Goal: Information Seeking & Learning: Check status

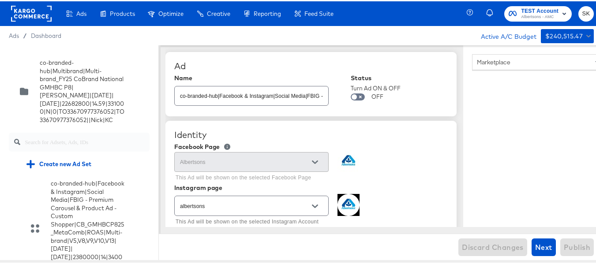
scroll to position [5642, 0]
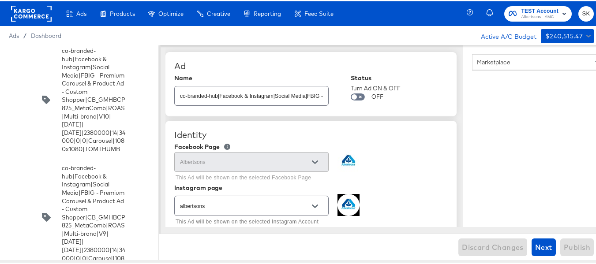
click at [50, 38] on div "Dashboard" at bounding box center [46, 34] width 30 height 8
click at [50, 36] on span "Dashboard" at bounding box center [46, 34] width 31 height 7
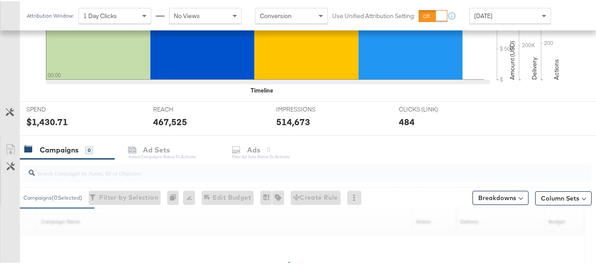
scroll to position [379, 0]
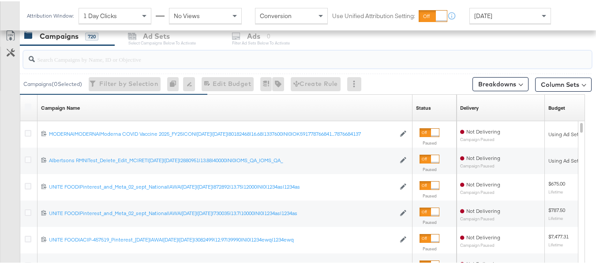
click at [96, 54] on input "search" at bounding box center [288, 54] width 507 height 17
paste input "co-branded-hub|Multibrand|Multi-brand_FY25 CoBrand National GMHBC P8|SAL|9/10/2…"
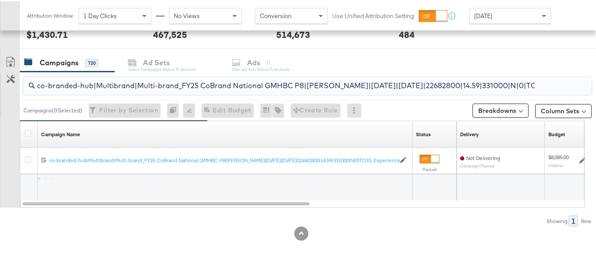
scroll to position [352, 0]
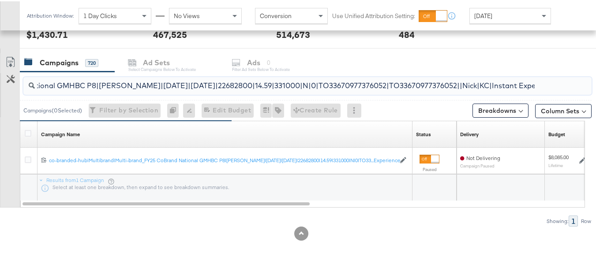
type input "co-branded-hub|Multibrand|Multi-brand_FY25 CoBrand National GMHBC P8|SAL|9/10/2…"
click at [23, 133] on div at bounding box center [29, 133] width 16 height 16
click at [26, 133] on icon at bounding box center [28, 132] width 7 height 7
click at [0, 0] on input "checkbox" at bounding box center [0, 0] width 0 height 0
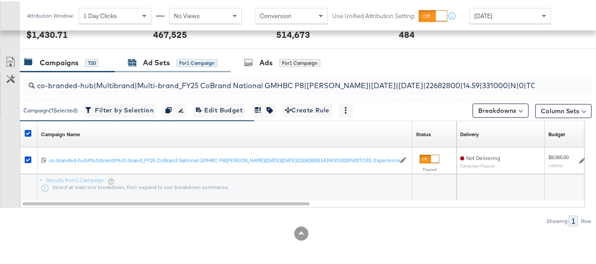
click at [171, 63] on div "Ad Sets for 1 Campaign" at bounding box center [173, 61] width 90 height 10
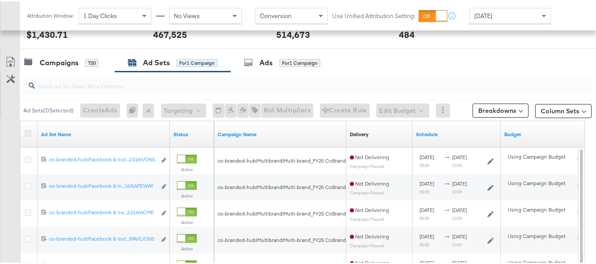
click at [25, 132] on icon at bounding box center [28, 132] width 7 height 7
click at [0, 0] on input "checkbox" at bounding box center [0, 0] width 0 height 0
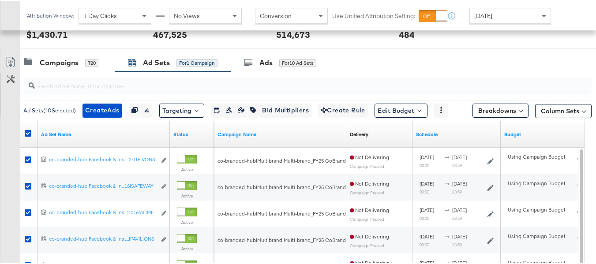
click at [114, 85] on input "search" at bounding box center [288, 80] width 507 height 17
click at [30, 132] on icon at bounding box center [28, 132] width 7 height 7
click at [0, 0] on input "checkbox" at bounding box center [0, 0] width 0 height 0
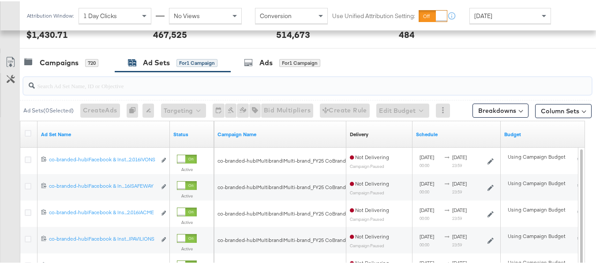
click at [146, 83] on input "search" at bounding box center [288, 80] width 507 height 17
paste input "co-branded-hub|Facebook & Instagram|Social Media|FBIG - Premium Carousel & Prod…"
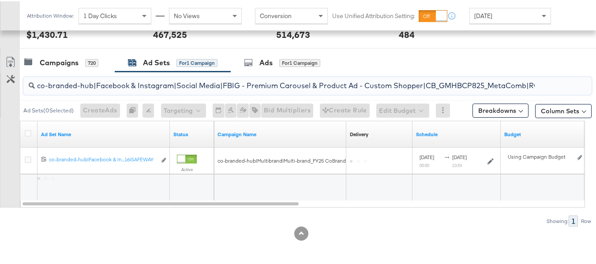
scroll to position [0, 406]
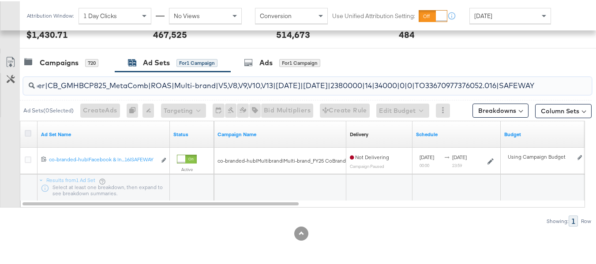
type input "co-branded-hub|Facebook & Instagram|Social Media|FBIG - Premium Carousel & Prod…"
click at [27, 133] on icon at bounding box center [28, 132] width 7 height 7
click at [0, 0] on input "checkbox" at bounding box center [0, 0] width 0 height 0
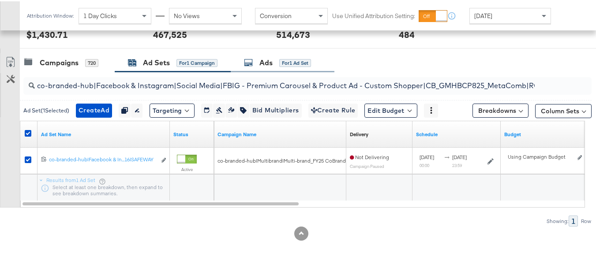
click at [266, 67] on div "Ads for 1 Ad Set" at bounding box center [283, 61] width 104 height 19
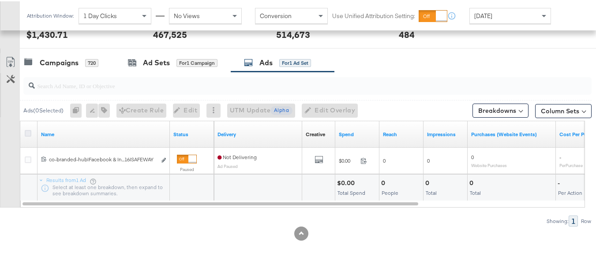
click at [29, 131] on icon at bounding box center [28, 132] width 7 height 7
click at [0, 0] on input "checkbox" at bounding box center [0, 0] width 0 height 0
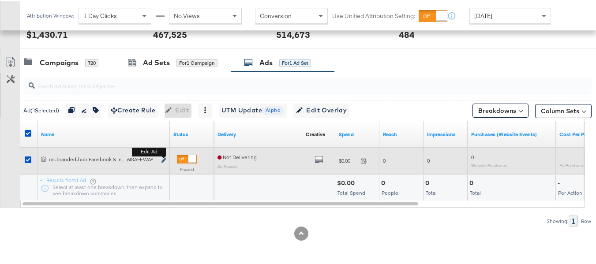
click at [165, 159] on icon "link" at bounding box center [163, 159] width 4 height 5
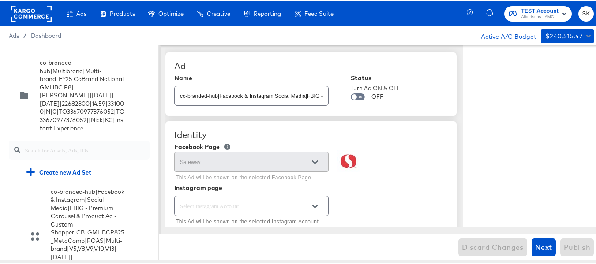
scroll to position [240, 0]
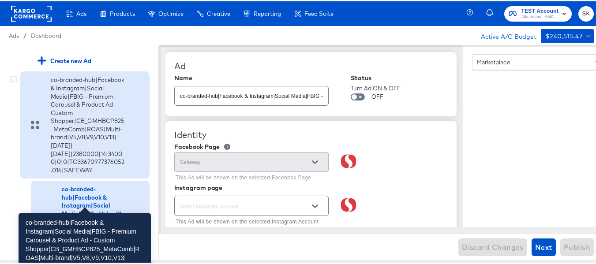
click at [89, 131] on div "co-branded-hub|Facebook & Instagram|Social Media|FBIG - Premium Carousel & Prod…" at bounding box center [88, 124] width 75 height 98
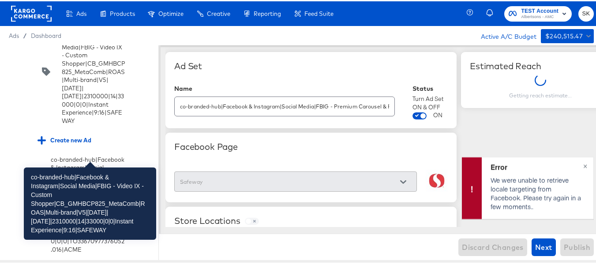
scroll to position [417, 0]
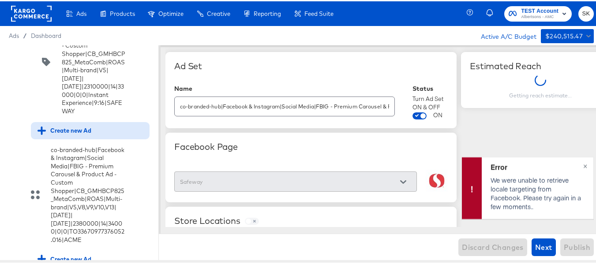
click at [67, 134] on div "Create new Ad" at bounding box center [65, 129] width 54 height 8
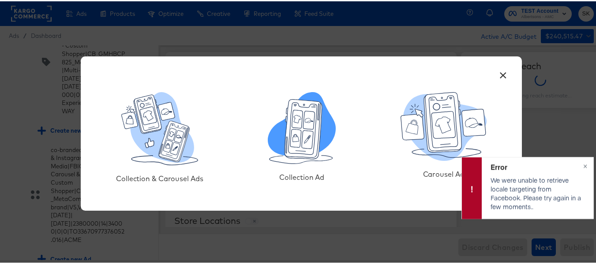
click at [298, 161] on icon at bounding box center [302, 127] width 68 height 72
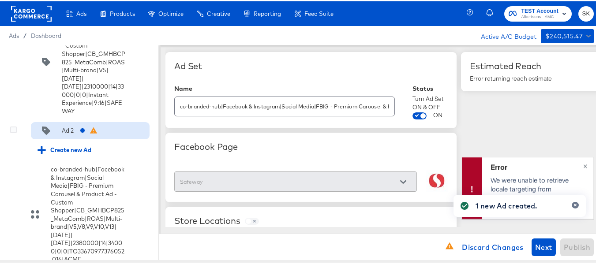
click at [68, 139] on div "Ad 2" at bounding box center [90, 130] width 119 height 18
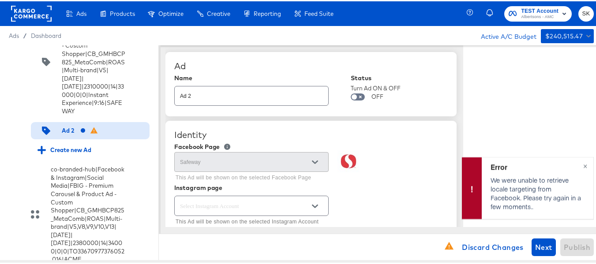
type textarea "x"
click at [261, 98] on input "Ad 2" at bounding box center [252, 91] width 154 height 19
paste input "co-branded-hub|Facebook & Instagram|Social Media|FBIG - Video IX - Custom Shopp…"
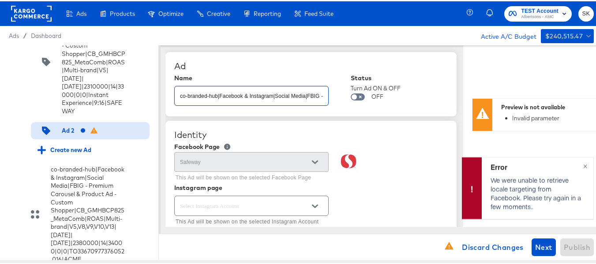
scroll to position [0, 387]
click at [261, 98] on input "co-branded-hub|Facebook & Instagram|Social Media|FBIG - Video IX - Custom Shopp…" at bounding box center [252, 91] width 154 height 19
paste input "text"
type input "co-branded-hub|Facebook & Instagram|Social Media|FBIG - Video IX - Custom Shopp…"
type textarea "x"
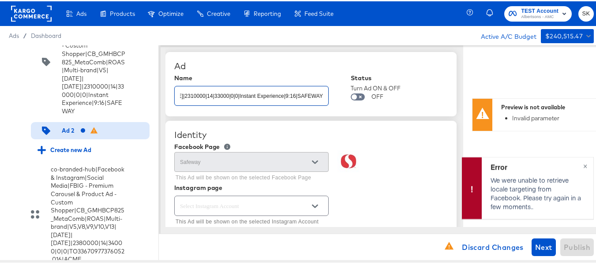
type textarea "x"
click at [292, 73] on div "Name" at bounding box center [251, 76] width 154 height 7
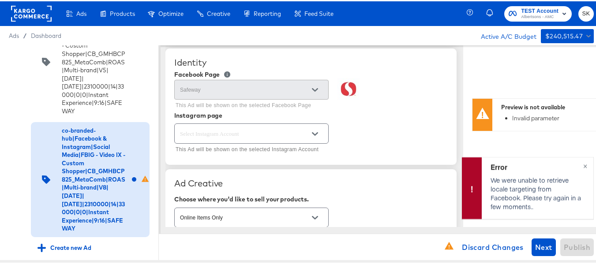
scroll to position [88, 0]
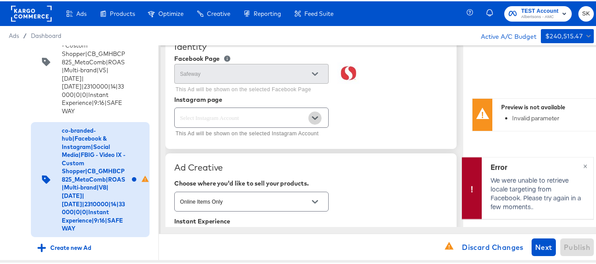
click at [310, 113] on button "Open" at bounding box center [314, 116] width 13 height 13
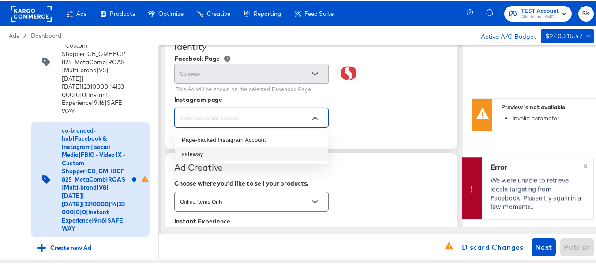
click at [229, 153] on li "safeway" at bounding box center [252, 153] width 154 height 14
type input "safeway"
type textarea "x"
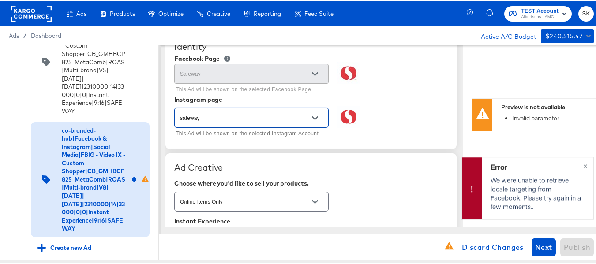
click at [387, 122] on div "safeway This Ad will be shown on the selected Instagram Account" at bounding box center [311, 122] width 274 height 34
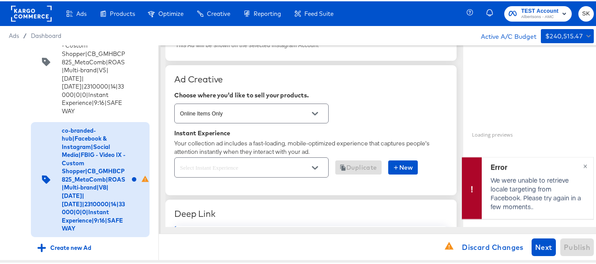
scroll to position [221, 0]
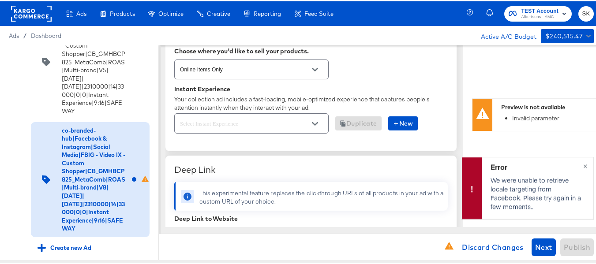
click at [313, 123] on icon "Open" at bounding box center [315, 123] width 6 height 4
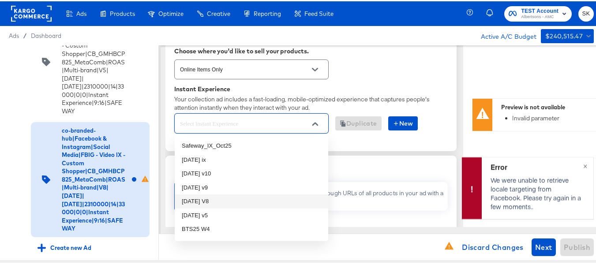
click at [208, 199] on li "oct25 V8" at bounding box center [252, 200] width 154 height 14
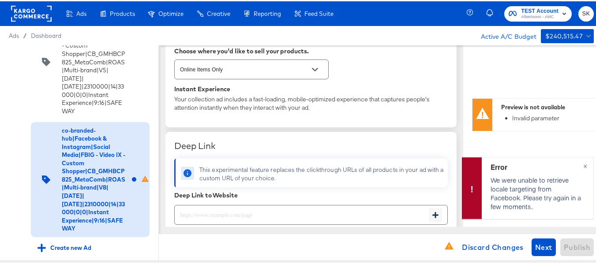
type textarea "x"
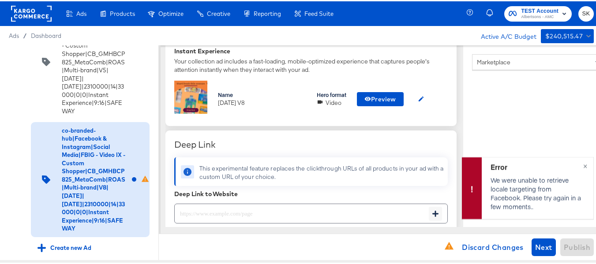
scroll to position [309, 0]
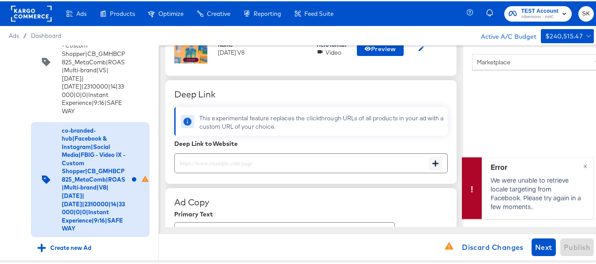
click at [255, 161] on input "text" at bounding box center [302, 158] width 254 height 19
paste input "https://www.safeway.com/shop/aisles/paper-cleaning-home.html"
type input "https://www.safeway.com/shop/aisles/paper-cleaning-home.html"
type textarea "x"
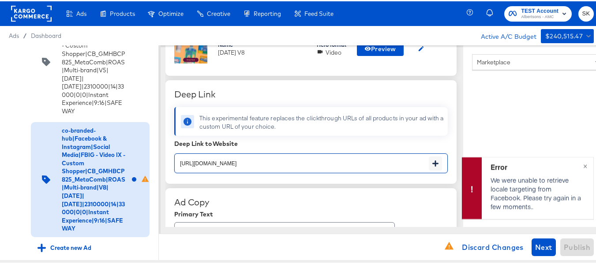
click at [366, 142] on div "Deep Link to Website" at bounding box center [311, 142] width 274 height 7
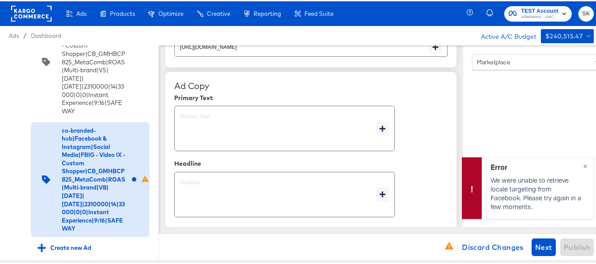
scroll to position [441, 0]
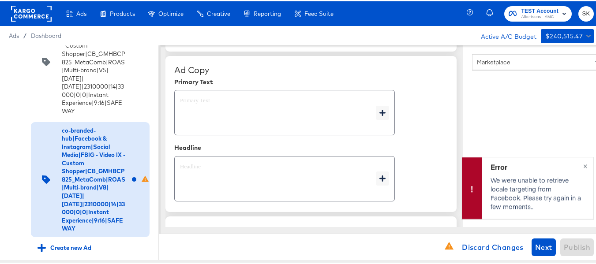
click at [226, 117] on textarea at bounding box center [278, 112] width 196 height 32
type textarea "x"
paste textarea "Shop your favorite brands for you and your home!"
type textarea "Shop your favorite brands for you and your home!"
type textarea "x"
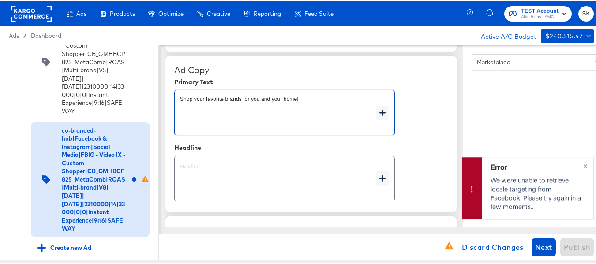
type textarea "Shop your favorite brands for you and your home!"
type textarea "x"
click at [233, 160] on div "x" at bounding box center [284, 177] width 221 height 45
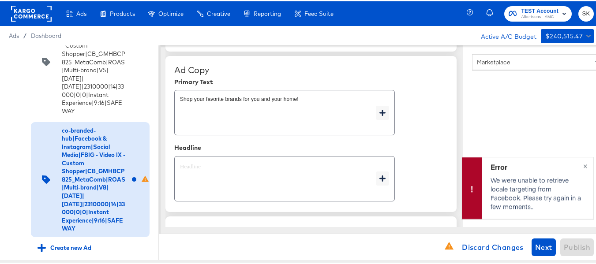
type textarea "x"
paste textarea "Explore latest arrivals"
type textarea "Explore latest arrivals"
type textarea "x"
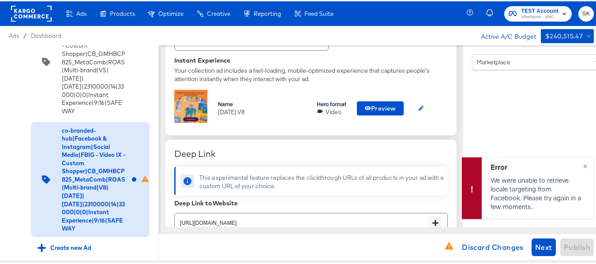
scroll to position [265, 0]
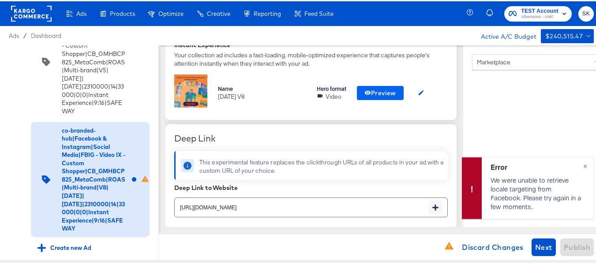
type textarea "Explore latest arrivals"
type textarea "x"
click at [385, 92] on span "Preview" at bounding box center [380, 91] width 32 height 11
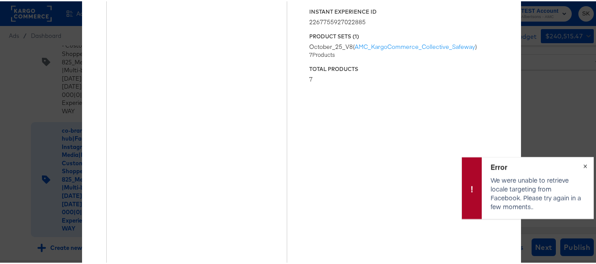
click at [582, 165] on button "×" at bounding box center [585, 164] width 16 height 16
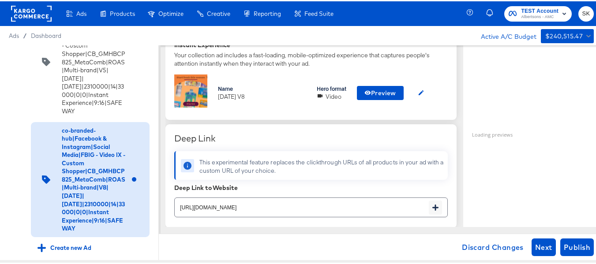
click at [378, 99] on div "Name oct25 V8 Hero format Video Preview" at bounding box center [311, 91] width 274 height 37
click at [376, 90] on span "Preview" at bounding box center [380, 91] width 32 height 11
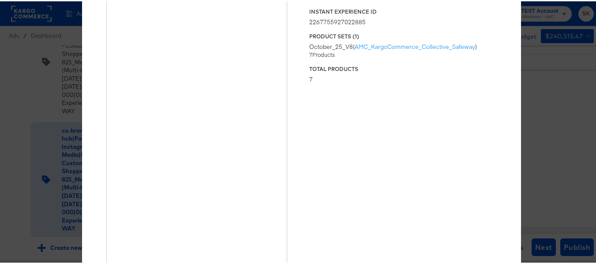
click at [536, 106] on div "× Previewing ' oct25 V8 ' Status Published Instant Experience ID 22677559270228…" at bounding box center [301, 132] width 603 height 264
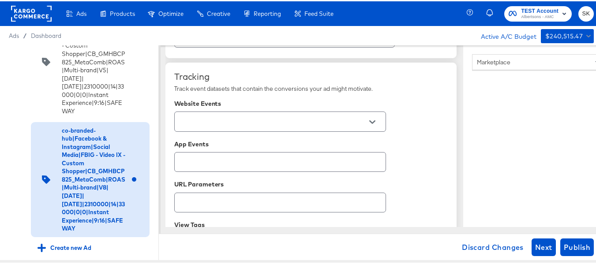
scroll to position [586, 0]
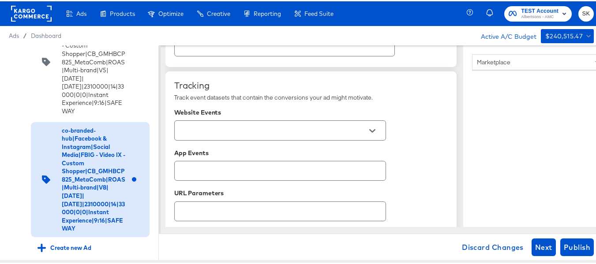
click at [376, 132] on button "Open" at bounding box center [372, 129] width 13 height 13
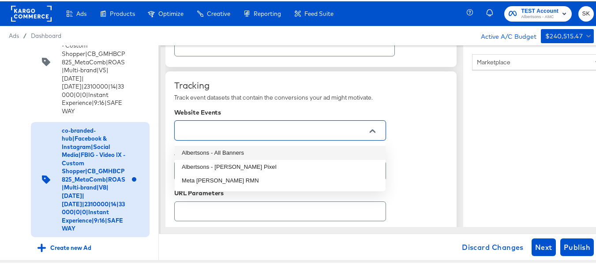
click at [307, 154] on li "Albertsons - All Banners" at bounding box center [280, 152] width 211 height 14
type textarea "x"
type input "Albertsons - All Banners"
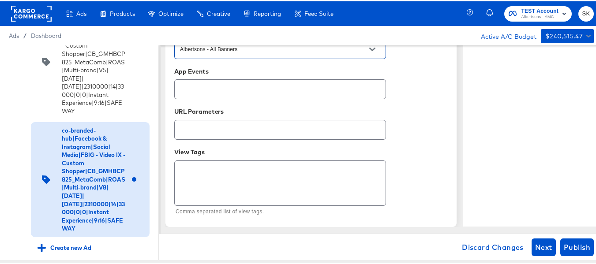
scroll to position [0, 0]
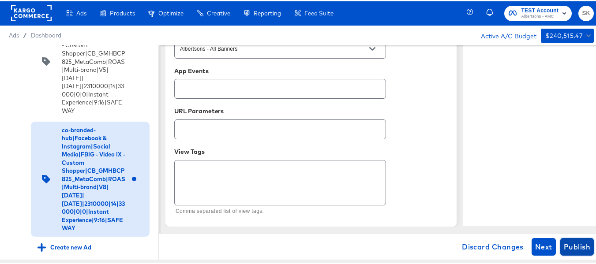
click at [579, 247] on span "Publish" at bounding box center [577, 246] width 26 height 12
type textarea "x"
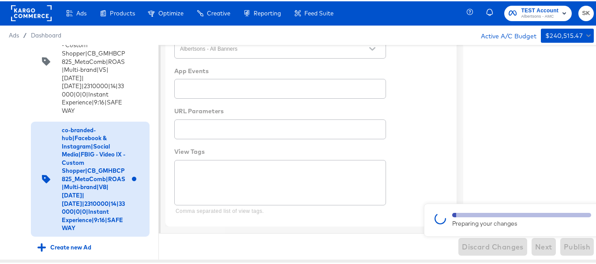
type textarea "x"
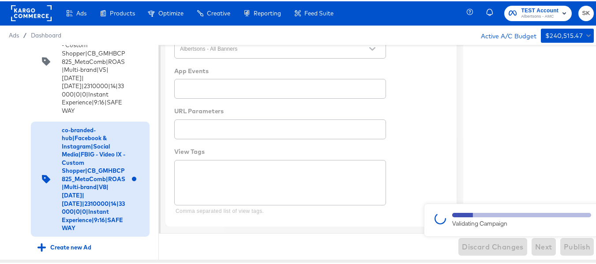
type textarea "x"
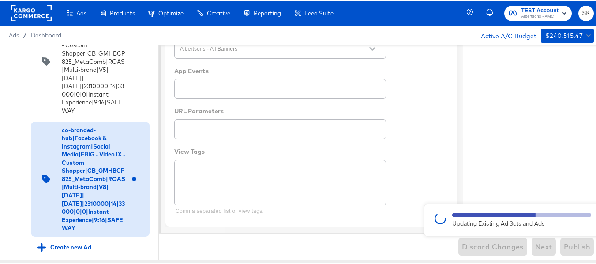
type textarea "x"
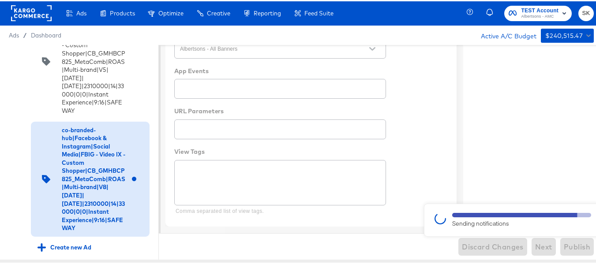
type textarea "x"
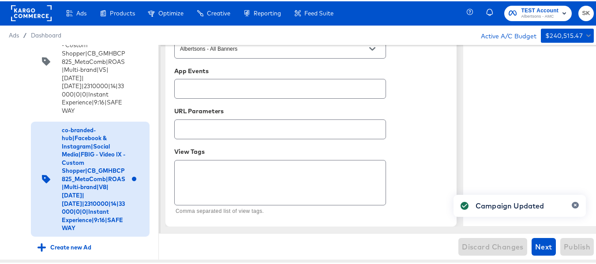
type textarea "x"
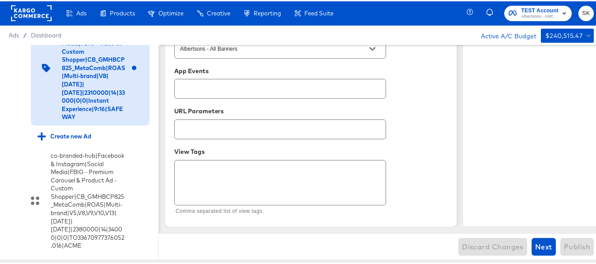
scroll to position [549, 0]
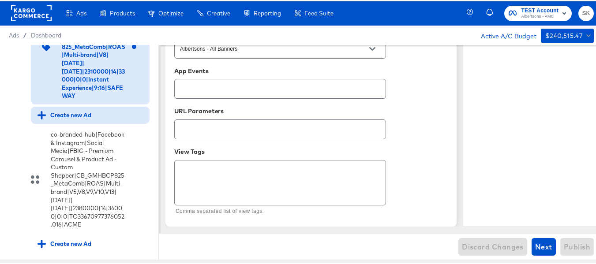
click at [79, 118] on div "Create new Ad" at bounding box center [65, 114] width 54 height 8
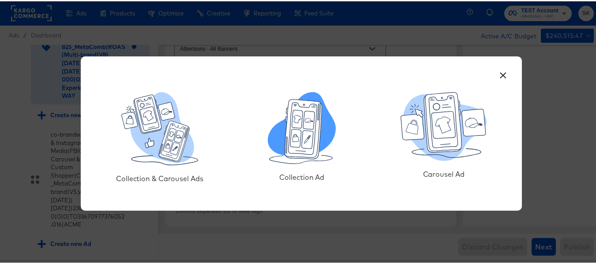
click at [288, 153] on icon at bounding box center [304, 128] width 38 height 60
type textarea "x"
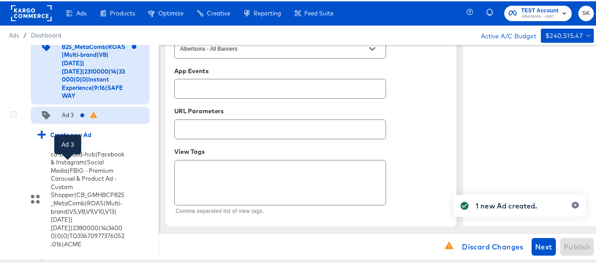
click at [69, 118] on div "Ad 3" at bounding box center [68, 114] width 12 height 8
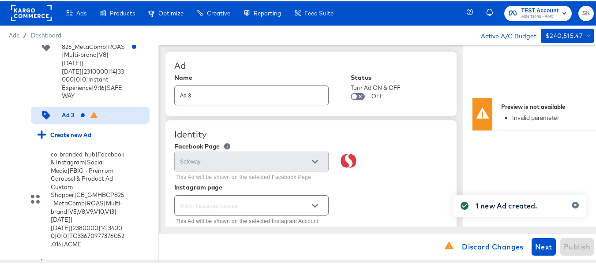
click at [248, 97] on input "Ad 3" at bounding box center [252, 90] width 154 height 19
paste input "co-branded-hub|Facebook & Instagram|Social Media|FBIG - Video IX - Custom Shopp…"
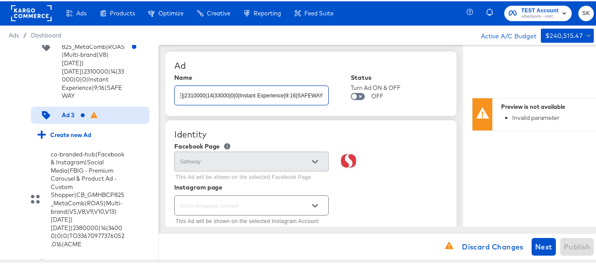
type input "co-branded-hub|Facebook & Instagram|Social Media|FBIG - Video IX - Custom Shopp…"
type textarea "x"
click at [412, 68] on div "Ad" at bounding box center [311, 64] width 274 height 11
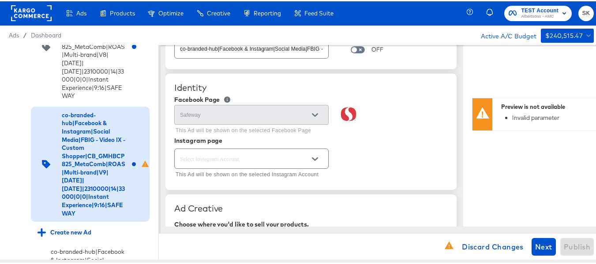
scroll to position [88, 0]
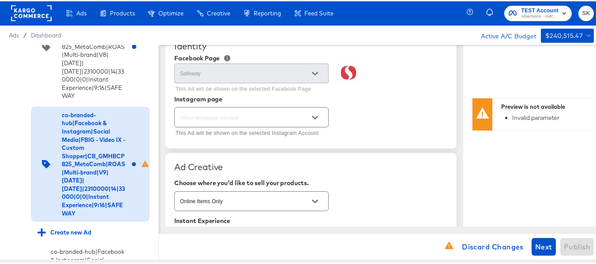
click at [318, 116] on icon "Open" at bounding box center [315, 117] width 6 height 4
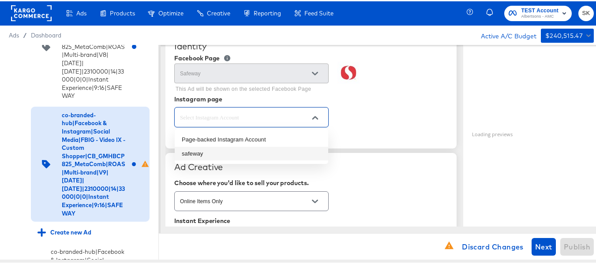
click at [232, 154] on li "safeway" at bounding box center [252, 153] width 154 height 14
type input "safeway"
type textarea "x"
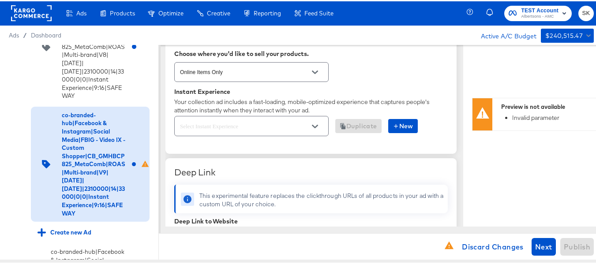
scroll to position [221, 0]
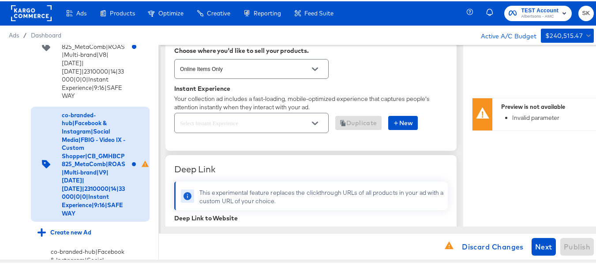
click at [315, 121] on icon "Open" at bounding box center [315, 122] width 6 height 6
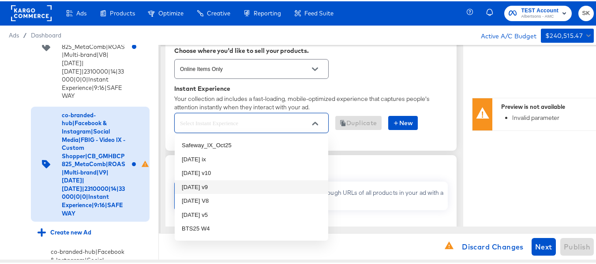
click at [213, 186] on li "oct25 v9" at bounding box center [252, 186] width 154 height 14
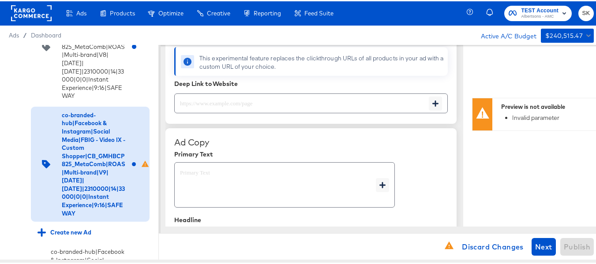
scroll to position [353, 0]
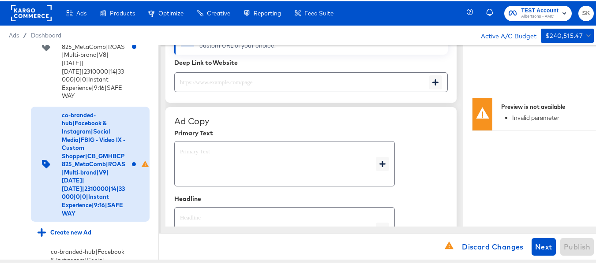
click at [250, 83] on input "text" at bounding box center [302, 77] width 254 height 19
paste input "https://www.safeway.com/shop/aisles/cookies-snacks-candy.html"
type input "https://www.safeway.com/shop/aisles/cookies-snacks-candy.html"
type textarea "x"
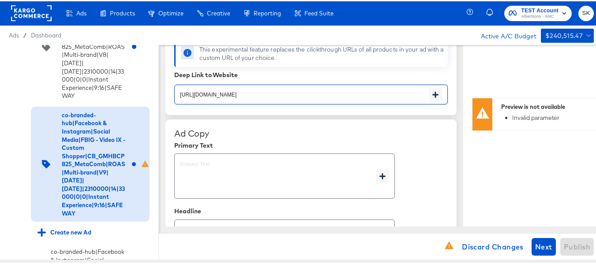
scroll to position [390, 0]
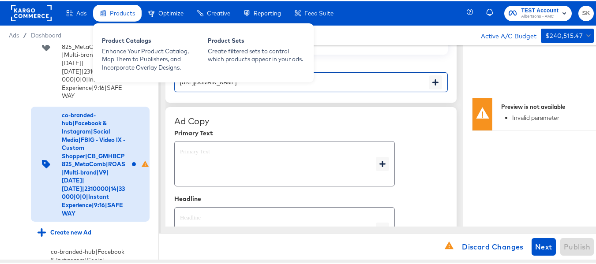
type input "https://www.safeway.com/shop/aisles/cookies-snacks-candy.html"
type textarea "x"
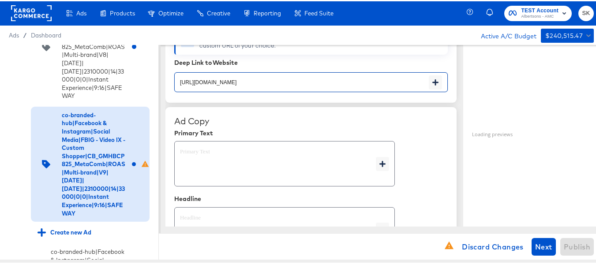
type textarea "x"
click at [219, 155] on textarea at bounding box center [278, 163] width 196 height 32
type textarea "x"
paste textarea "Shop your favorite brands for you and your home!"
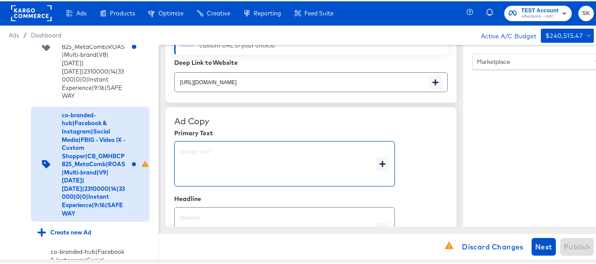
type textarea "Shop your favorite brands for you and your home!"
type textarea "x"
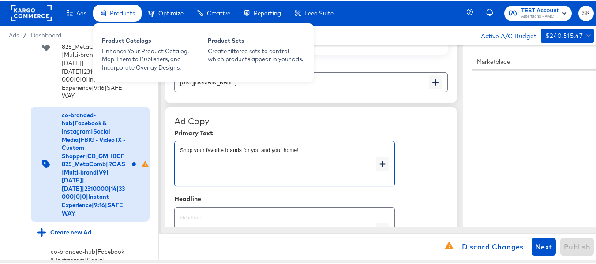
type textarea "Shop your favorite brands for you and your home!"
type textarea "x"
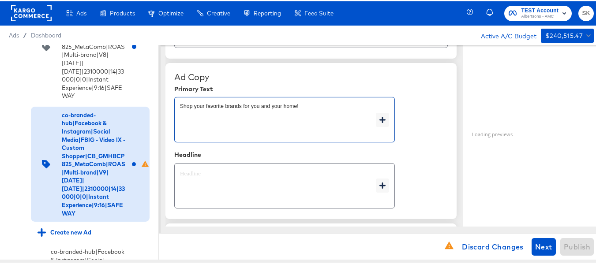
type textarea "x"
click at [261, 176] on textarea at bounding box center [278, 185] width 196 height 32
type textarea "x"
paste textarea "Explore latest arrivals"
type textarea "Explore latest arrivals"
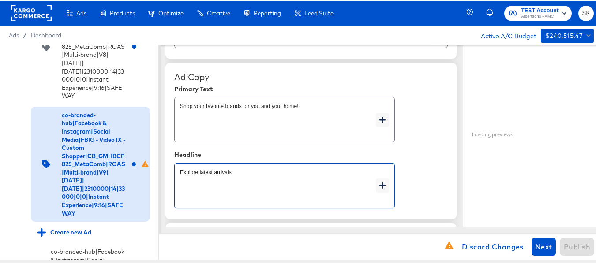
type textarea "x"
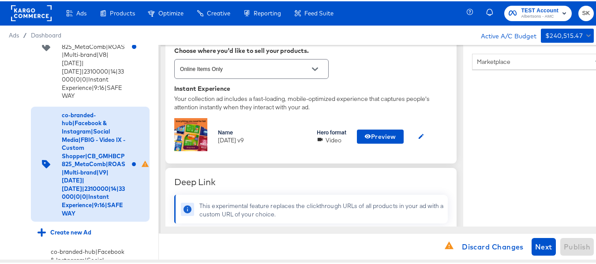
scroll to position [265, 0]
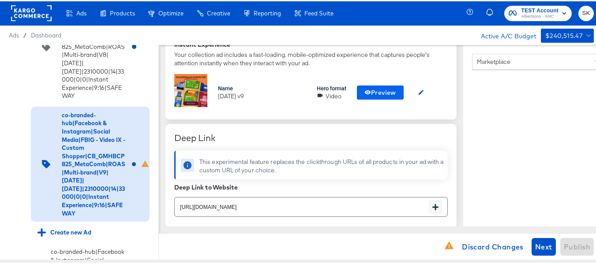
type textarea "Explore latest arrivals"
type textarea "x"
click at [388, 91] on span "Preview" at bounding box center [380, 91] width 32 height 11
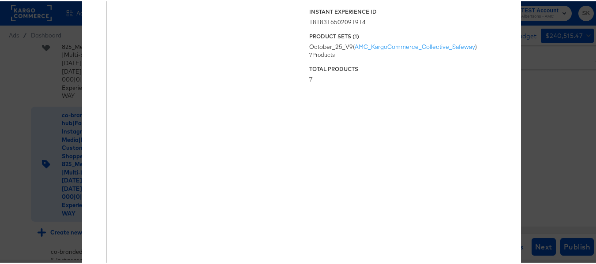
click at [539, 93] on div "× Previewing ' oct25 v9 ' Status Published Instant Experience ID 18183165020919…" at bounding box center [301, 132] width 603 height 264
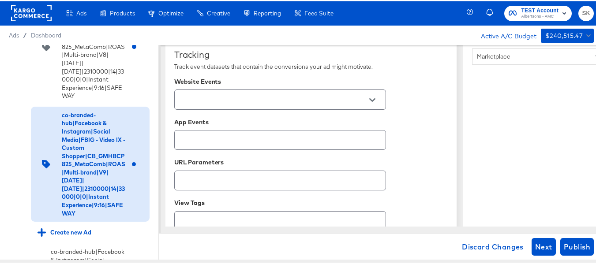
scroll to position [618, 0]
click at [369, 92] on button "Open" at bounding box center [372, 97] width 13 height 13
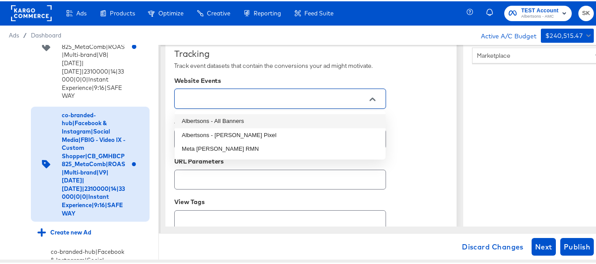
click at [239, 119] on li "Albertsons - All Banners" at bounding box center [280, 120] width 211 height 14
type textarea "x"
type input "Albertsons - All Banners"
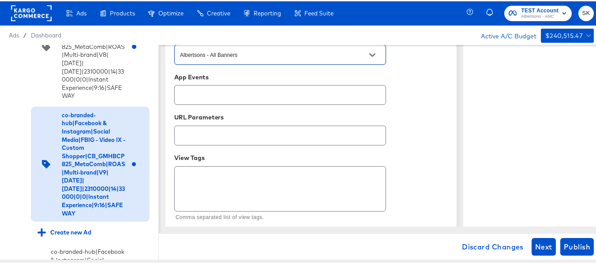
scroll to position [675, 0]
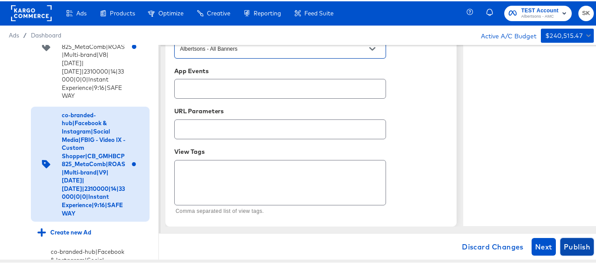
click at [578, 245] on span "Publish" at bounding box center [577, 246] width 26 height 12
type textarea "x"
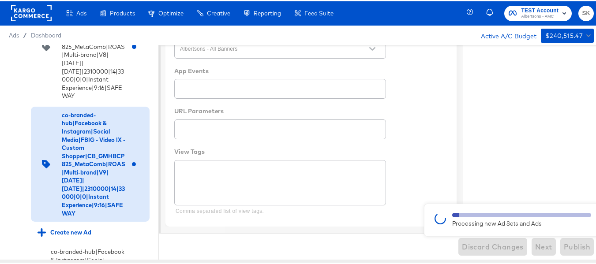
type textarea "x"
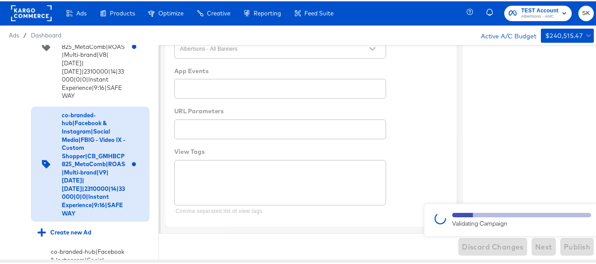
type textarea "x"
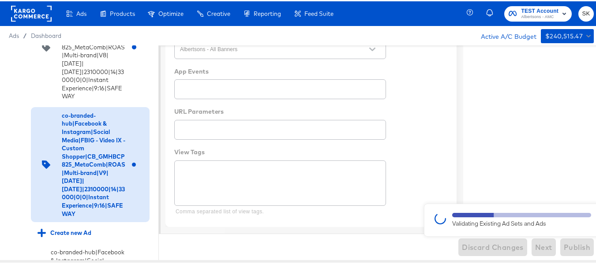
type textarea "x"
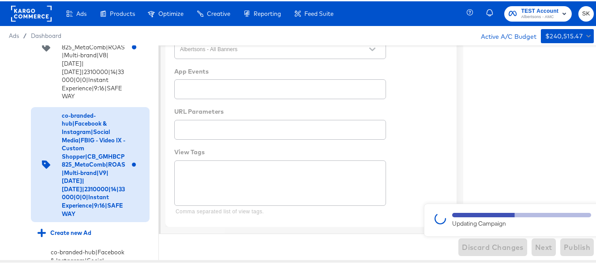
type textarea "x"
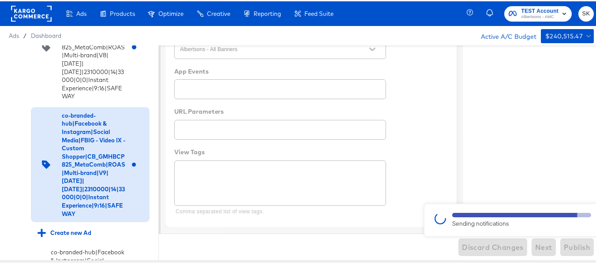
type textarea "x"
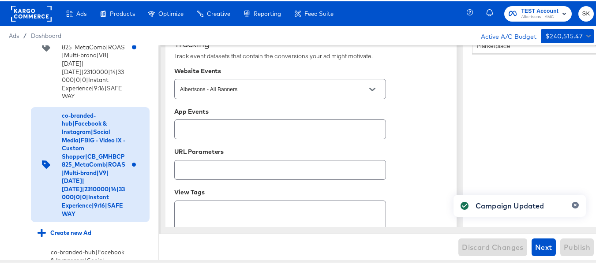
scroll to position [586, 0]
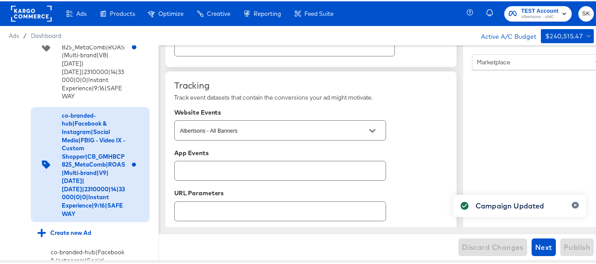
type textarea "x"
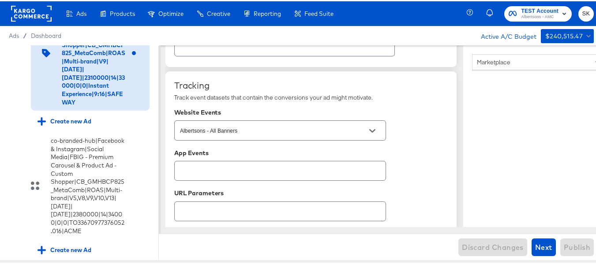
scroll to position [682, 0]
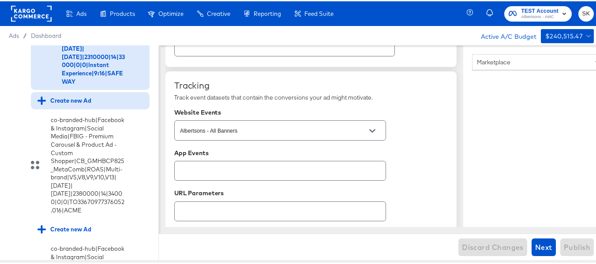
click at [83, 104] on div "Create new Ad" at bounding box center [65, 99] width 54 height 8
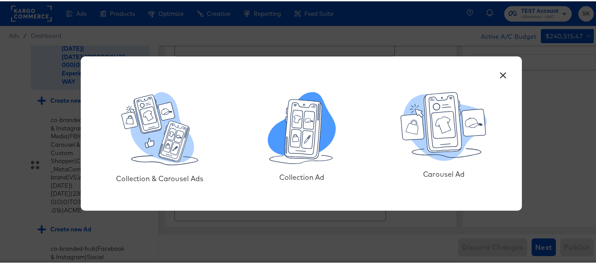
click at [310, 143] on icon at bounding box center [304, 128] width 38 height 60
type textarea "x"
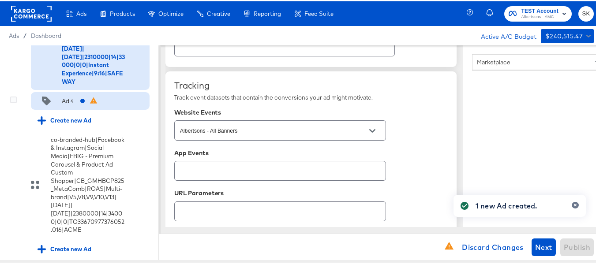
click at [72, 104] on div "Ad 4" at bounding box center [68, 100] width 12 height 8
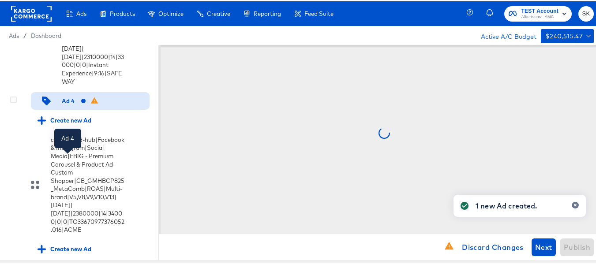
scroll to position [0, 0]
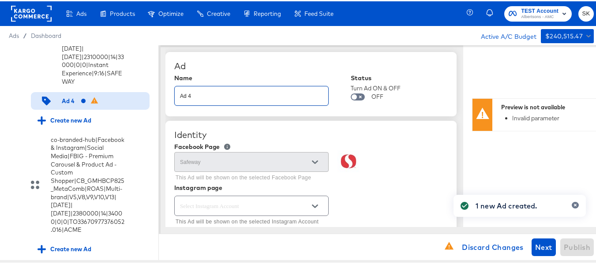
click at [237, 97] on input "Ad 4" at bounding box center [252, 91] width 154 height 19
paste input "co-branded-hub|Facebook & Instagram|Social Media|FBIG - Video IX - Custom Shopp…"
type input "co-branded-hub|Facebook & Instagram|Social Media|FBIG - Video IX - Custom Shopp…"
type textarea "x"
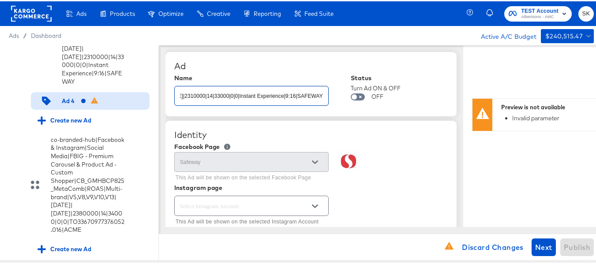
type textarea "x"
click at [323, 71] on div "Ad Name co-branded-hub|Facebook & Instagram|Social Media|FBIG - Video IX - Cust…" at bounding box center [310, 83] width 291 height 64
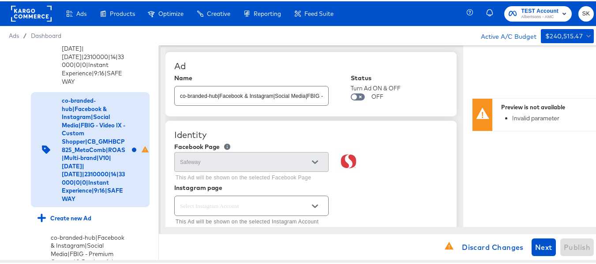
scroll to position [88, 0]
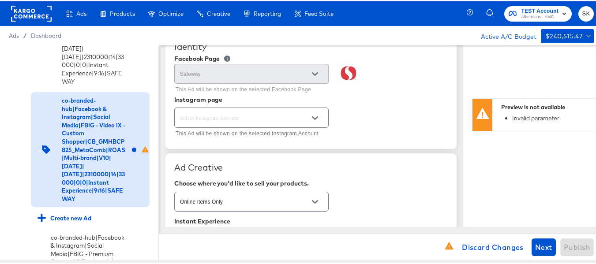
click at [314, 119] on icon "Open" at bounding box center [315, 117] width 6 height 6
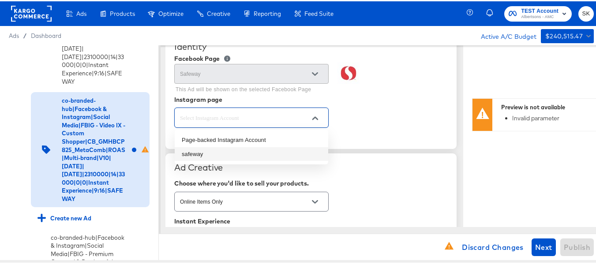
click at [218, 156] on li "safeway" at bounding box center [252, 153] width 154 height 14
type input "safeway"
type textarea "x"
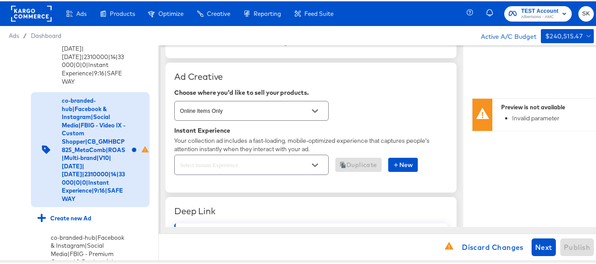
scroll to position [221, 0]
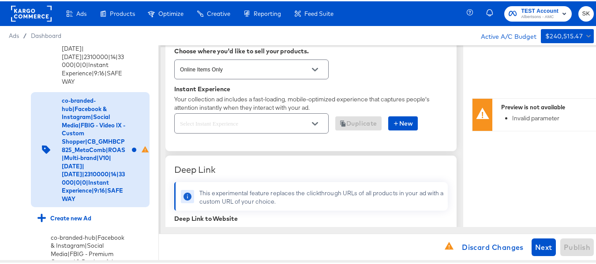
click at [319, 115] on div at bounding box center [251, 122] width 154 height 20
click at [316, 127] on button "Open" at bounding box center [314, 122] width 13 height 13
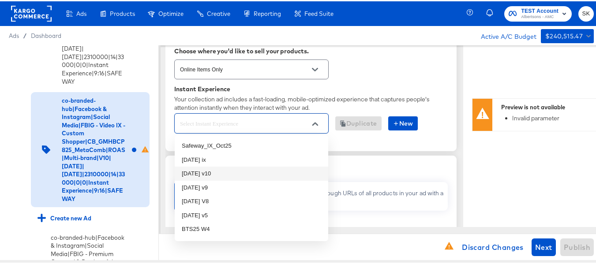
click at [210, 174] on li "oct25 v10" at bounding box center [252, 172] width 154 height 14
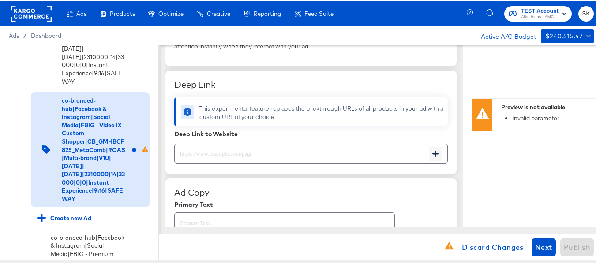
scroll to position [309, 0]
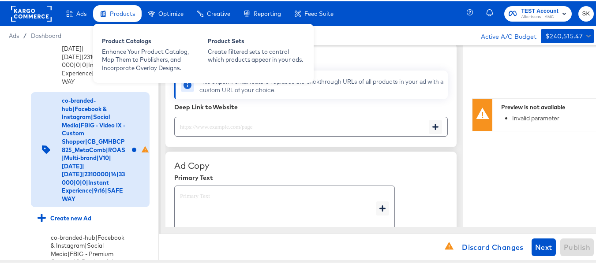
type textarea "x"
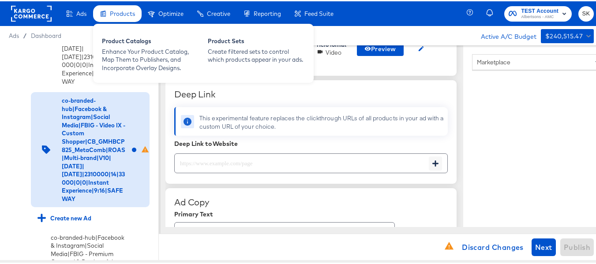
scroll to position [345, 0]
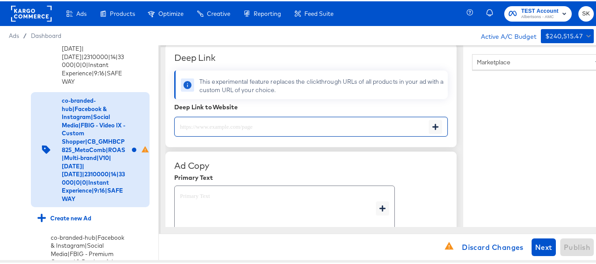
click at [244, 125] on input "text" at bounding box center [302, 122] width 254 height 19
paste input "https://www.safeway.com/lp/baby-products-supplies.html"
type input "https://www.safeway.com/lp/baby-products-supplies.html"
type textarea "x"
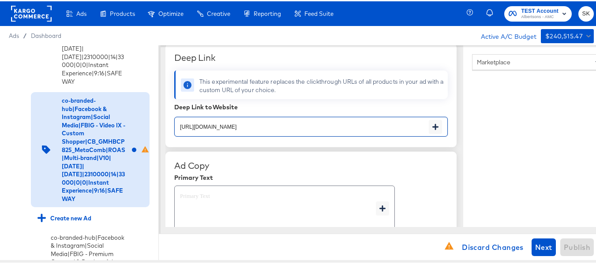
click at [288, 162] on div "Ad Copy" at bounding box center [311, 164] width 274 height 11
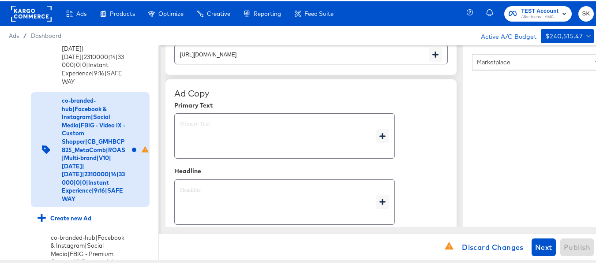
scroll to position [434, 0]
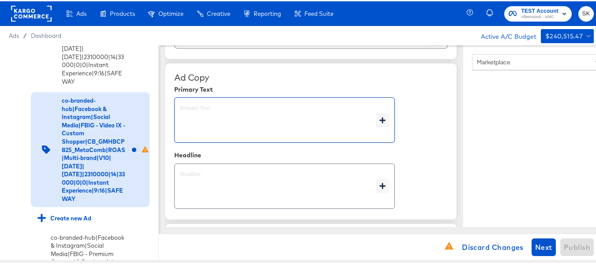
click at [229, 112] on textarea at bounding box center [278, 119] width 196 height 32
type textarea "x"
paste textarea "Shop your favorite brands for you and your home!"
type textarea "Shop your favorite brands for you and your home!"
type textarea "x"
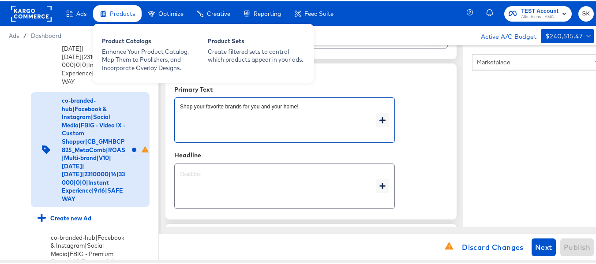
type textarea "Shop your favorite brands for you and your home!"
type textarea "x"
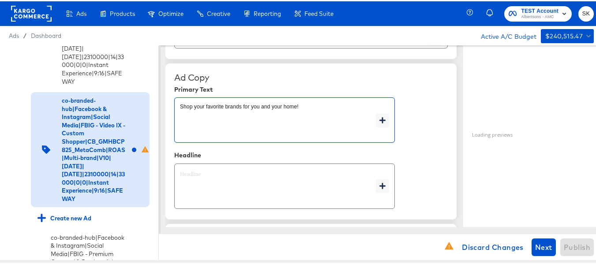
type textarea "x"
click at [207, 172] on textarea at bounding box center [278, 185] width 196 height 32
type textarea "x"
paste textarea "Explore latest arrivals"
type textarea "Explore latest arrivals"
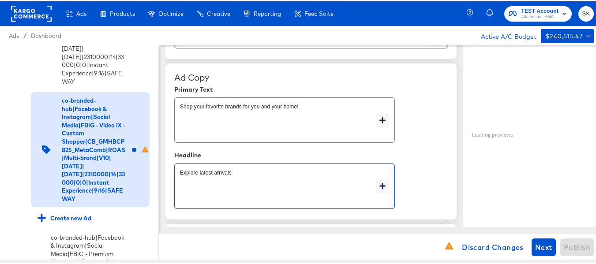
type textarea "x"
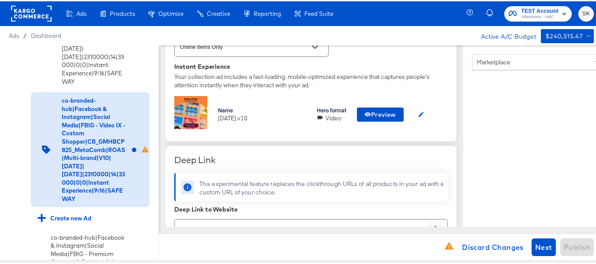
scroll to position [265, 0]
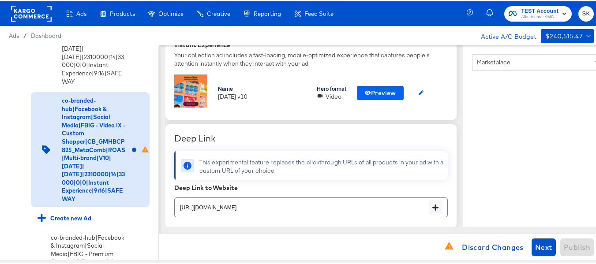
type textarea "Explore latest arrivals"
type textarea "x"
click at [380, 91] on span "Preview" at bounding box center [380, 91] width 32 height 11
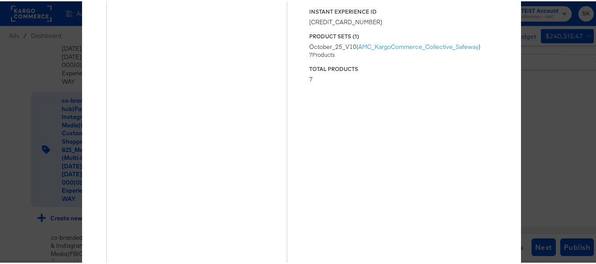
click at [531, 84] on div "× Previewing ' oct25 v10 ' Status Published Instant Experience ID 6716874552754…" at bounding box center [301, 132] width 603 height 264
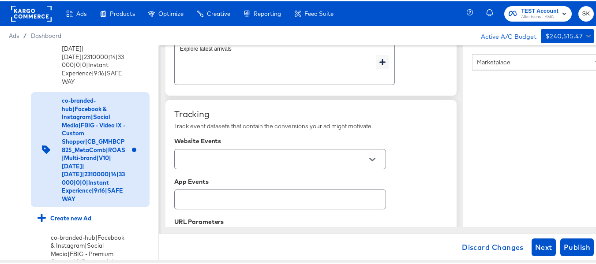
scroll to position [574, 0]
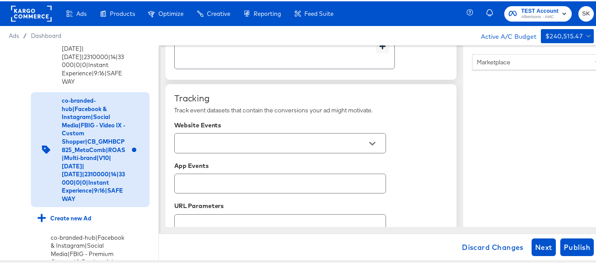
click at [381, 145] on div at bounding box center [372, 142] width 19 height 13
click at [376, 144] on button "Open" at bounding box center [372, 142] width 13 height 13
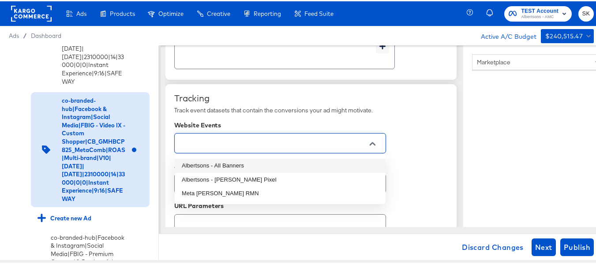
click at [240, 167] on li "Albertsons - All Banners" at bounding box center [280, 165] width 211 height 14
type textarea "x"
type input "Albertsons - All Banners"
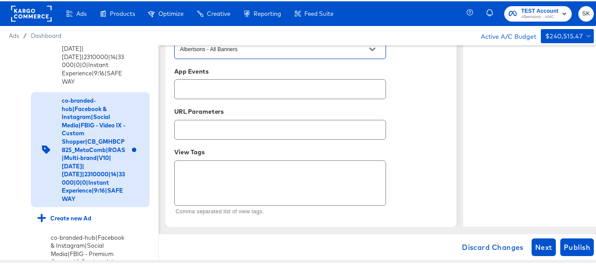
scroll to position [0, 0]
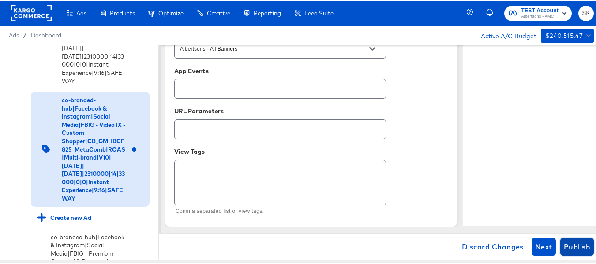
click at [576, 248] on span "Publish" at bounding box center [577, 246] width 26 height 12
type textarea "x"
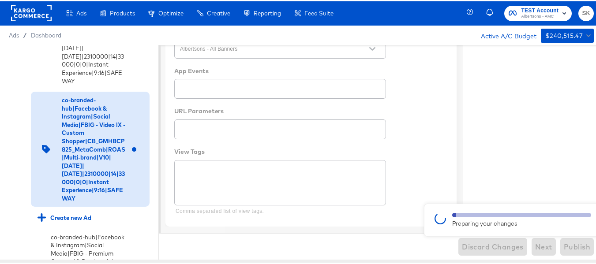
type textarea "x"
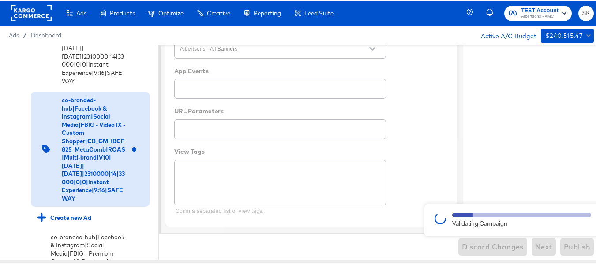
type textarea "x"
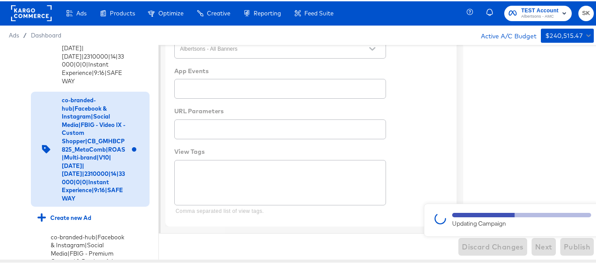
type textarea "x"
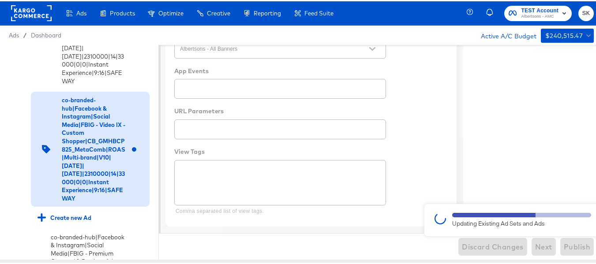
type textarea "x"
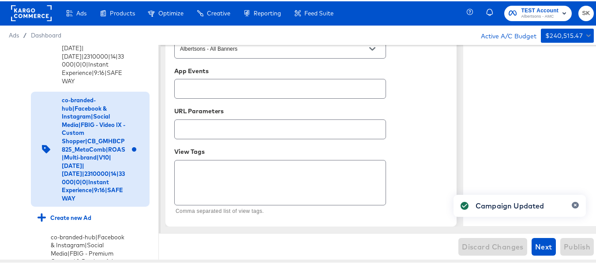
type textarea "x"
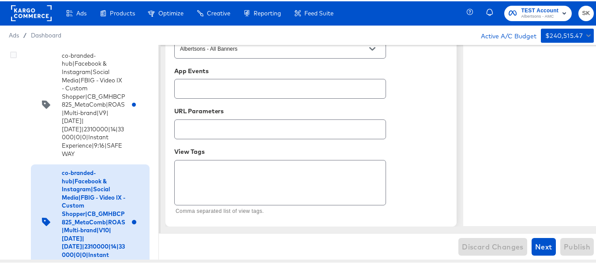
scroll to position [593, 0]
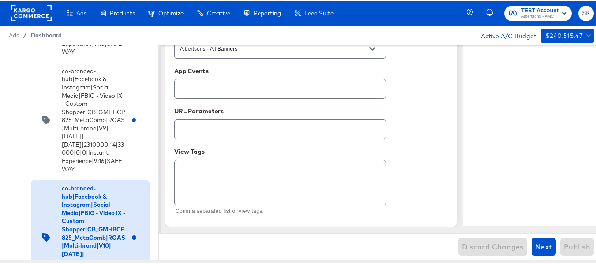
click at [53, 34] on span "Dashboard" at bounding box center [46, 33] width 31 height 7
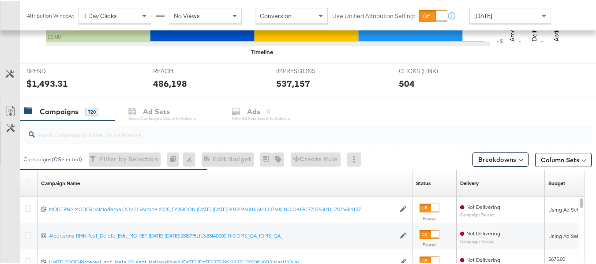
scroll to position [379, 0]
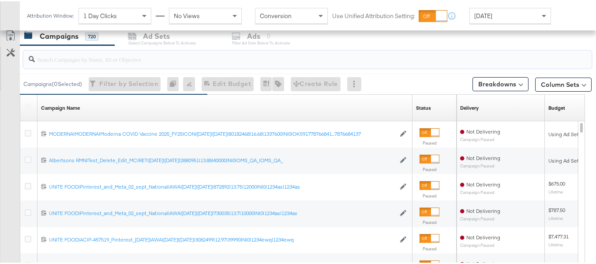
click at [79, 62] on input "search" at bounding box center [288, 54] width 507 height 17
paste input "co-branded-hub|Multibrand|Multi-brand_FY25 CoBrand National GMHBC P8|SAL|9/10/2…"
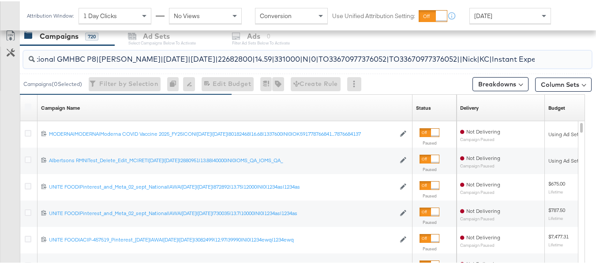
scroll to position [352, 0]
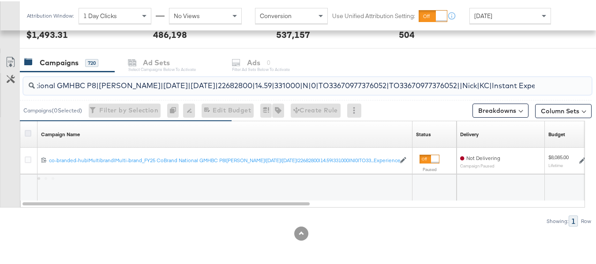
type input "co-branded-hub|Multibrand|Multi-brand_FY25 CoBrand National GMHBC P8|SAL|9/10/2…"
click at [29, 133] on icon at bounding box center [28, 132] width 7 height 7
click at [0, 0] on input "checkbox" at bounding box center [0, 0] width 0 height 0
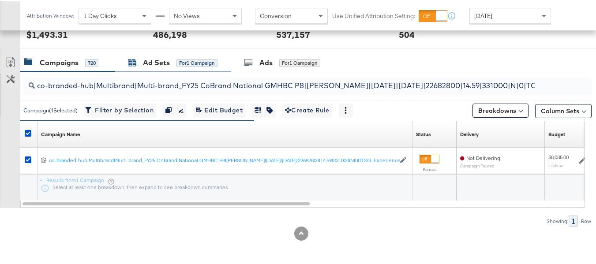
click at [168, 65] on div "Ad Sets" at bounding box center [156, 61] width 27 height 10
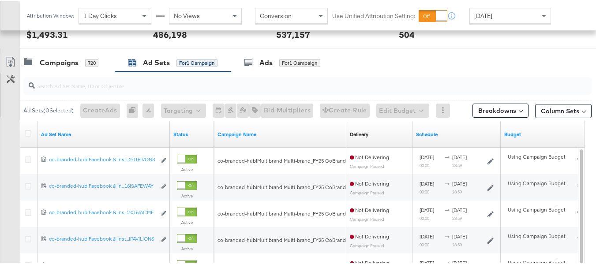
click at [129, 84] on input "search" at bounding box center [288, 80] width 507 height 17
paste input "co-branded-hub|Facebook & Instagram|Social Media|FBIG - Premium Carousel & Prod…"
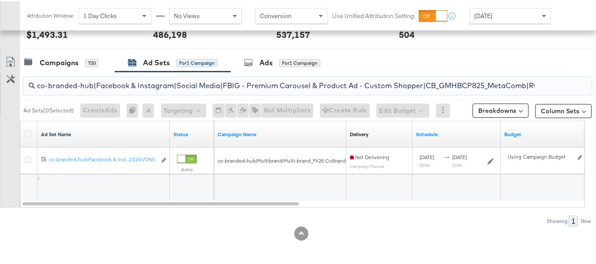
scroll to position [0, 392]
type input "co-branded-hub|Facebook & Instagram|Social Media|FBIG - Premium Carousel & Prod…"
click at [23, 135] on div at bounding box center [29, 133] width 16 height 16
click at [29, 135] on icon at bounding box center [28, 132] width 7 height 7
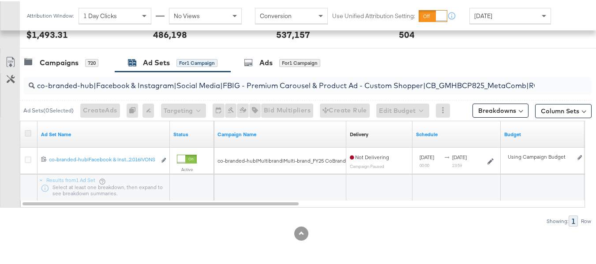
click at [0, 0] on input "checkbox" at bounding box center [0, 0] width 0 height 0
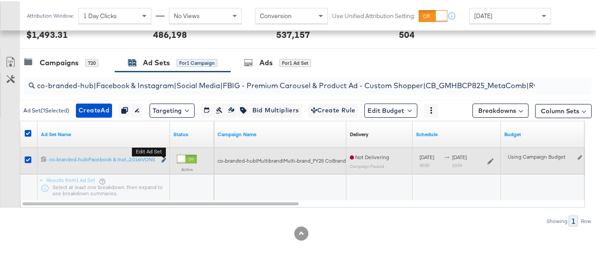
click at [165, 161] on icon "link" at bounding box center [163, 159] width 4 height 5
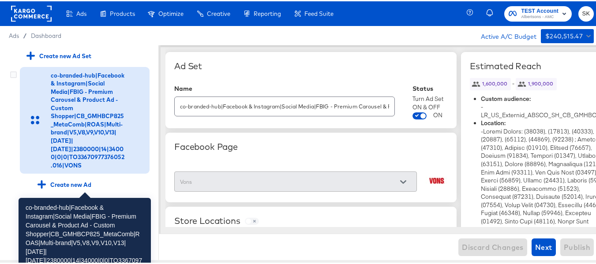
scroll to position [132, 0]
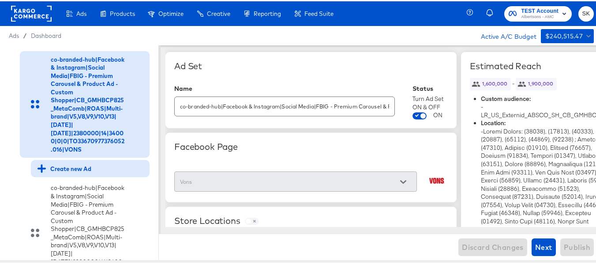
click at [75, 172] on div "Create new Ad" at bounding box center [65, 167] width 54 height 8
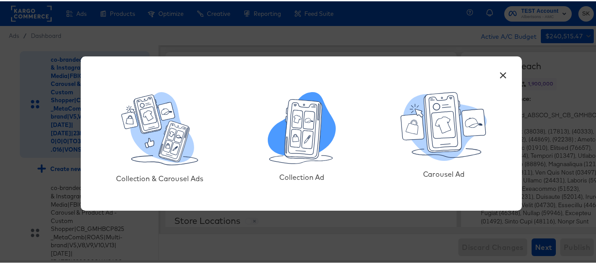
click at [285, 147] on icon at bounding box center [304, 128] width 38 height 60
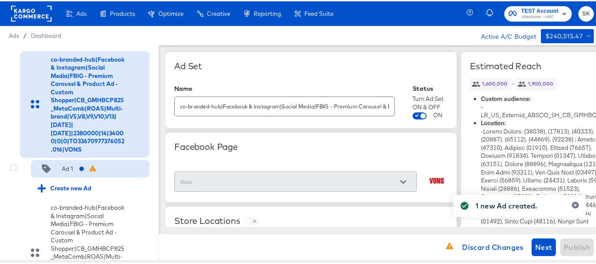
click at [63, 172] on div "Ad 1" at bounding box center [67, 168] width 11 height 8
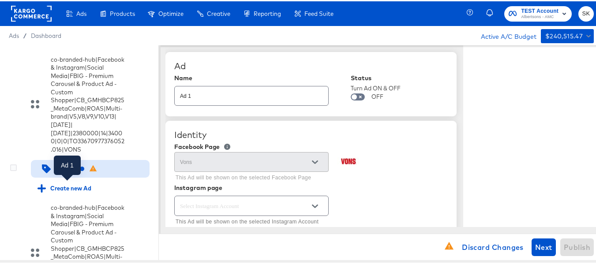
type textarea "x"
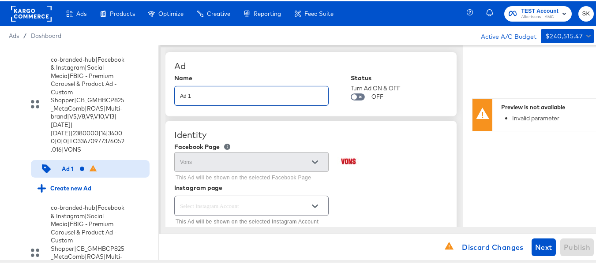
click at [247, 94] on input "Ad 1" at bounding box center [252, 91] width 154 height 19
paste input "co-branded-hub|Facebook & Instagram|Social Media|FBIG - Video IX - Custom Shopp…"
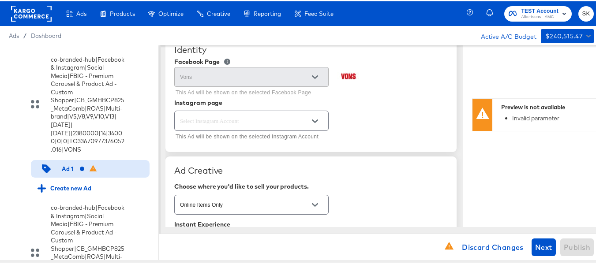
scroll to position [88, 0]
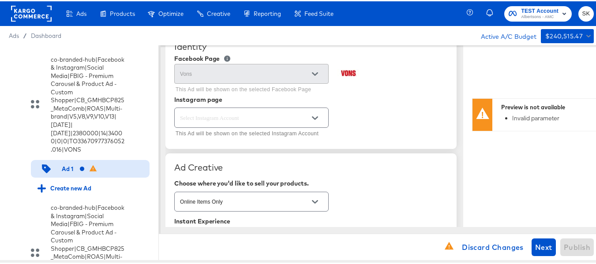
click at [313, 115] on icon "Open" at bounding box center [315, 117] width 6 height 6
type input "co-branded-hub|Facebook & Instagram|Social Media|FBIG - Video IX - Custom Shopp…"
type textarea "x"
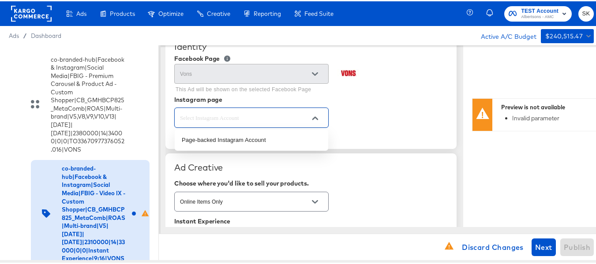
scroll to position [0, 0]
click at [400, 109] on div "This Ad will be shown on the selected Instagram Account" at bounding box center [311, 122] width 274 height 34
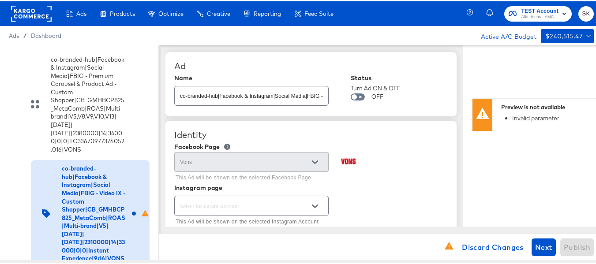
click at [387, 141] on div "Identity Facebook Page Vons This Ad will be shown on the selected Facebook Page…" at bounding box center [310, 178] width 291 height 116
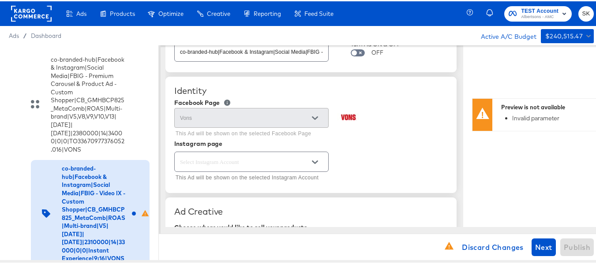
scroll to position [88, 0]
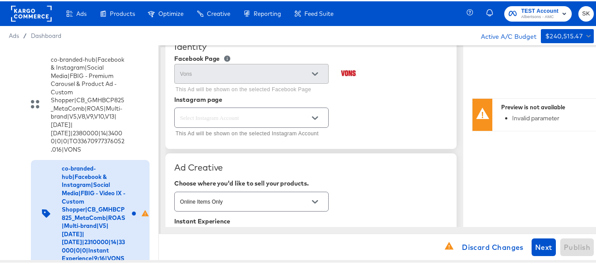
click at [314, 109] on div at bounding box center [251, 116] width 154 height 20
click at [313, 116] on icon "Open" at bounding box center [315, 117] width 6 height 4
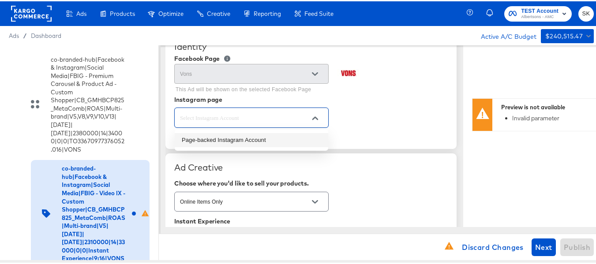
click at [250, 136] on li "Page-backed Instagram Account" at bounding box center [252, 139] width 154 height 14
type input "Page-backed Instagram Account"
type textarea "x"
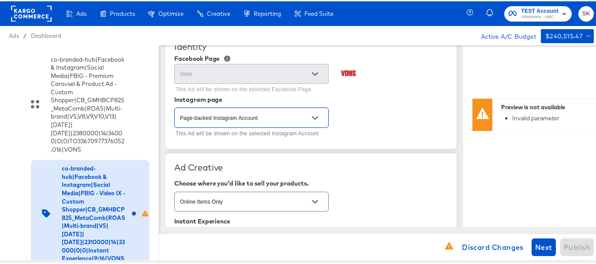
click at [401, 124] on div "Page-backed Instagram Account This Ad will be shown on the selected Instagram A…" at bounding box center [311, 122] width 274 height 34
click at [316, 118] on icon "Open" at bounding box center [315, 117] width 6 height 4
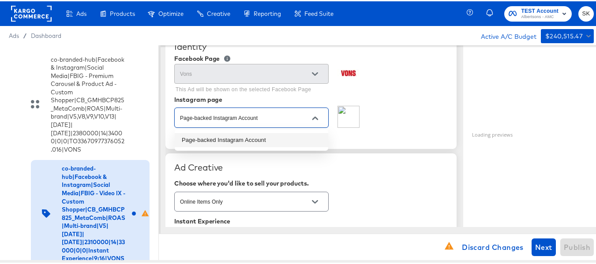
click at [230, 141] on li "Page-backed Instagram Account" at bounding box center [252, 139] width 154 height 14
type textarea "x"
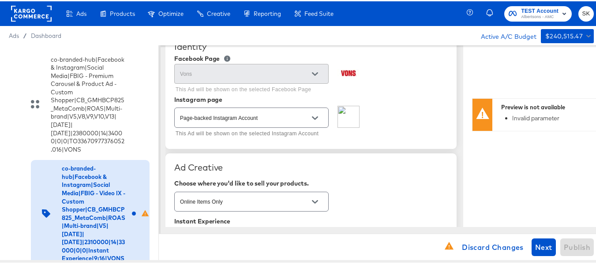
click at [405, 127] on div "Page-backed Instagram Account This Ad will be shown on the selected Instagram A…" at bounding box center [311, 122] width 274 height 34
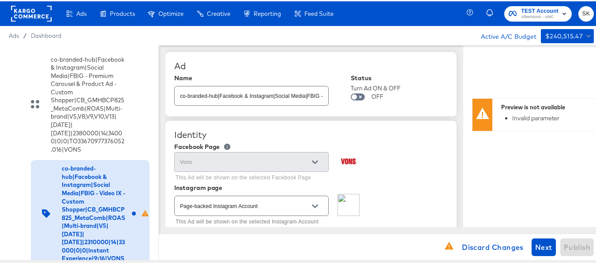
scroll to position [44, 0]
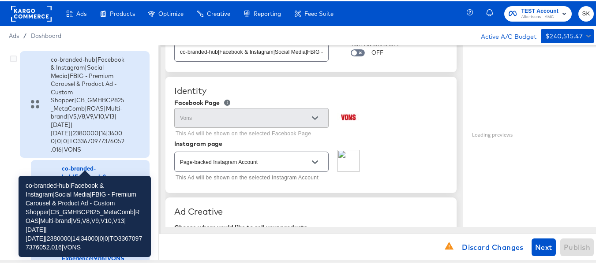
click at [71, 131] on div "co-branded-hub|Facebook & Instagram|Social Media|FBIG - Premium Carousel & Prod…" at bounding box center [88, 103] width 75 height 98
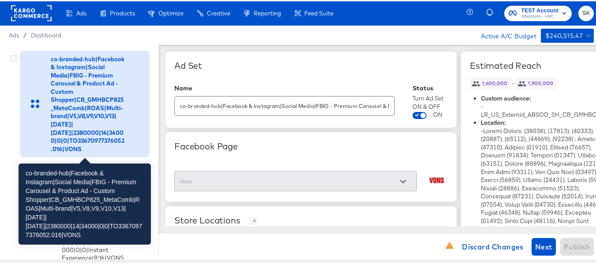
scroll to position [176, 0]
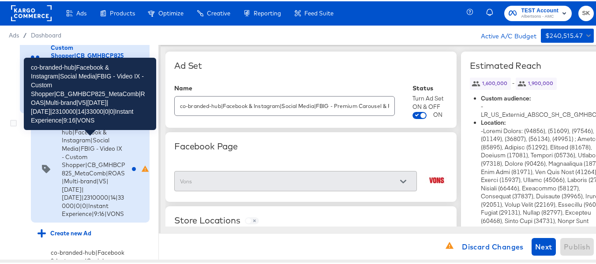
click at [86, 188] on div "co-branded-hub|Facebook & Instagram|Social Media|FBIG - Video IX - Custom Shopp…" at bounding box center [94, 168] width 64 height 98
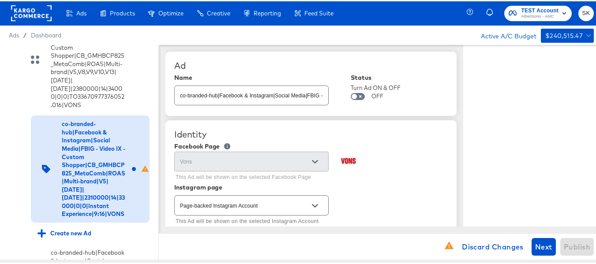
scroll to position [88, 0]
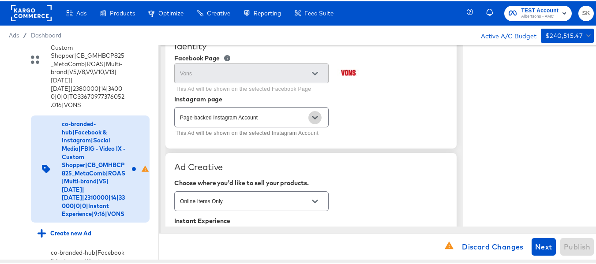
click at [321, 115] on button "Open" at bounding box center [314, 116] width 13 height 13
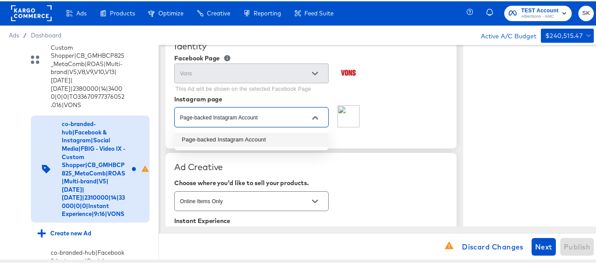
type textarea "x"
click at [217, 140] on li "Page-backed Instagram Account" at bounding box center [252, 138] width 154 height 14
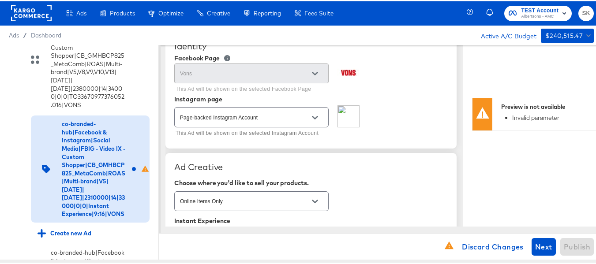
click at [415, 132] on div "Page-backed Instagram Account This Ad will be shown on the selected Instagram A…" at bounding box center [311, 121] width 274 height 34
type textarea "x"
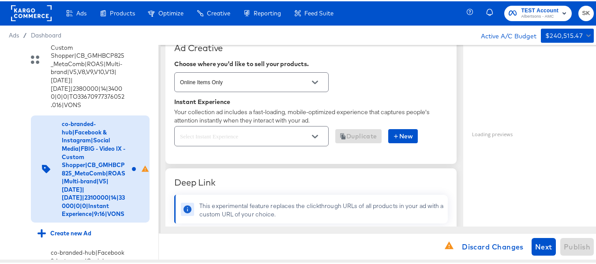
scroll to position [221, 0]
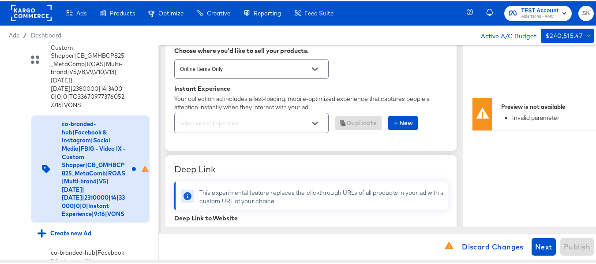
click at [309, 125] on button "Open" at bounding box center [314, 122] width 13 height 13
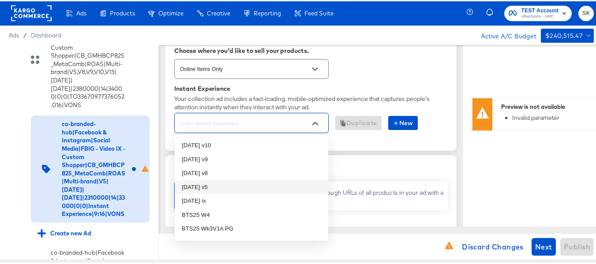
click at [205, 189] on li "oct25 v5" at bounding box center [252, 186] width 154 height 14
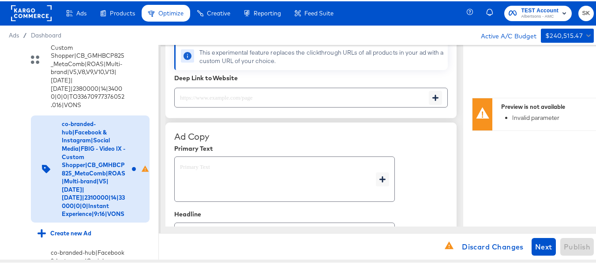
scroll to position [353, 0]
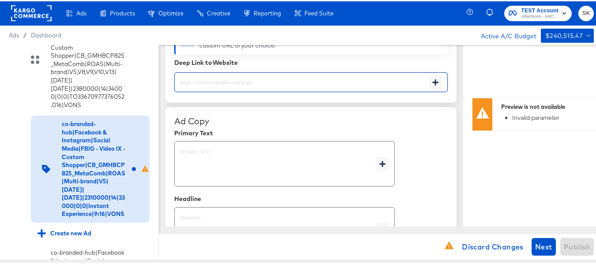
click at [237, 87] on input "text" at bounding box center [302, 77] width 254 height 19
paste input "https://www.vons.com/shop/aisles/personal-care-health.html"
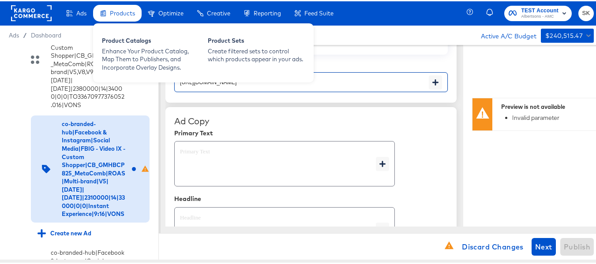
type input "https://www.vons.com/shop/aisles/personal-care-health.html"
type textarea "x"
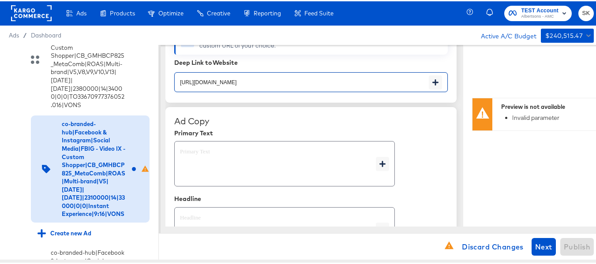
type textarea "x"
click at [210, 144] on div "x" at bounding box center [284, 162] width 221 height 45
type textarea "x"
paste textarea "Shop your favorite brands for you and your home!"
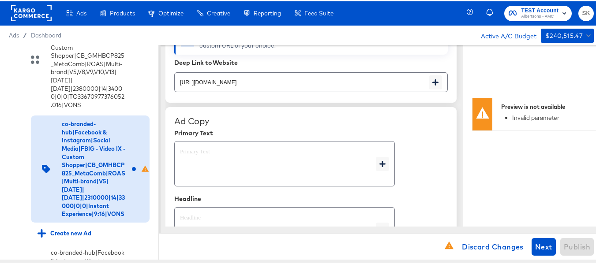
type textarea "Shop your favorite brands for you and your home!"
type textarea "x"
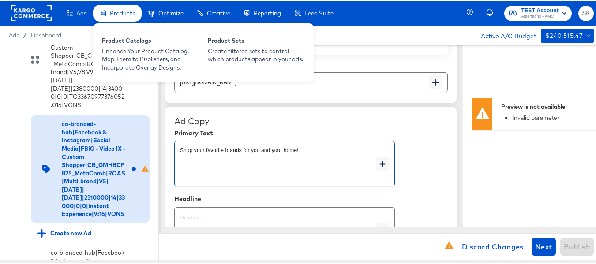
type textarea "x"
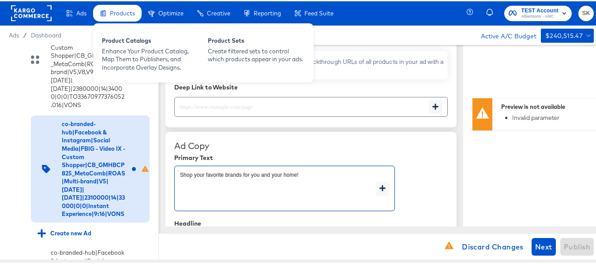
scroll to position [377, 0]
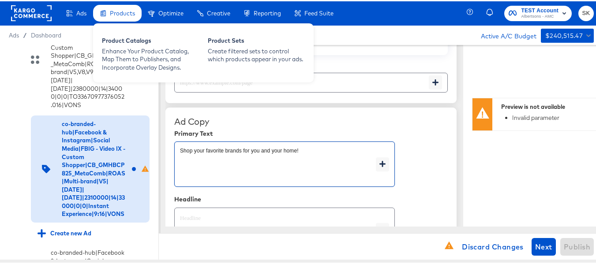
type textarea "Shop your favorite brands for you and your home!"
type textarea "x"
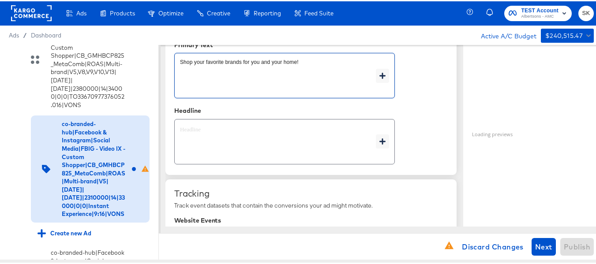
type textarea "x"
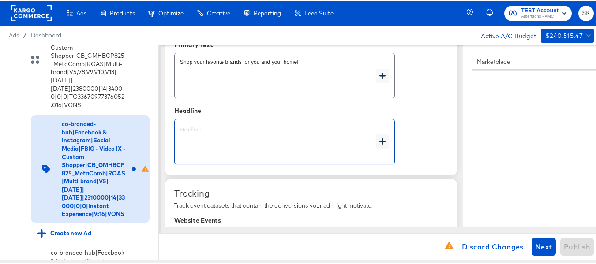
click at [239, 142] on textarea at bounding box center [278, 141] width 196 height 32
type textarea "x"
paste textarea "Explore latest arrivals"
type textarea "Explore latest arrivals"
type textarea "x"
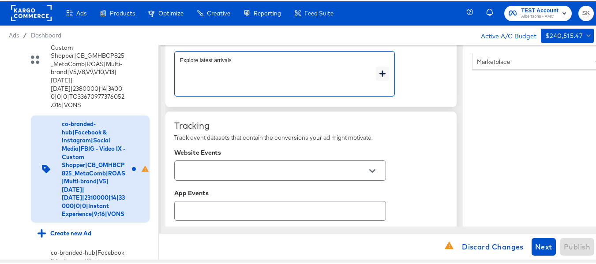
scroll to position [566, 0]
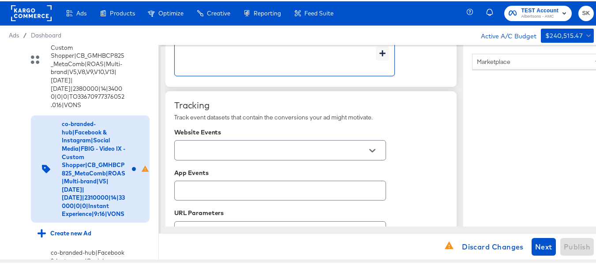
click at [375, 150] on icon "Open" at bounding box center [372, 149] width 6 height 6
type textarea "Explore latest arrivals"
type textarea "x"
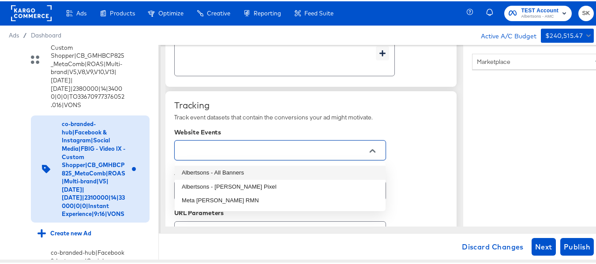
click at [217, 173] on li "Albertsons - All Banners" at bounding box center [280, 172] width 211 height 14
type textarea "x"
type input "Albertsons - All Banners"
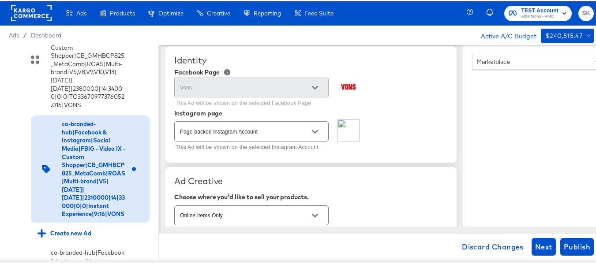
scroll to position [88, 0]
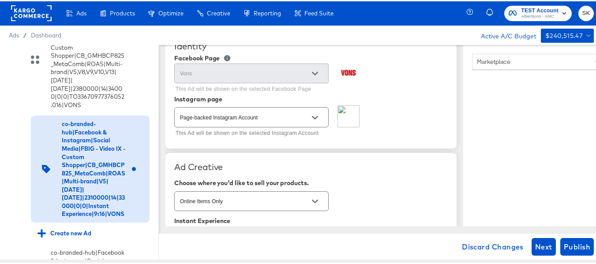
click at [318, 118] on icon "Open" at bounding box center [315, 116] width 6 height 6
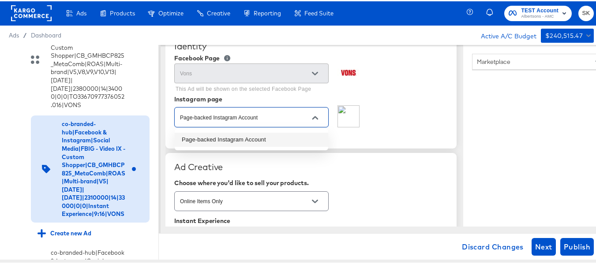
click at [273, 139] on li "Page-backed Instagram Account" at bounding box center [252, 138] width 154 height 14
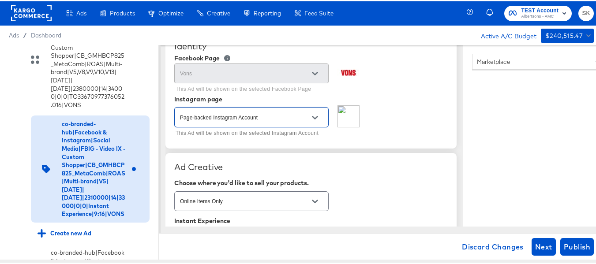
click at [397, 131] on div "Page-backed Instagram Account This Ad will be shown on the selected Instagram A…" at bounding box center [311, 121] width 274 height 34
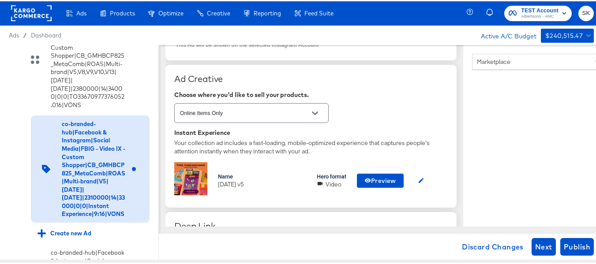
scroll to position [221, 0]
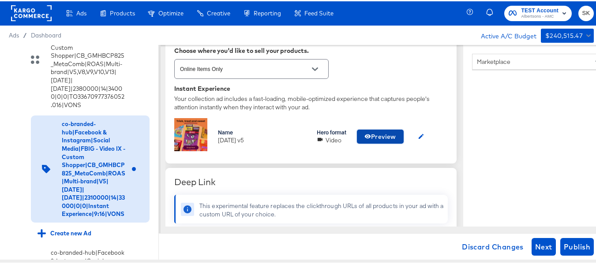
click at [377, 138] on span "Preview" at bounding box center [380, 135] width 32 height 11
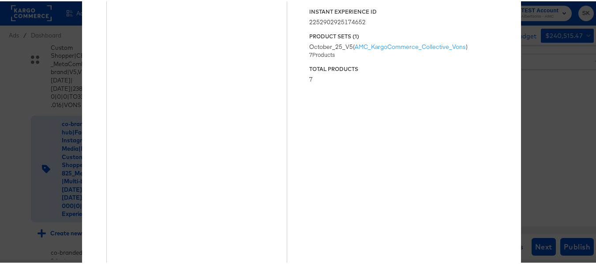
scroll to position [0, 0]
click at [435, 144] on div "Status Published Instant Experience ID 2252902925174652 Product Sets ( 1 ) Octo…" at bounding box center [403, 142] width 188 height 321
click at [568, 85] on div "× Previewing ' oct25 v5 ' Status Published Instant Experience ID 22529029251746…" at bounding box center [301, 132] width 603 height 264
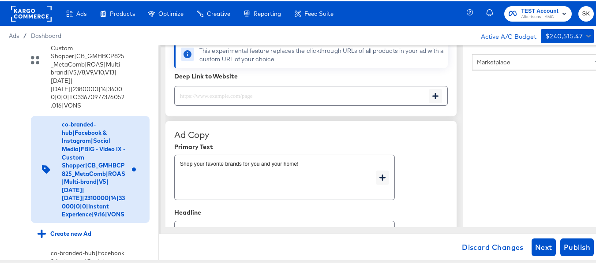
scroll to position [353, 0]
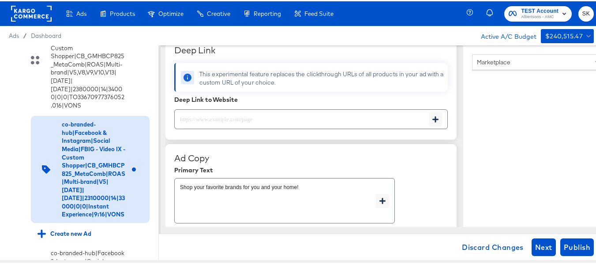
click at [236, 118] on input "text" at bounding box center [302, 114] width 254 height 19
paste input "https://www.vons.com/shop/aisles/personal-care-health.html"
type input "https://www.vons.com/shop/aisles/personal-care-health.html"
type textarea "x"
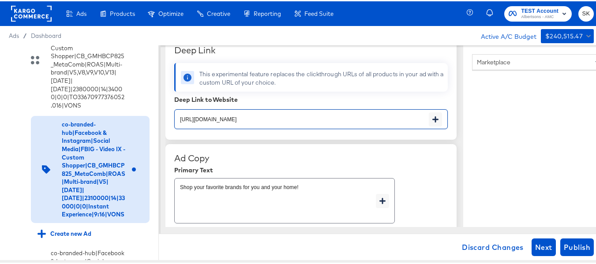
click at [381, 163] on div "Ad Copy Primary Text Shop your favorite brands for you and your home! x Headlin…" at bounding box center [311, 221] width 274 height 139
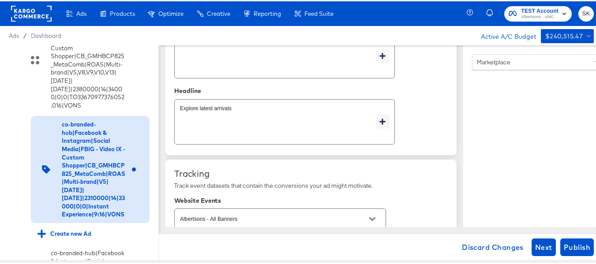
scroll to position [542, 0]
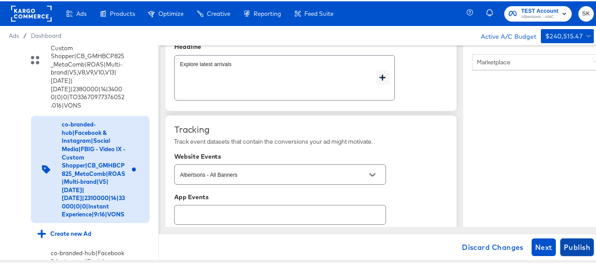
click at [571, 249] on span "Publish" at bounding box center [577, 246] width 26 height 12
type textarea "x"
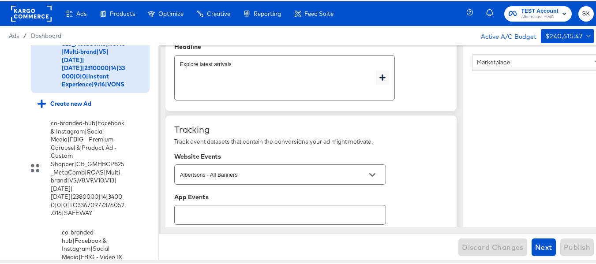
scroll to position [319, 0]
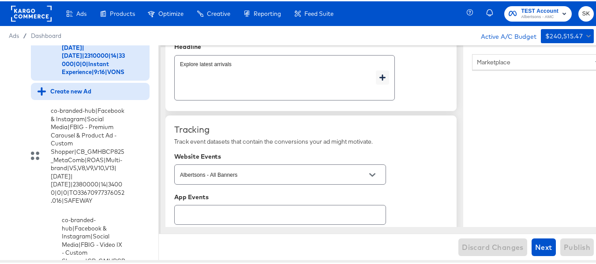
click at [84, 94] on div "Create new Ad" at bounding box center [65, 90] width 54 height 8
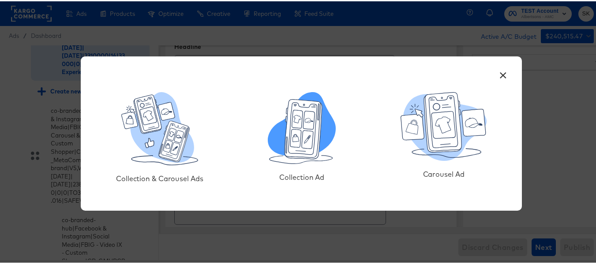
click at [327, 142] on icon at bounding box center [302, 127] width 68 height 72
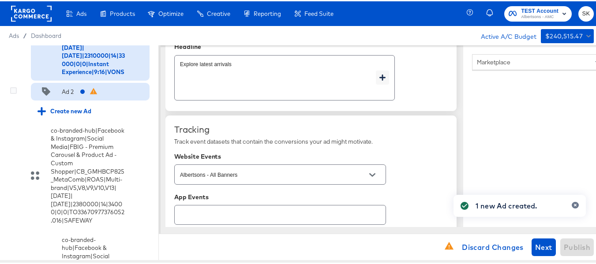
click at [64, 95] on div "Ad 2" at bounding box center [68, 90] width 12 height 8
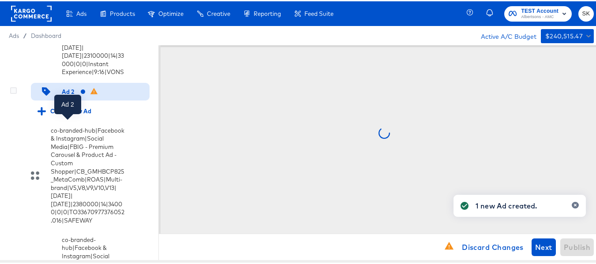
scroll to position [0, 0]
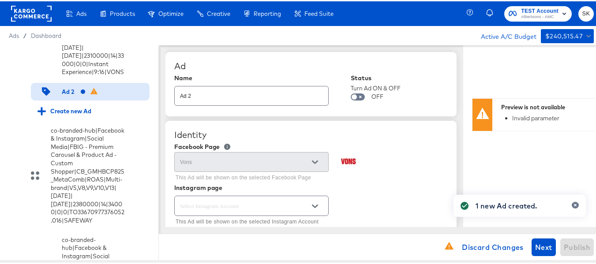
click at [240, 98] on input "Ad 2" at bounding box center [252, 91] width 154 height 19
paste input "co-branded-hub|Facebook & Instagram|Social Media|FBIG - Video IX - Custom Shopp…"
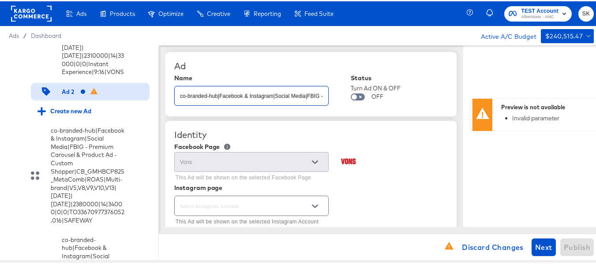
scroll to position [0, 376]
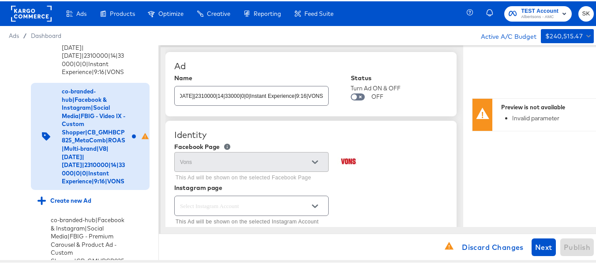
click at [287, 63] on div "Ad" at bounding box center [311, 65] width 274 height 11
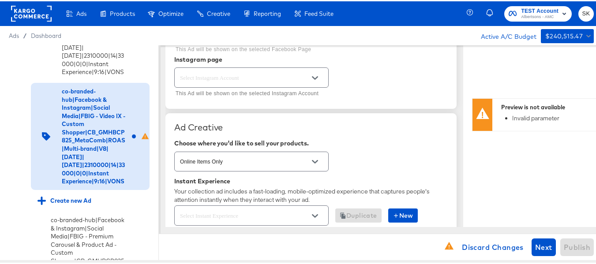
scroll to position [132, 0]
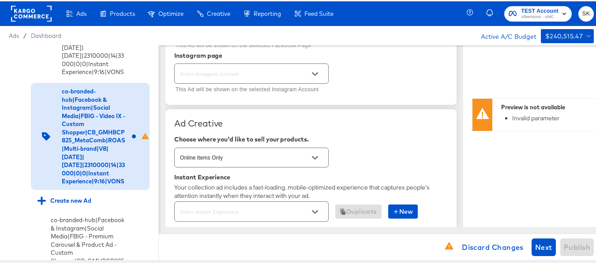
click at [317, 72] on icon "Open" at bounding box center [315, 73] width 6 height 4
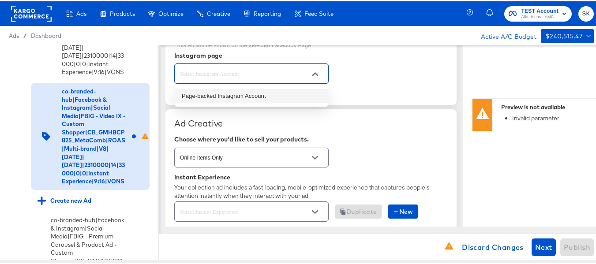
click at [236, 97] on li "Page-backed Instagram Account" at bounding box center [252, 95] width 154 height 14
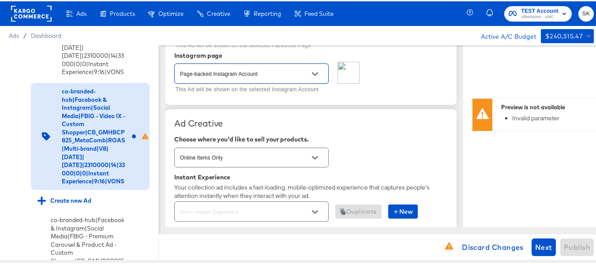
click at [349, 91] on div "Page-backed Instagram Account This Ad will be shown on the selected Instagram A…" at bounding box center [311, 77] width 274 height 34
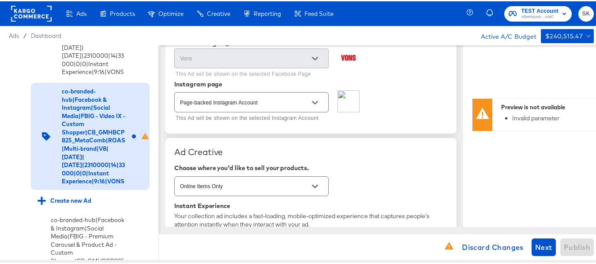
scroll to position [88, 0]
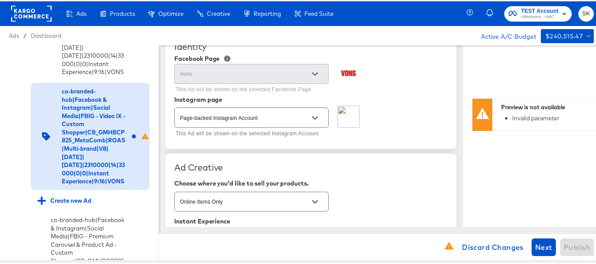
click at [318, 118] on button "Open" at bounding box center [314, 116] width 13 height 13
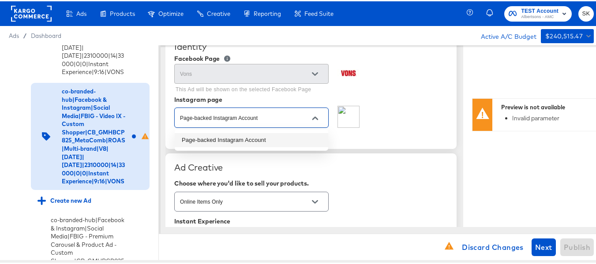
click at [317, 120] on icon "Close" at bounding box center [315, 117] width 6 height 6
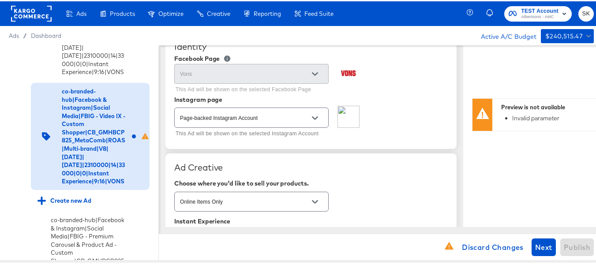
click at [375, 142] on div "Identity Facebook Page Vons This Ad will be shown on the selected Facebook Page…" at bounding box center [310, 89] width 291 height 116
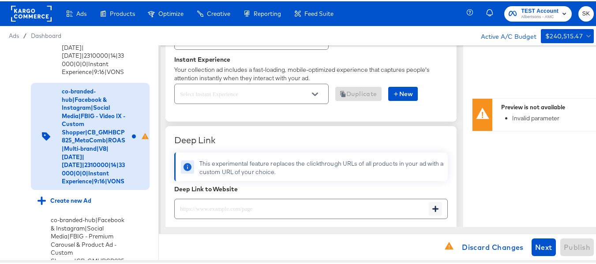
scroll to position [265, 0]
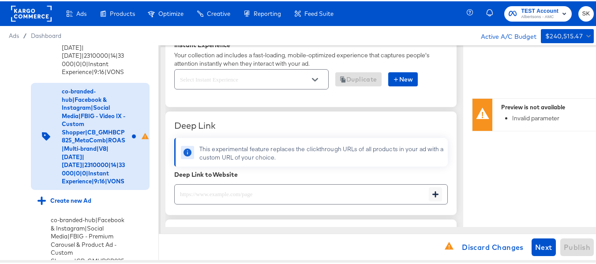
click at [307, 80] on div at bounding box center [315, 78] width 19 height 13
click at [313, 80] on icon "Open" at bounding box center [315, 78] width 6 height 6
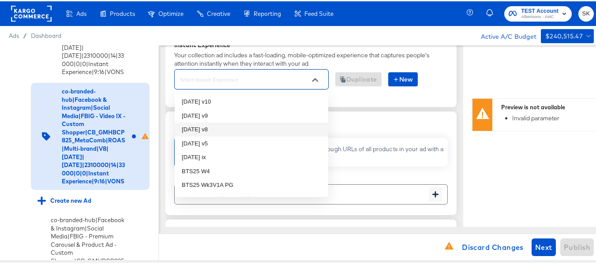
click at [202, 132] on li "oct25 v8" at bounding box center [252, 128] width 154 height 14
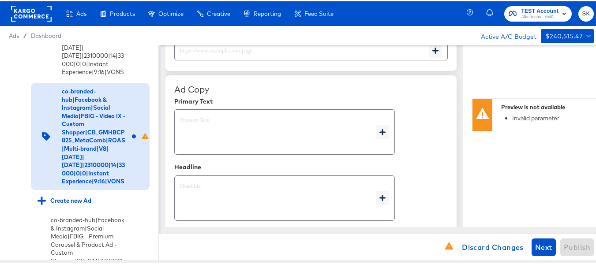
scroll to position [397, 0]
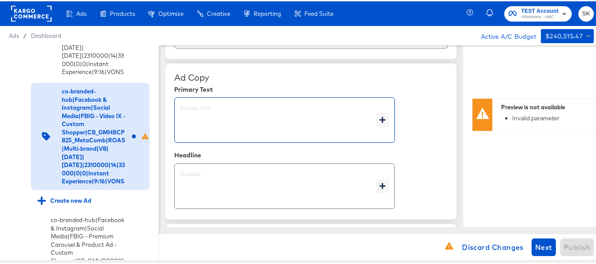
click at [208, 120] on textarea at bounding box center [278, 119] width 196 height 32
paste textarea "Shop your favorite brands for you and your home!"
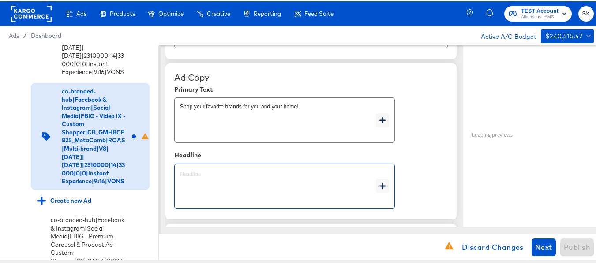
click at [227, 177] on textarea at bounding box center [278, 185] width 196 height 32
paste textarea "Explore latest arrivals"
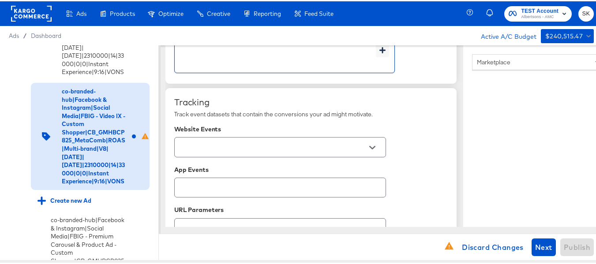
scroll to position [610, 0]
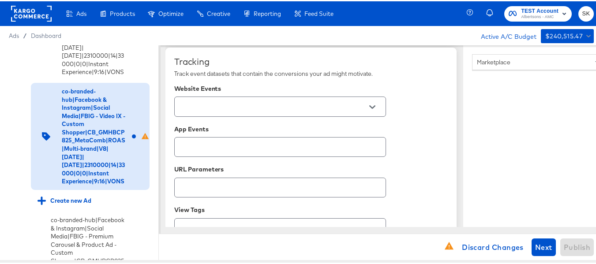
click at [375, 103] on icon "Open" at bounding box center [372, 106] width 6 height 6
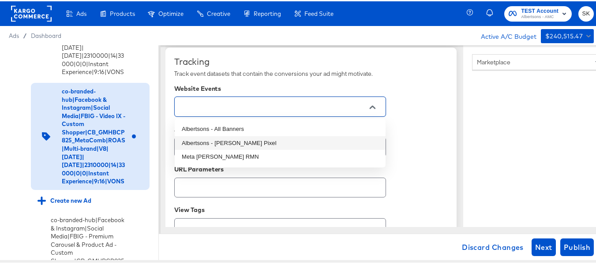
click at [222, 128] on li "Albertsons - All Banners" at bounding box center [280, 128] width 211 height 14
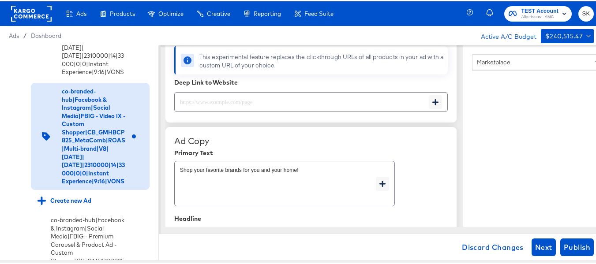
scroll to position [301, 0]
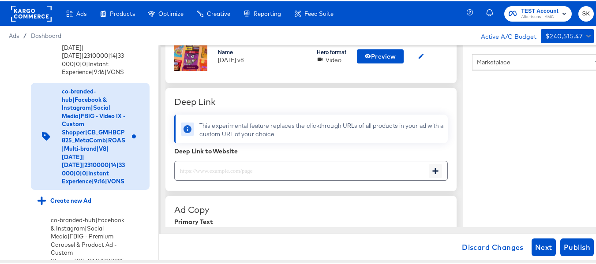
click at [262, 169] on input "text" at bounding box center [302, 166] width 254 height 19
paste input "https://www.vons.com/shop/aisles/paper-cleaning-home.html"
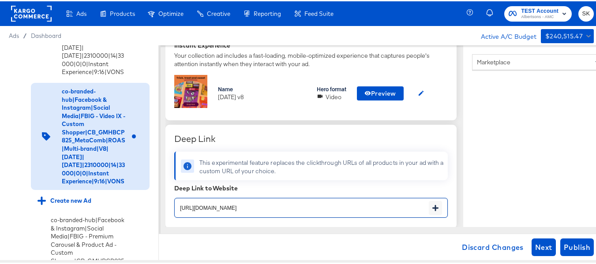
scroll to position [265, 0]
click at [383, 95] on span "Preview" at bounding box center [380, 91] width 32 height 11
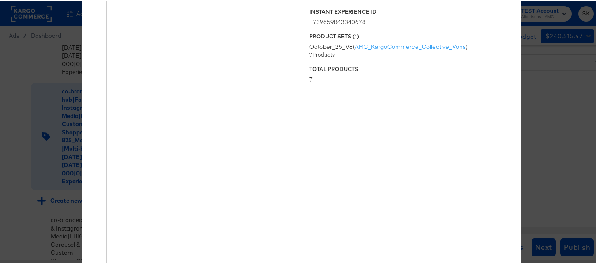
click at [482, 39] on div "Product Sets ( 1 ) October_25_V8 ( AMC_KargoCommerce_Collective_Vons ) 7 Produc…" at bounding box center [403, 57] width 188 height 51
click at [546, 75] on div "× Previewing ' oct25 v8 ' Status Published Instant Experience ID 17396598433406…" at bounding box center [301, 132] width 603 height 264
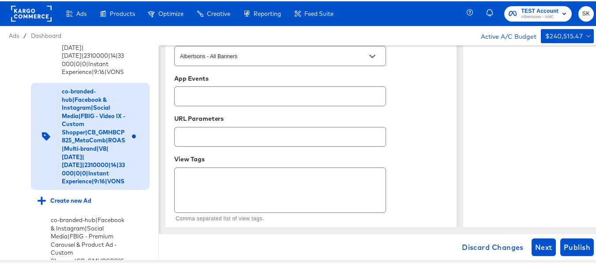
scroll to position [675, 0]
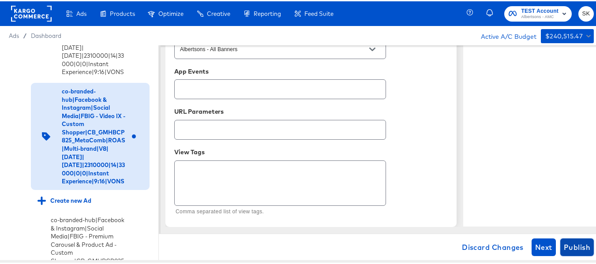
click at [566, 252] on span "Publish" at bounding box center [577, 246] width 26 height 12
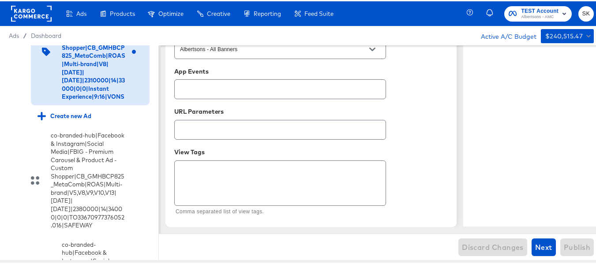
scroll to position [404, 0]
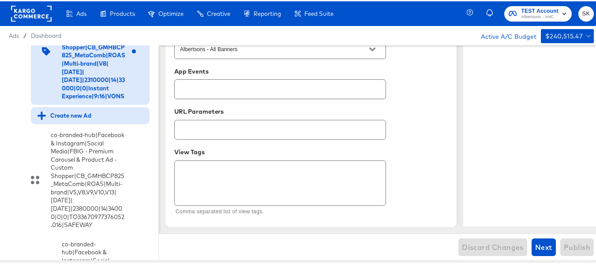
click at [76, 119] on div "Create new Ad" at bounding box center [65, 114] width 54 height 8
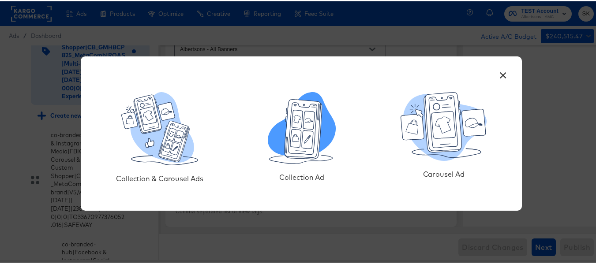
click at [295, 146] on icon at bounding box center [295, 137] width 11 height 18
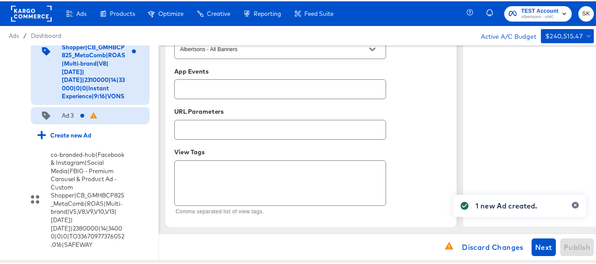
click at [61, 124] on div "Ad 3" at bounding box center [90, 115] width 119 height 18
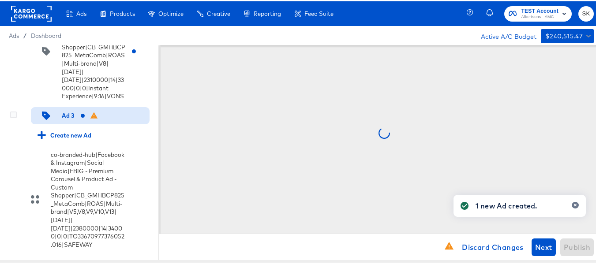
scroll to position [0, 0]
click at [65, 119] on div "Ad 3" at bounding box center [68, 114] width 12 height 8
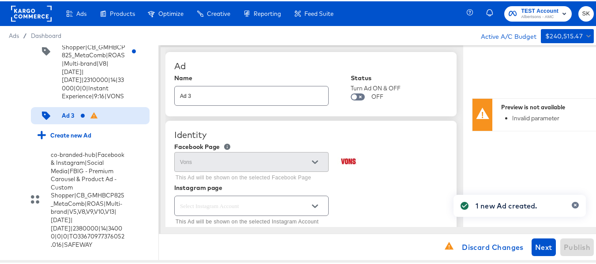
click at [246, 82] on input "Ad 3" at bounding box center [252, 91] width 154 height 19
paste input "co-branded-hub|Facebook & Instagram|Social Media|FBIG - Video IX - Custom Shopp…"
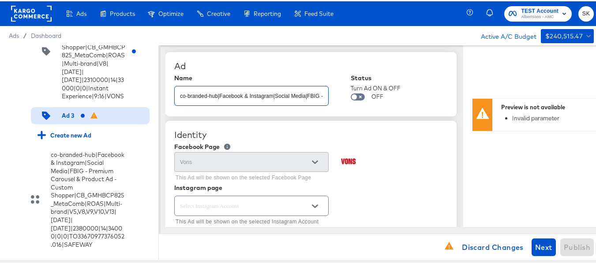
scroll to position [0, 376]
type input "co-branded-hub|Facebook & Instagram|Social Media|FBIG - Video IX - Custom Shopp…"
type textarea "x"
click at [397, 115] on div "Ad Name co-branded-hub|Facebook & Instagram|Social Media|FBIG - Video IX - Cust…" at bounding box center [310, 83] width 291 height 64
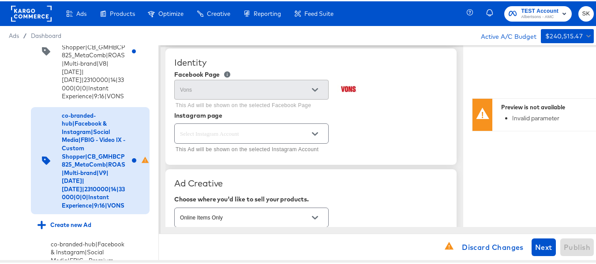
scroll to position [88, 0]
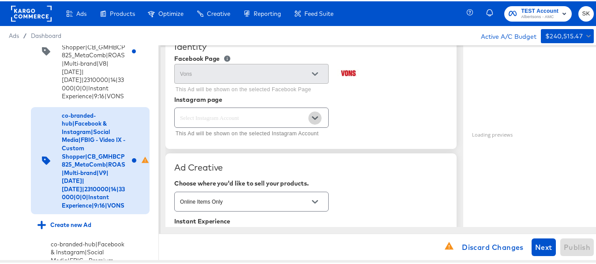
click at [319, 119] on button "Open" at bounding box center [314, 116] width 13 height 13
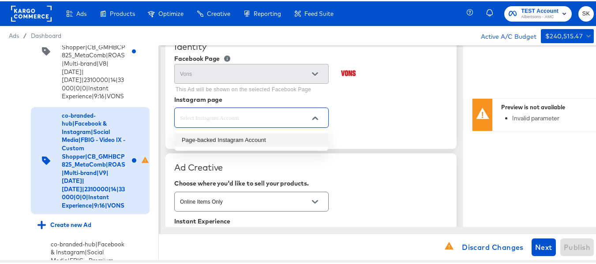
click at [213, 141] on li "Page-backed Instagram Account" at bounding box center [252, 139] width 154 height 14
type input "Page-backed Instagram Account"
type textarea "x"
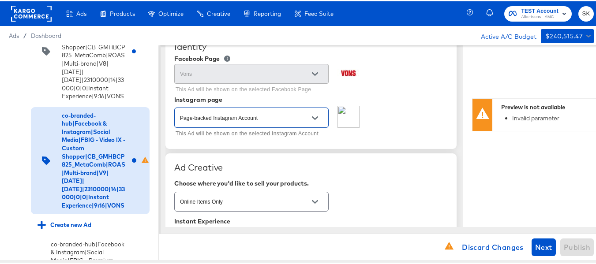
click at [388, 126] on div "Page-backed Instagram Account This Ad will be shown on the selected Instagram A…" at bounding box center [311, 122] width 274 height 34
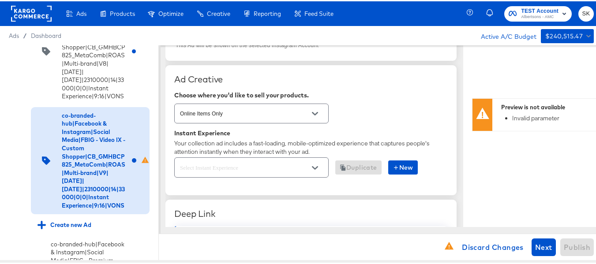
scroll to position [221, 0]
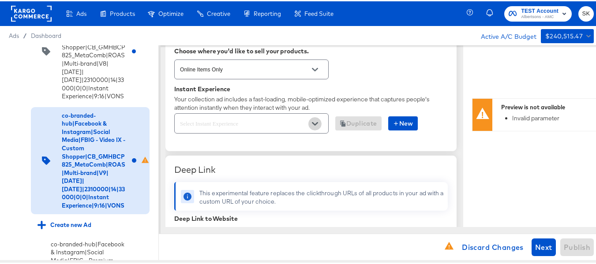
click at [318, 123] on icon "Open" at bounding box center [315, 123] width 6 height 6
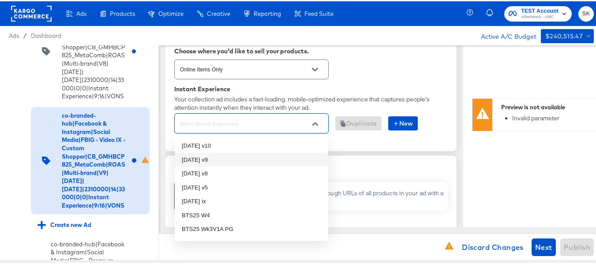
click at [204, 161] on li "oct25 v9" at bounding box center [252, 159] width 154 height 14
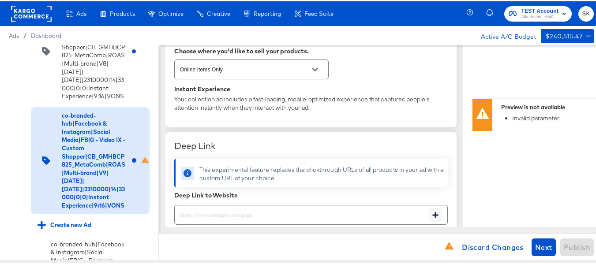
click at [386, 76] on div "Online Items Only" at bounding box center [311, 67] width 274 height 23
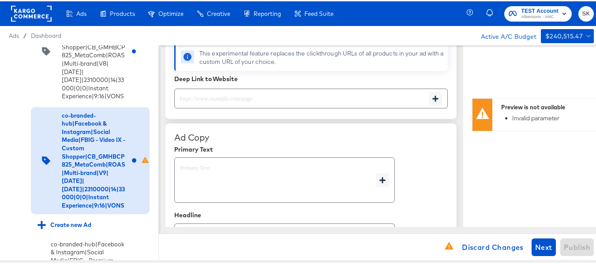
scroll to position [353, 0]
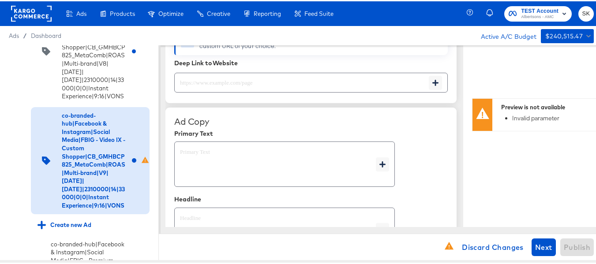
click at [237, 84] on input "text" at bounding box center [302, 77] width 254 height 19
type textarea "x"
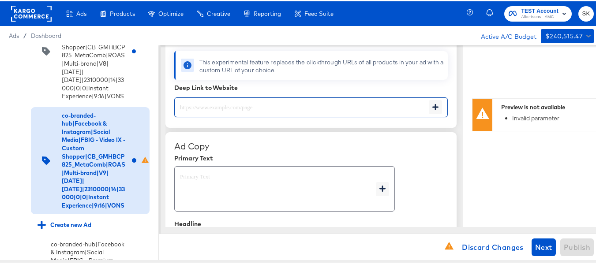
paste input "https://www.vons.com/shop/aisles/cookies-snacks-candy.html"
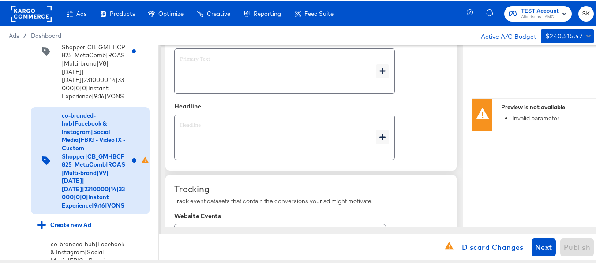
scroll to position [477, 0]
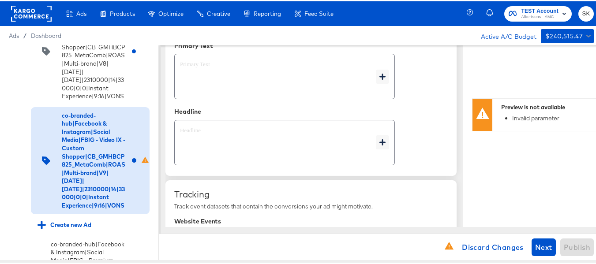
type input "https://www.vons.com/shop/aisles/cookies-snacks-candy.html"
type textarea "x"
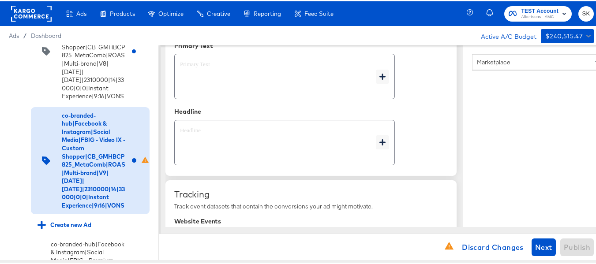
type textarea "x"
click at [199, 141] on textarea at bounding box center [278, 142] width 196 height 32
type textarea "x"
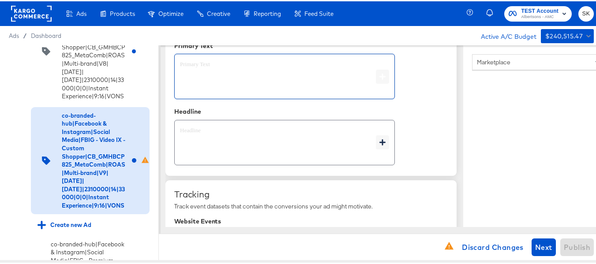
click at [232, 90] on textarea at bounding box center [278, 76] width 196 height 32
type textarea "x"
paste textarea "Shop your favorite brands for you and your home!"
type textarea "Shop your favorite brands for you and your home!"
type textarea "x"
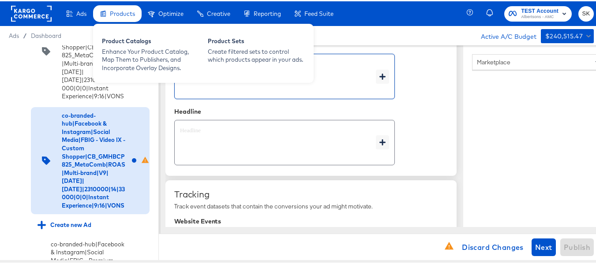
type textarea "Shop your favorite brands for you and your home!"
type textarea "x"
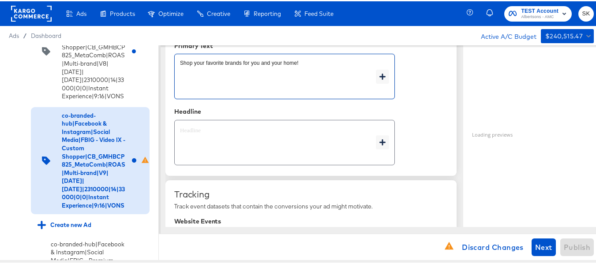
type textarea "x"
click at [249, 144] on textarea at bounding box center [278, 142] width 196 height 32
paste textarea "Explore latest arrivals"
type textarea "Explore latest arrivals"
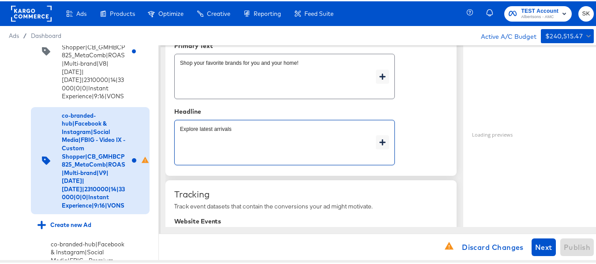
type textarea "x"
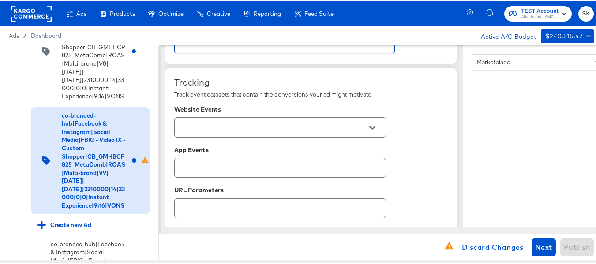
scroll to position [610, 0]
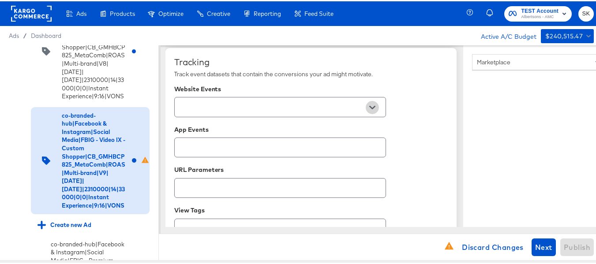
click at [372, 109] on icon "Open" at bounding box center [372, 106] width 6 height 6
type textarea "Explore latest arrivals"
type textarea "x"
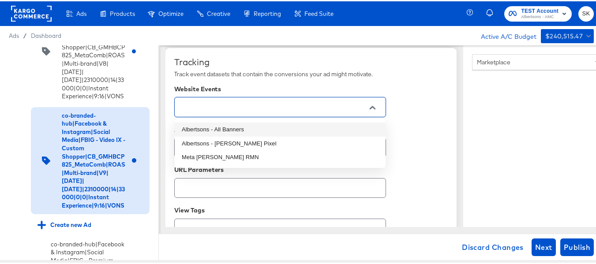
click at [260, 128] on li "Albertsons - All Banners" at bounding box center [280, 128] width 211 height 14
type textarea "x"
type input "Albertsons - All Banners"
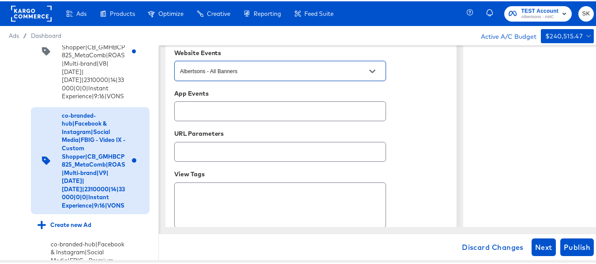
scroll to position [631, 0]
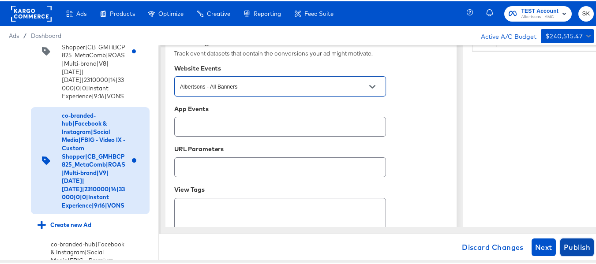
click at [583, 243] on span "Publish" at bounding box center [577, 246] width 26 height 12
type textarea "x"
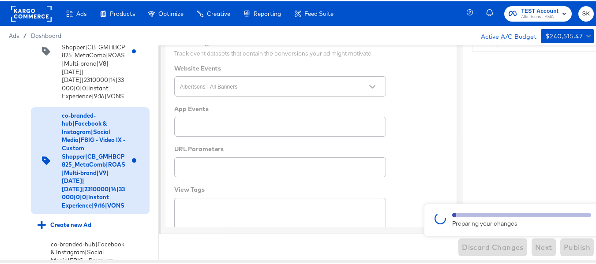
type textarea "x"
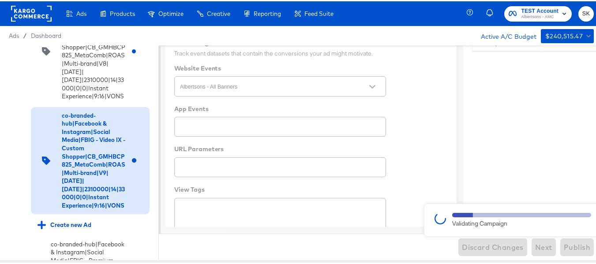
type textarea "x"
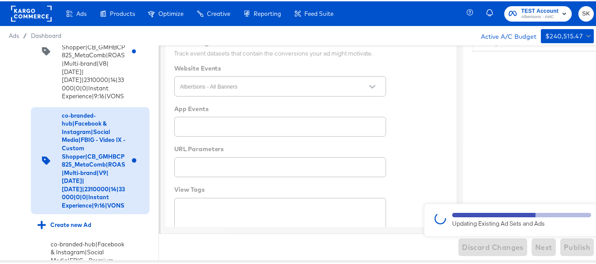
type textarea "x"
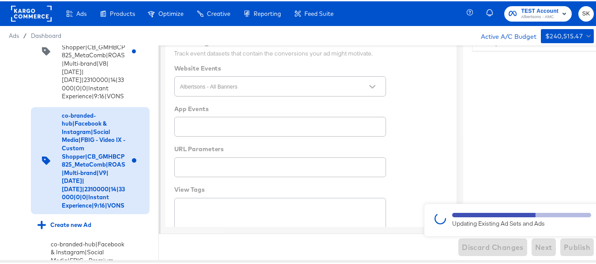
type textarea "x"
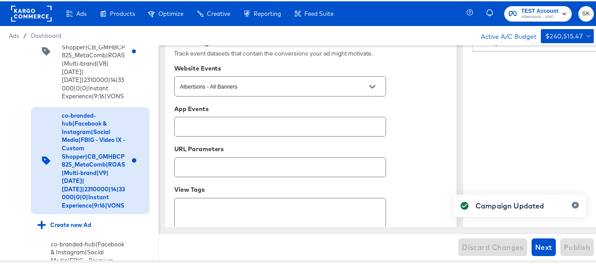
type textarea "x"
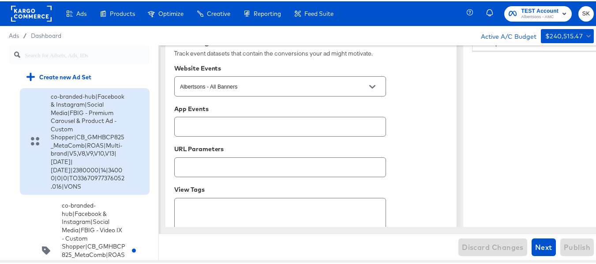
drag, startPoint x: 250, startPoint y: 92, endPoint x: 69, endPoint y: 171, distance: 197.8
click at [253, 123] on div "Tracking Track event datasets that contain the conversions your ad might motiva…" at bounding box center [311, 145] width 274 height 220
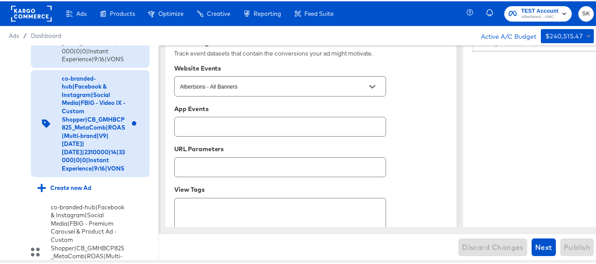
scroll to position [492, 0]
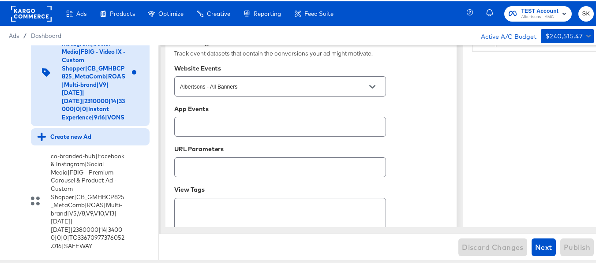
click at [83, 140] on div "Create new Ad" at bounding box center [65, 135] width 54 height 8
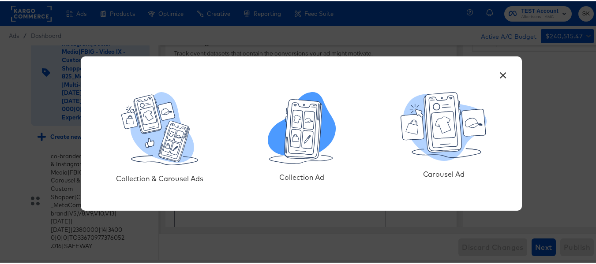
click at [294, 156] on icon at bounding box center [304, 128] width 38 height 60
type textarea "x"
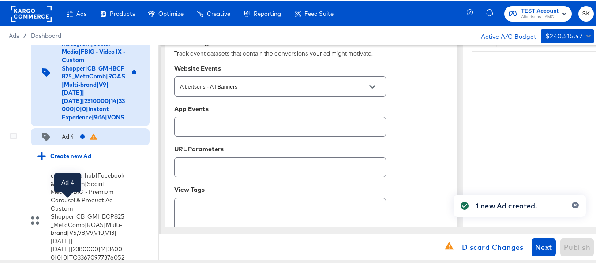
click at [69, 140] on div "Ad 4" at bounding box center [68, 135] width 12 height 8
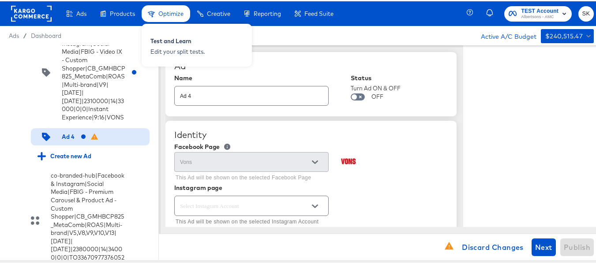
type textarea "x"
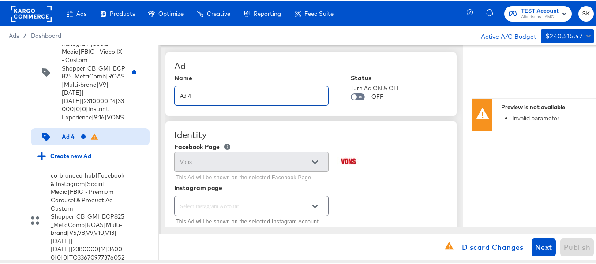
click at [244, 92] on input "Ad 4" at bounding box center [252, 91] width 154 height 19
paste input "co-branded-hub|Facebook & Instagram|Social Media|FBIG - Video IX - Custom Shopp…"
type input "co-branded-hub|Facebook & Instagram|Social Media|FBIG - Video IX - Custom Shopp…"
type textarea "x"
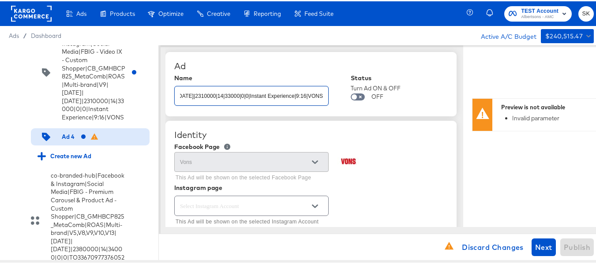
type textarea "x"
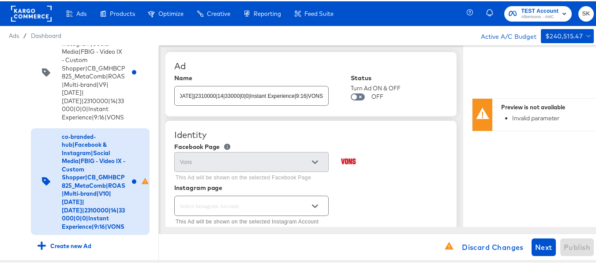
click at [324, 52] on div "Ad Name co-branded-hub|Facebook & Instagram|Social Media|FBIG - Video IX - Cust…" at bounding box center [310, 83] width 291 height 64
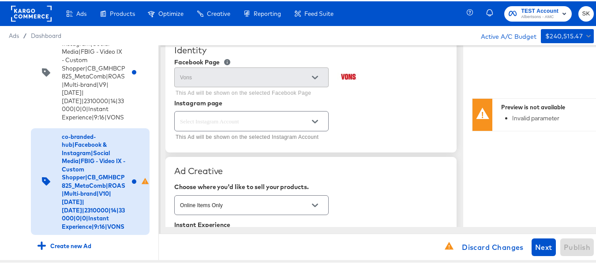
scroll to position [88, 0]
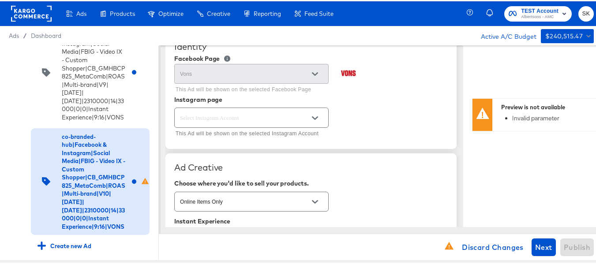
click at [375, 94] on div "Vons This Ad will be shown on the selected Facebook Page" at bounding box center [311, 78] width 274 height 34
click at [310, 118] on button "Open" at bounding box center [314, 116] width 13 height 13
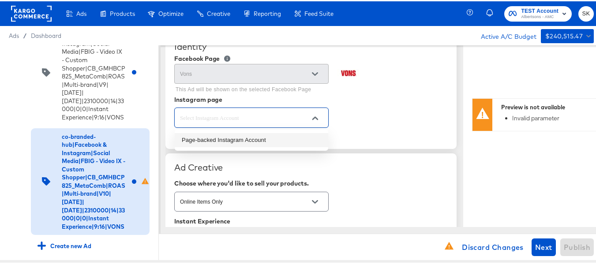
click at [209, 138] on li "Page-backed Instagram Account" at bounding box center [252, 139] width 154 height 14
type input "Page-backed Instagram Account"
type textarea "x"
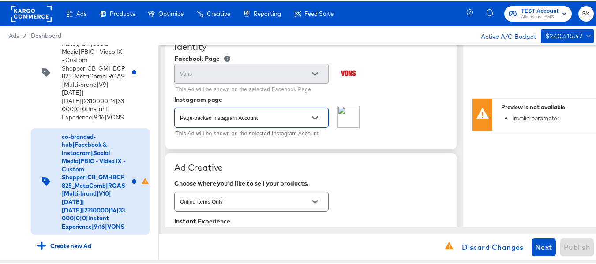
click at [387, 129] on div "Page-backed Instagram Account This Ad will be shown on the selected Instagram A…" at bounding box center [311, 122] width 274 height 34
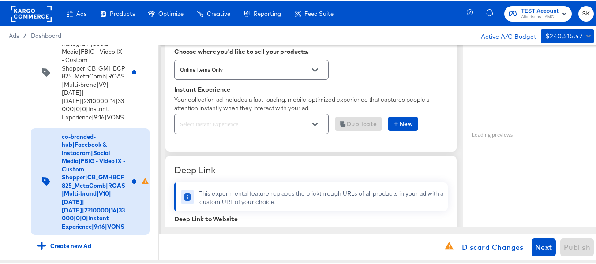
scroll to position [221, 0]
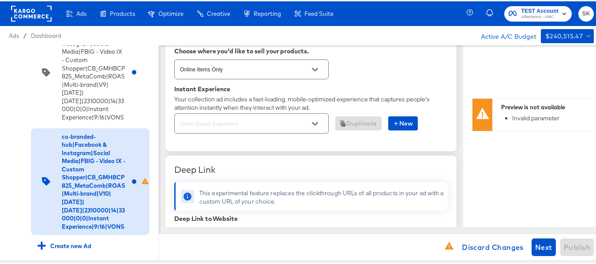
click at [316, 120] on icon "Open" at bounding box center [315, 123] width 6 height 6
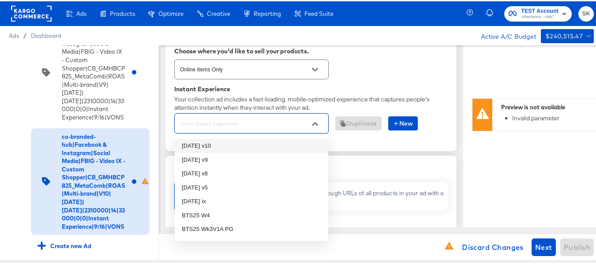
click at [215, 144] on li "oct25 v10" at bounding box center [252, 145] width 154 height 14
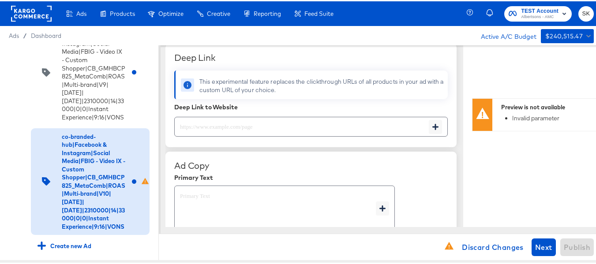
scroll to position [353, 0]
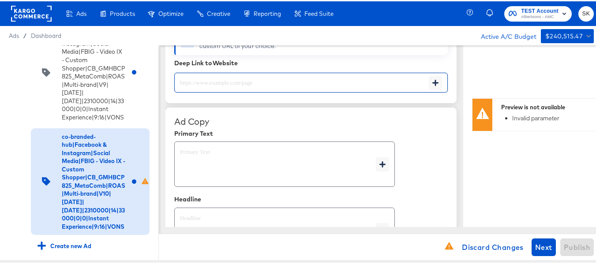
click at [223, 83] on input "text" at bounding box center [302, 77] width 254 height 19
paste input "https://www.vons.com/lp/baby-products-supplies.html"
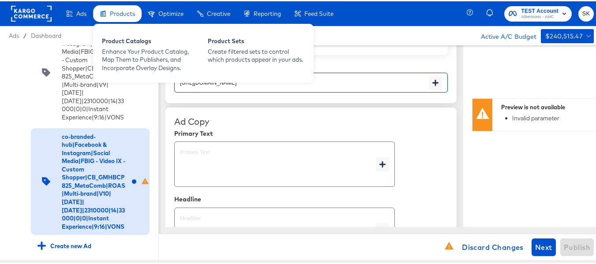
drag, startPoint x: 223, startPoint y: 83, endPoint x: 134, endPoint y: 13, distance: 112.5
click at [229, 88] on div "https://www.vons.com/lp/baby-products-supplies.html" at bounding box center [311, 81] width 274 height 20
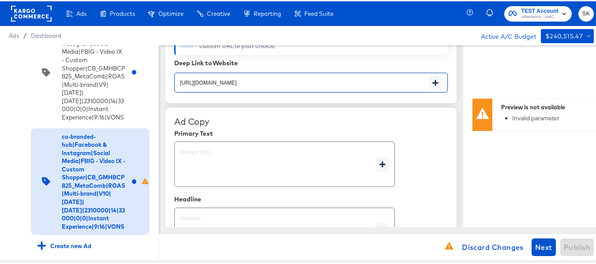
click at [323, 75] on input "https://www.vons.com/lp/baby-products-supplies.html" at bounding box center [302, 77] width 254 height 19
paste input "text"
type input "https://www.vons.com/lp/baby-products-supplies.html"
type textarea "x"
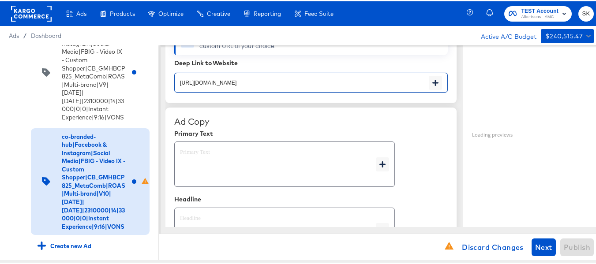
type textarea "x"
click at [210, 150] on textarea at bounding box center [278, 163] width 196 height 32
type textarea "x"
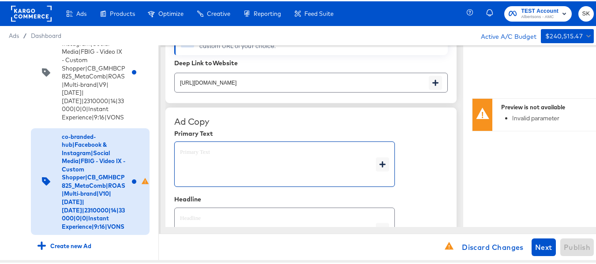
paste textarea "Shop your favorite brands for you and your home!"
type textarea "Shop your favorite brands for you and your home!"
type textarea "x"
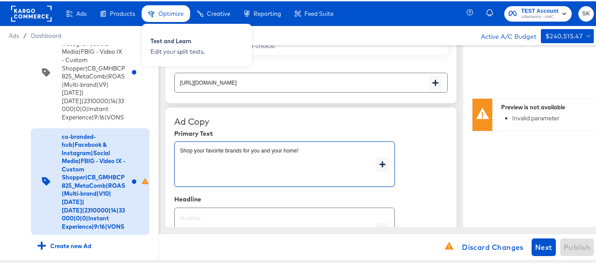
type textarea "x"
type textarea "Shop your favorite brands for you and your home!"
type textarea "x"
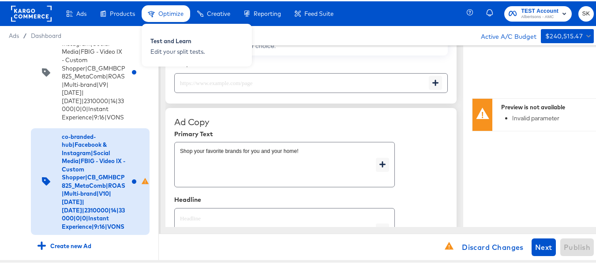
type textarea "x"
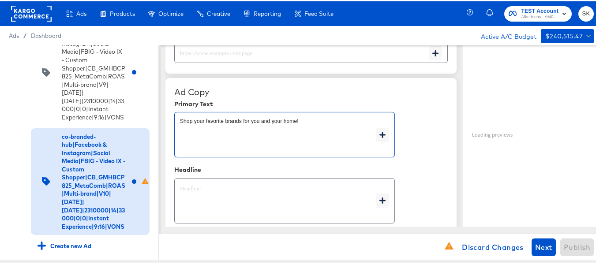
scroll to position [434, 0]
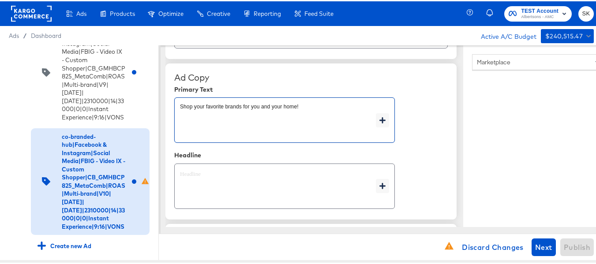
type textarea "x"
click at [237, 193] on textarea at bounding box center [278, 185] width 196 height 32
type textarea "x"
paste textarea "Explore latest arrivals"
type textarea "Explore latest arrivals"
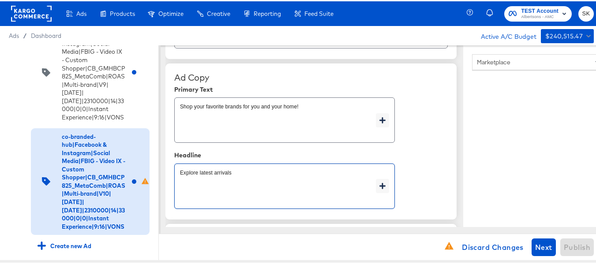
type textarea "x"
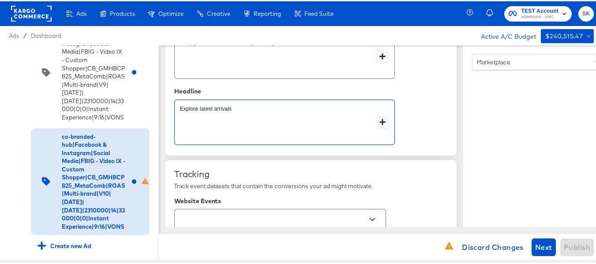
scroll to position [566, 0]
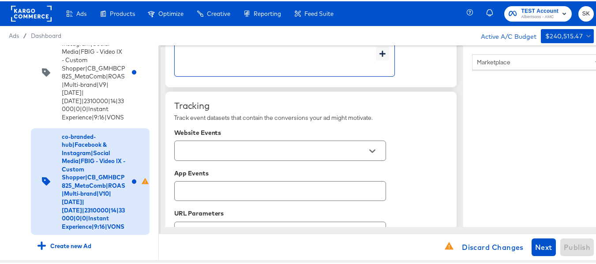
click at [372, 152] on icon "Open" at bounding box center [372, 150] width 6 height 6
type textarea "Explore latest arrivals"
type textarea "x"
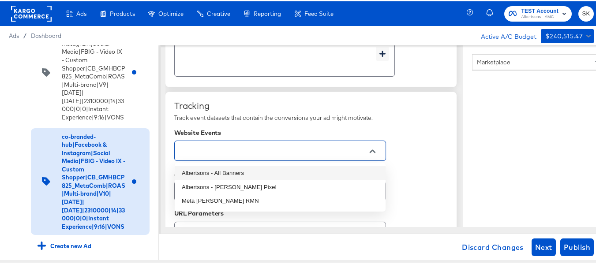
click at [209, 177] on li "Albertsons - All Banners" at bounding box center [280, 172] width 211 height 14
type textarea "x"
type input "Albertsons - All Banners"
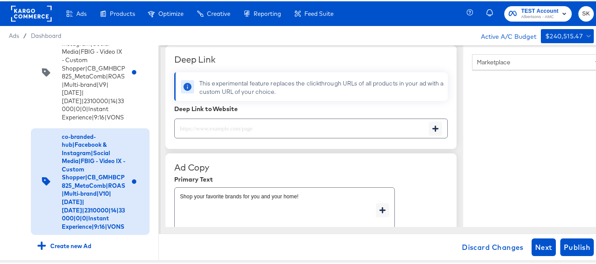
scroll to position [353, 0]
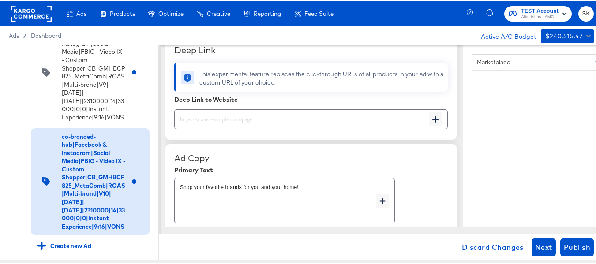
click at [227, 114] on input "text" at bounding box center [302, 114] width 254 height 19
paste input "https://www.vons.com/lp/baby-products-supplies.html"
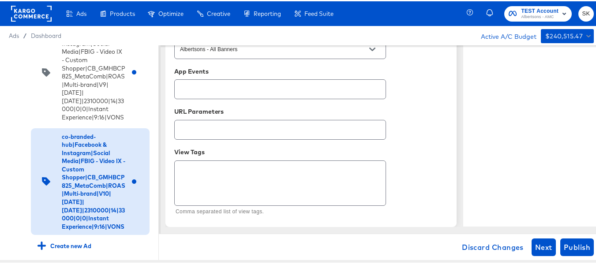
scroll to position [675, 0]
type input "https://www.vons.com/lp/baby-products-supplies.html"
type textarea "x"
click at [571, 241] on span "Publish" at bounding box center [577, 246] width 26 height 12
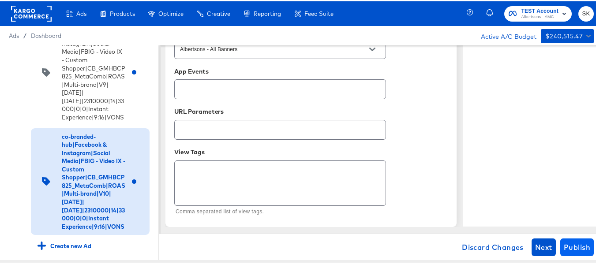
type textarea "x"
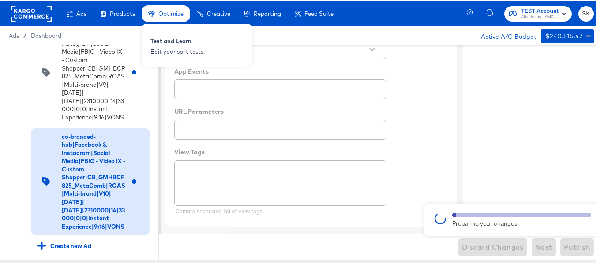
type textarea "x"
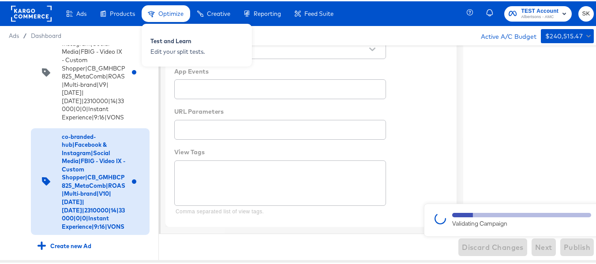
type textarea "x"
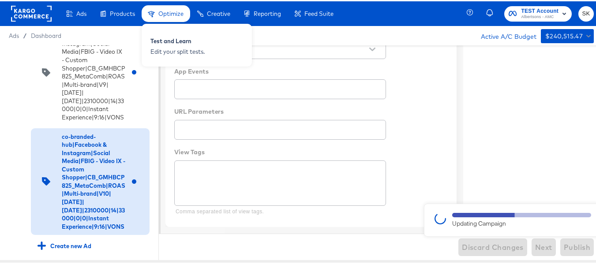
type textarea "x"
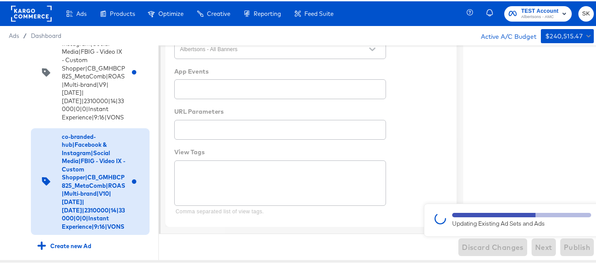
type textarea "x"
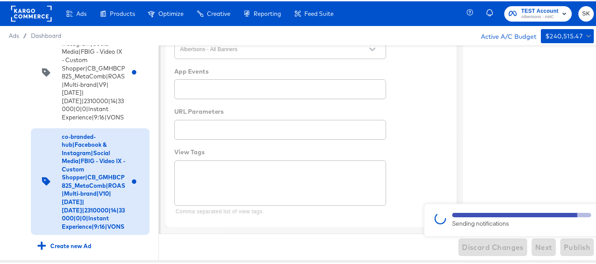
type textarea "x"
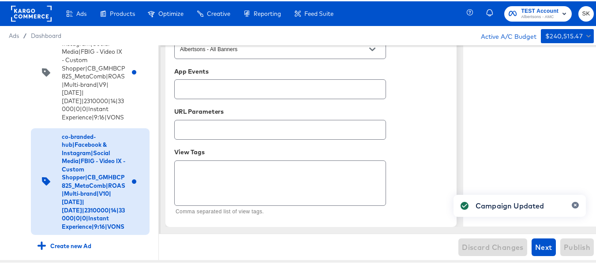
type textarea "x"
click at [57, 33] on span "Dashboard" at bounding box center [46, 34] width 31 height 7
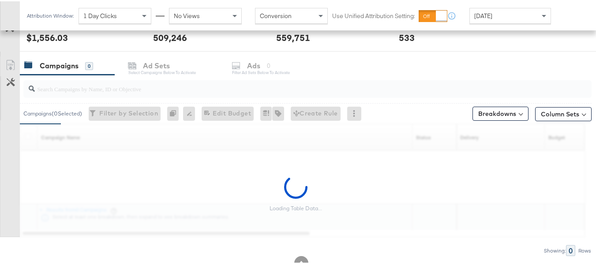
scroll to position [379, 0]
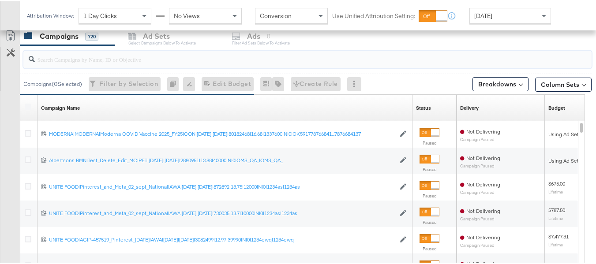
click at [113, 59] on input "search" at bounding box center [288, 54] width 507 height 17
click at [11, 82] on div "Customize KPIs" at bounding box center [9, 67] width 19 height 44
click at [92, 54] on input "search" at bounding box center [288, 54] width 507 height 17
paste input "co-branded-hub|Multibrand|Multi-brand_FY25 CoBrand National GMHBC P8|SAL|9/10/2…"
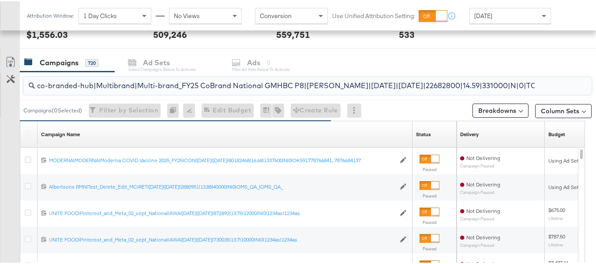
scroll to position [0, 208]
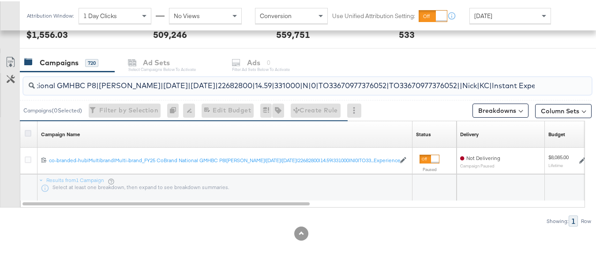
type input "co-branded-hub|Multibrand|Multi-brand_FY25 CoBrand National GMHBC P8|SAL|9/10/2…"
click at [28, 132] on icon at bounding box center [28, 132] width 7 height 7
click at [0, 0] on input "checkbox" at bounding box center [0, 0] width 0 height 0
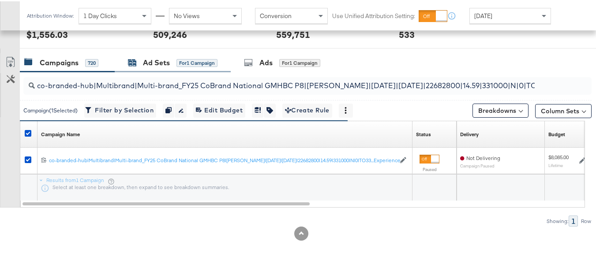
click at [158, 66] on div "Ad Sets for 1 Campaign" at bounding box center [173, 61] width 116 height 19
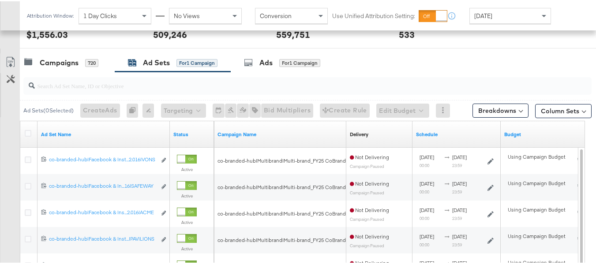
click at [157, 83] on input "search" at bounding box center [288, 80] width 507 height 17
paste input "co-branded-hub|Facebook & Instagram|Social Media|FBIG - Premium Carousel & Prod…"
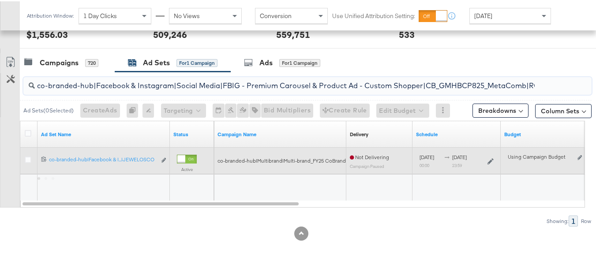
scroll to position [0, 418]
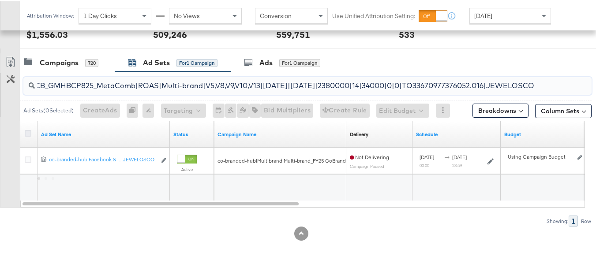
type input "co-branded-hub|Facebook & Instagram|Social Media|FBIG - Premium Carousel & Prod…"
click at [28, 132] on icon at bounding box center [28, 132] width 7 height 7
click at [0, 0] on input "checkbox" at bounding box center [0, 0] width 0 height 0
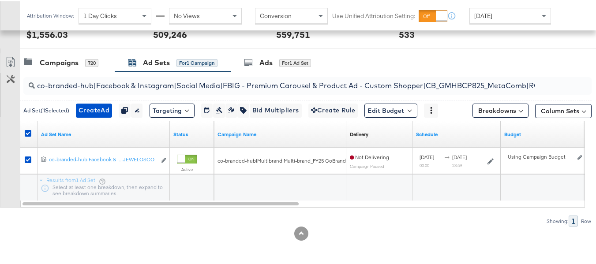
click at [266, 76] on input "co-branded-hub|Facebook & Instagram|Social Media|FBIG - Premium Carousel & Prod…" at bounding box center [288, 80] width 507 height 17
click at [265, 67] on div "Ads for 1 Ad Set" at bounding box center [283, 61] width 104 height 19
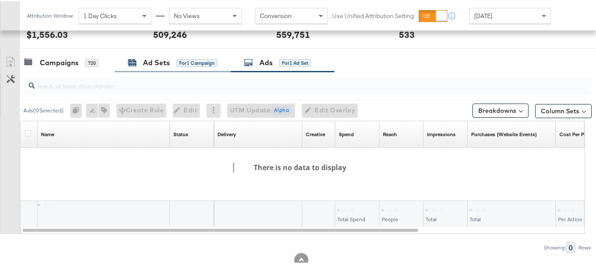
click at [164, 66] on div "Ad Sets" at bounding box center [156, 61] width 27 height 10
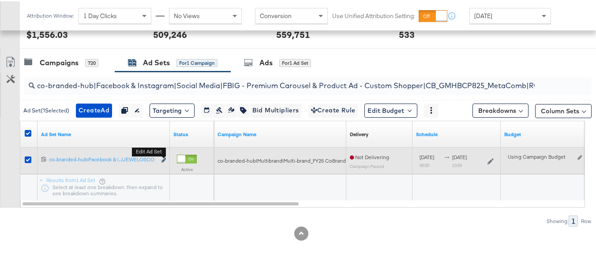
click at [165, 158] on icon "link" at bounding box center [163, 159] width 4 height 5
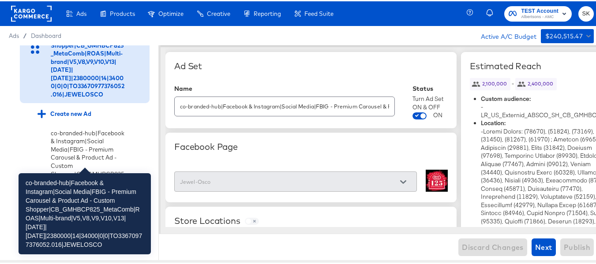
scroll to position [2935, 0]
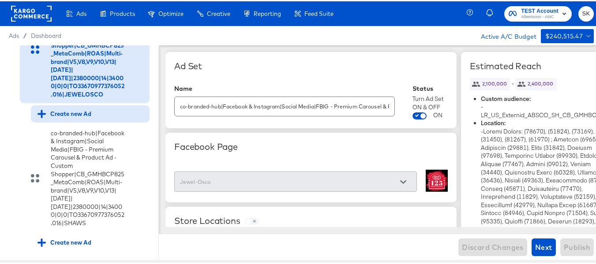
click at [68, 117] on div "Create new Ad" at bounding box center [65, 113] width 54 height 8
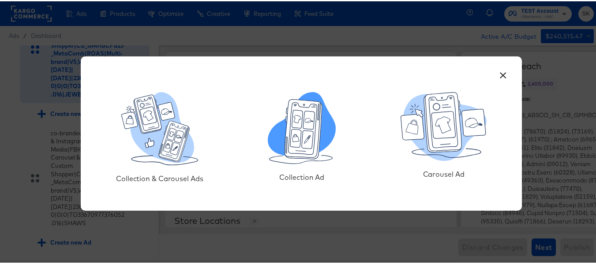
click at [298, 139] on icon at bounding box center [304, 128] width 38 height 60
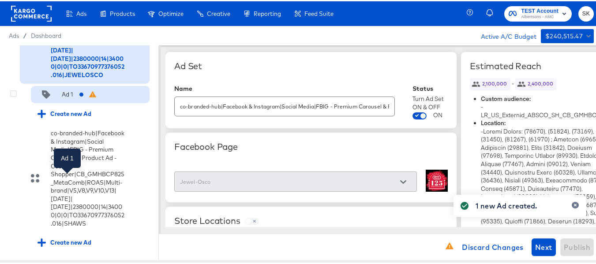
click at [65, 98] on div "Ad 1" at bounding box center [67, 93] width 11 height 8
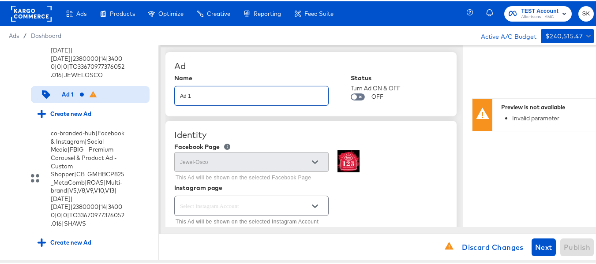
click at [271, 97] on input "Ad 1" at bounding box center [252, 91] width 154 height 19
paste input "co-branded-hub|Facebook & Instagram|Social Media|FBIG - Video IX - Custom Shopp…"
type input "co-branded-hub|Facebook & Instagram|Social Media|FBIG - Video IX - Custom Shopp…"
type textarea "x"
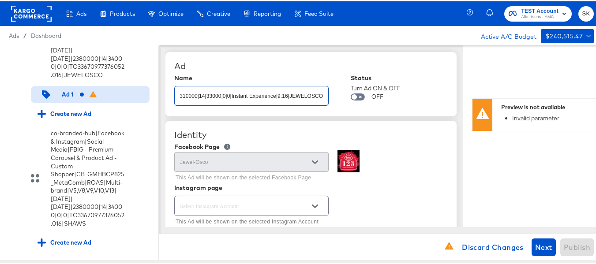
type textarea "x"
click at [281, 68] on div "Ad" at bounding box center [311, 65] width 274 height 11
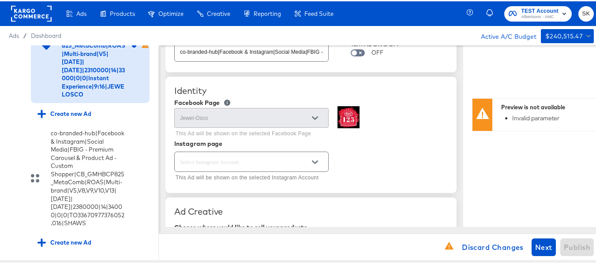
scroll to position [88, 0]
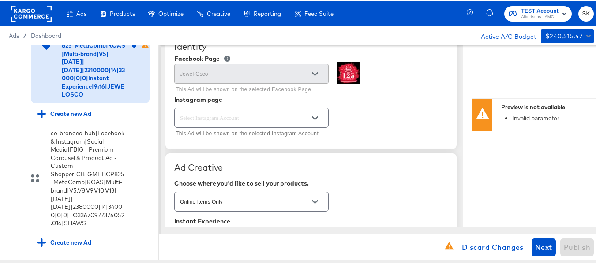
click at [314, 115] on icon "Open" at bounding box center [315, 117] width 6 height 6
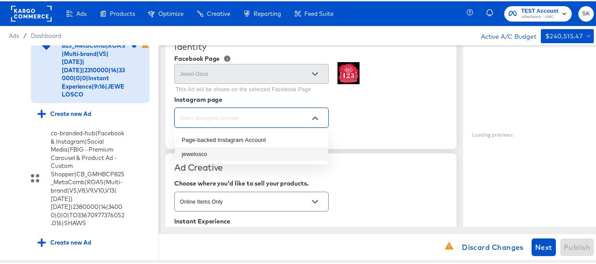
click at [210, 155] on li "jewelosco" at bounding box center [252, 153] width 154 height 14
type input "jewelosco"
type textarea "x"
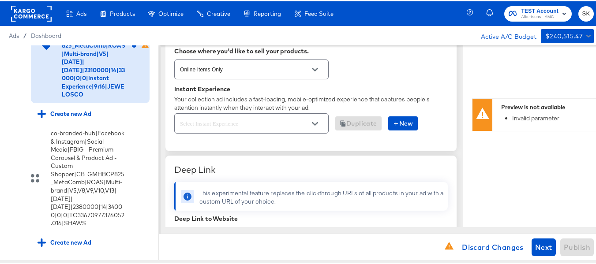
scroll to position [265, 0]
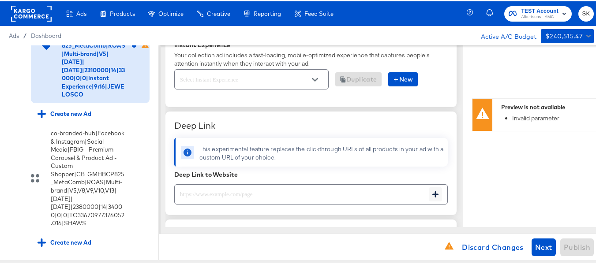
click at [316, 76] on icon "Open" at bounding box center [315, 78] width 6 height 6
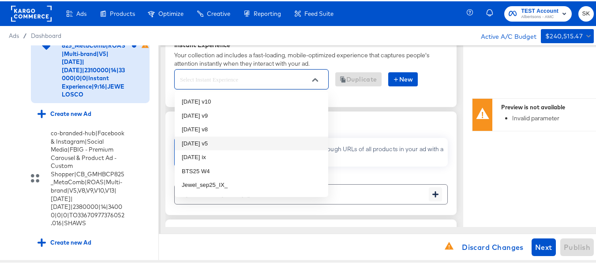
click at [199, 143] on li "oct25 v5" at bounding box center [252, 142] width 154 height 14
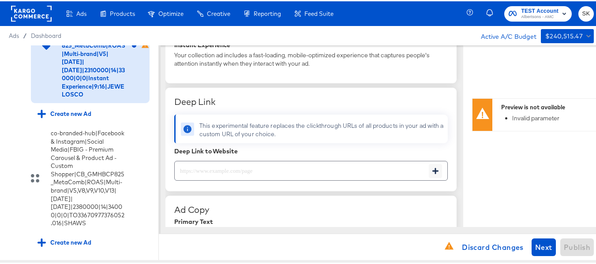
scroll to position [309, 0]
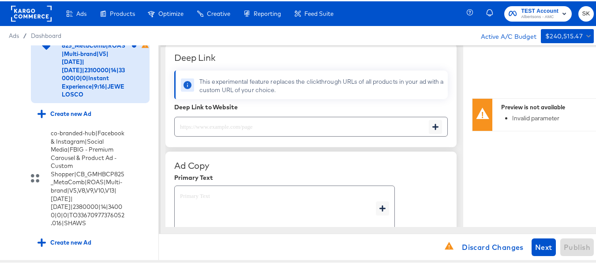
click at [192, 123] on input "text" at bounding box center [302, 122] width 254 height 19
paste input "https://www.jewelosco.com/shop/aisles/personal-care-health.html"
type input "https://www.jewelosco.com/shop/aisles/personal-care-health.html"
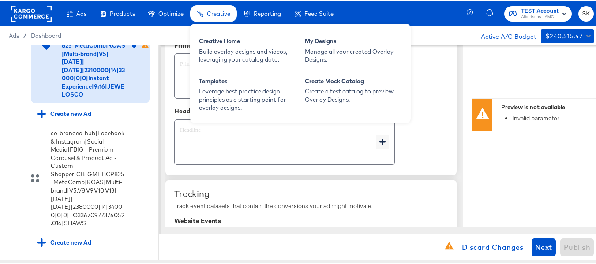
type textarea "x"
type input "https://www.jewelosco.com/shop/aisles/personal-care-health.html"
type textarea "x"
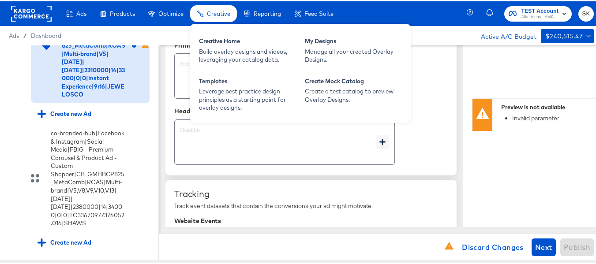
type textarea "x"
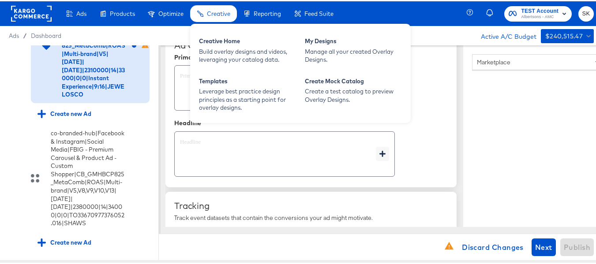
scroll to position [478, 0]
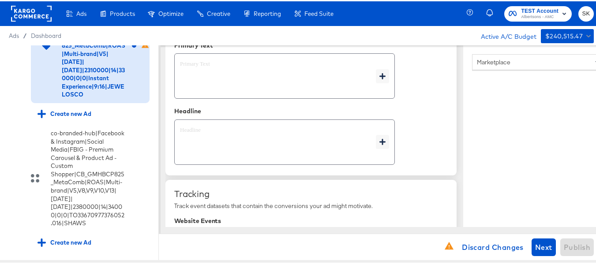
type textarea "x"
click at [227, 86] on textarea at bounding box center [278, 75] width 196 height 32
type textarea "x"
paste textarea "Shop your favorite brands for you and your home!"
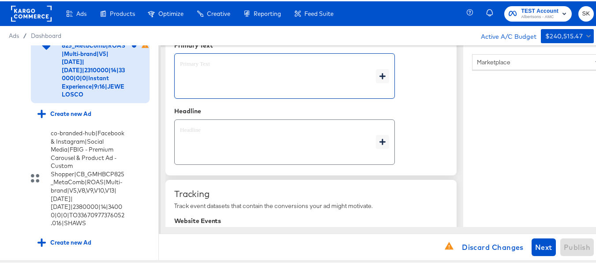
type textarea "Shop your favorite brands for you and your home!"
type textarea "x"
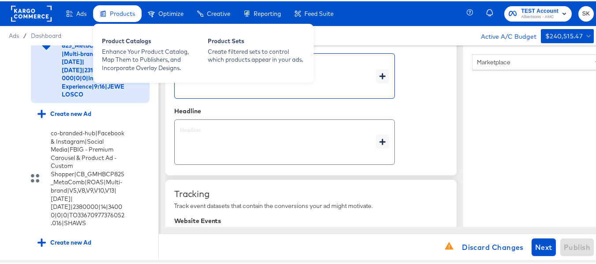
type textarea "Shop your favorite brands for you and your home!"
type textarea "x"
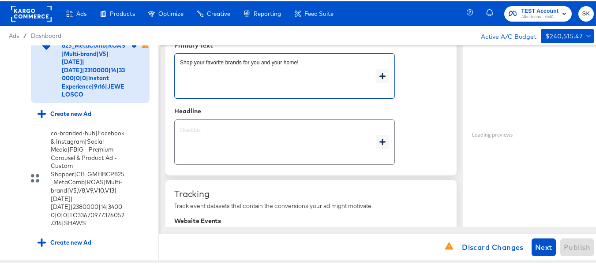
type textarea "x"
click at [235, 123] on div "x" at bounding box center [284, 140] width 221 height 45
type textarea "x"
paste textarea "Explore latest arrivals"
type textarea "Explore latest arrivals"
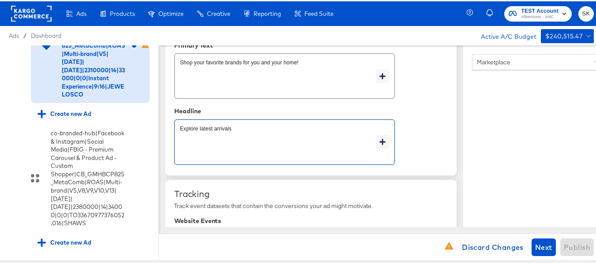
type textarea "x"
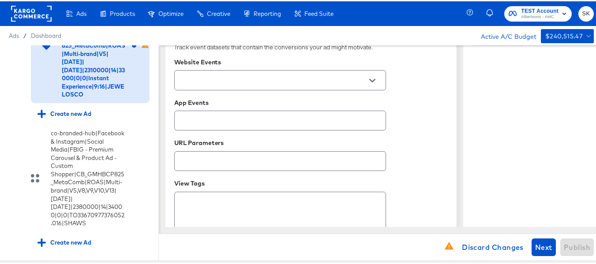
scroll to position [654, 0]
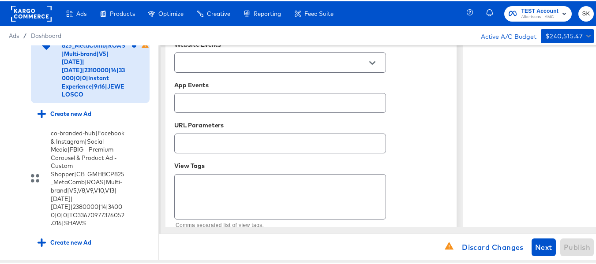
click at [379, 65] on div at bounding box center [372, 61] width 19 height 13
type textarea "Explore latest arrivals"
type textarea "x"
click at [377, 62] on button "Open" at bounding box center [372, 61] width 13 height 13
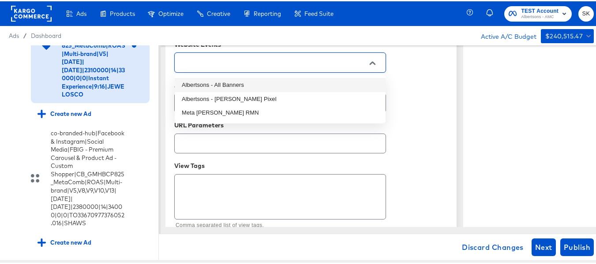
click at [243, 83] on li "Albertsons - All Banners" at bounding box center [280, 84] width 211 height 14
type textarea "x"
type input "Albertsons - All Banners"
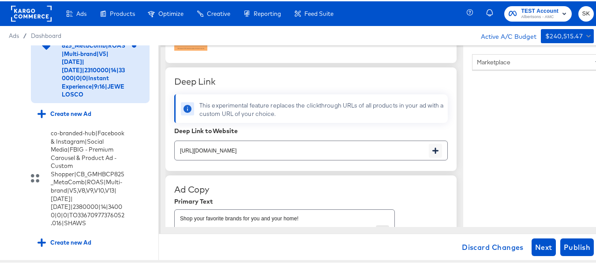
scroll to position [233, 0]
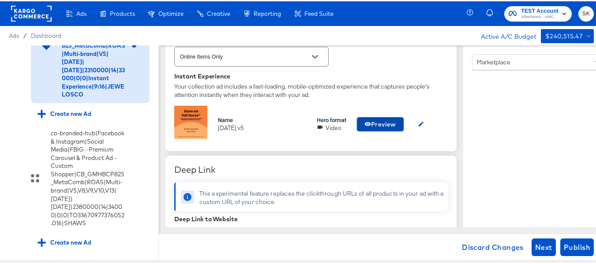
click at [379, 126] on span "Preview" at bounding box center [380, 123] width 32 height 11
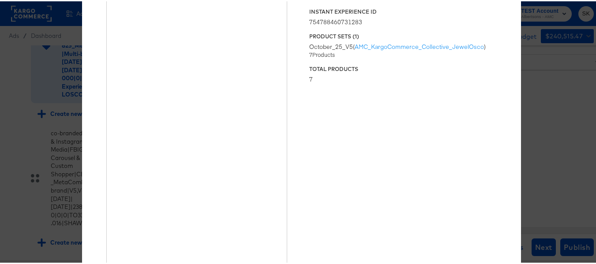
click at [537, 85] on div "× Previewing ' oct25 v5 ' Status Published Instant Experience ID 75478846073128…" at bounding box center [301, 132] width 603 height 264
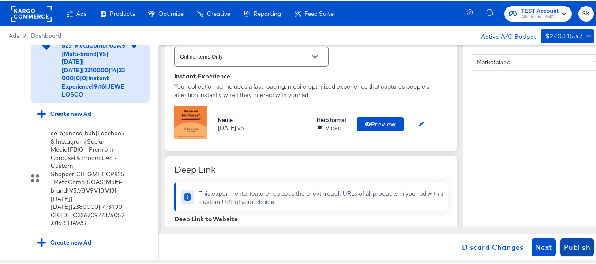
click at [572, 254] on button "Publish" at bounding box center [577, 246] width 34 height 18
type textarea "x"
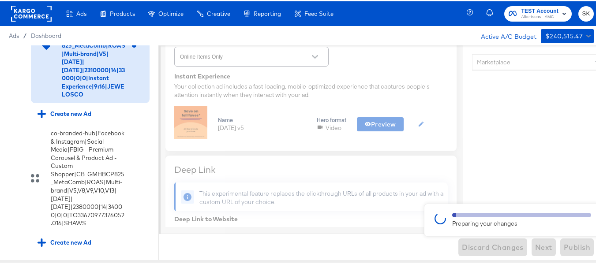
type textarea "x"
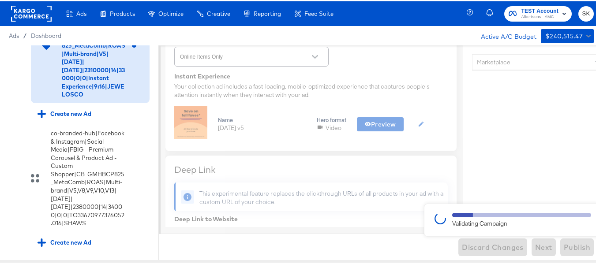
type textarea "x"
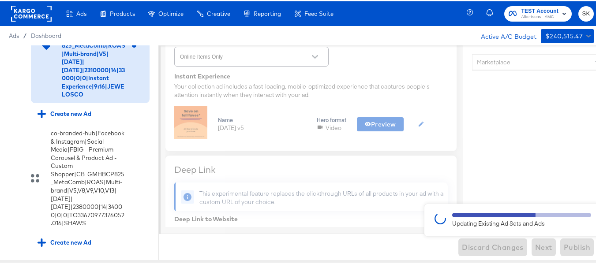
type textarea "x"
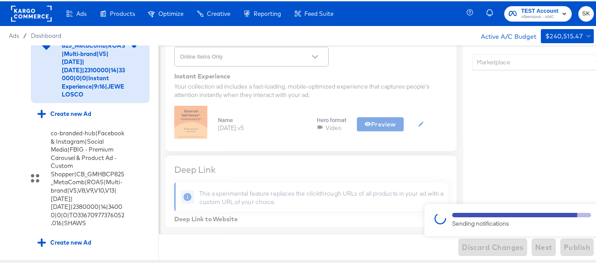
type textarea "x"
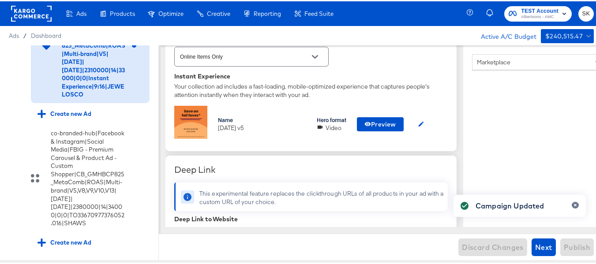
type textarea "x"
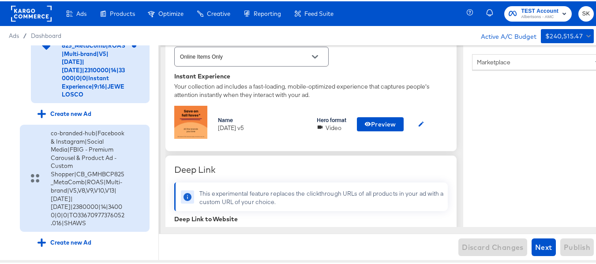
scroll to position [3112, 0]
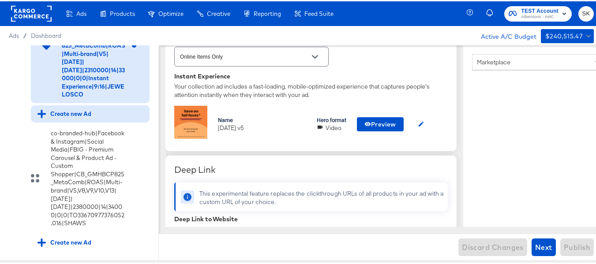
click at [75, 117] on div "Create new Ad" at bounding box center [65, 113] width 54 height 8
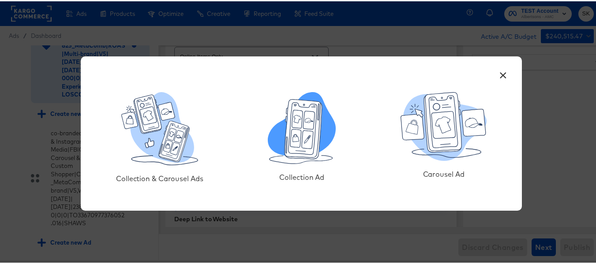
click at [305, 134] on icon at bounding box center [307, 138] width 11 height 18
type textarea "x"
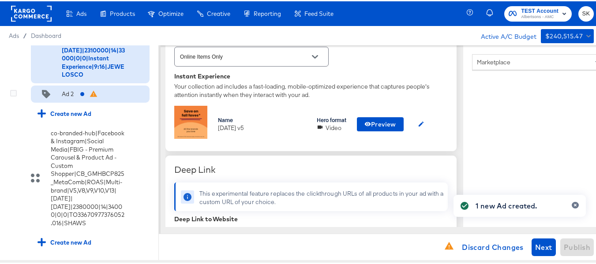
click at [65, 97] on div "Ad 2" at bounding box center [68, 93] width 12 height 8
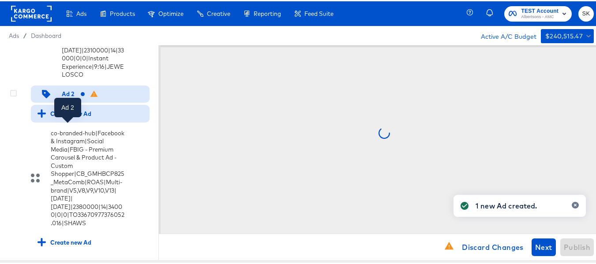
scroll to position [0, 0]
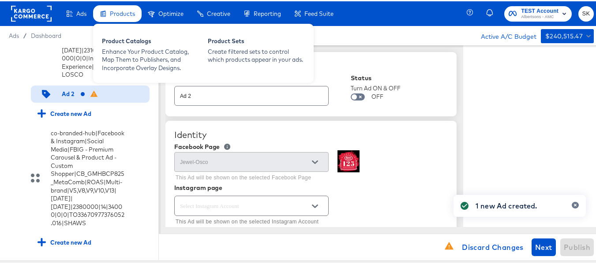
type textarea "x"
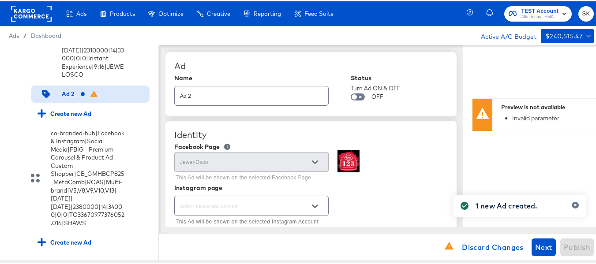
click at [241, 94] on input "Ad 2" at bounding box center [252, 91] width 154 height 19
paste input "co-branded-hub|Facebook & Instagram|Social Media|FBIG - Video IX - Custom Shopp…"
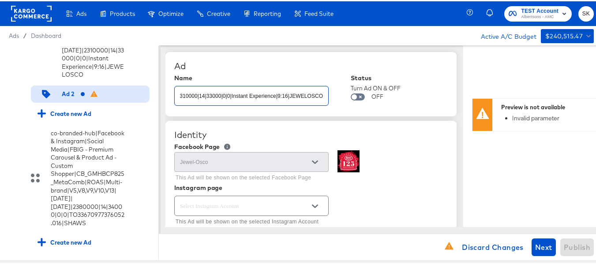
type input "co-branded-hub|Facebook & Instagram|Social Media|FBIG - Video IX - Custom Shopp…"
type textarea "x"
click at [273, 60] on div "Ad" at bounding box center [311, 65] width 274 height 11
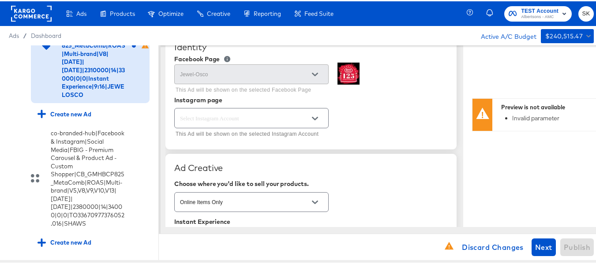
scroll to position [88, 0]
click at [317, 116] on icon "Open" at bounding box center [315, 117] width 6 height 4
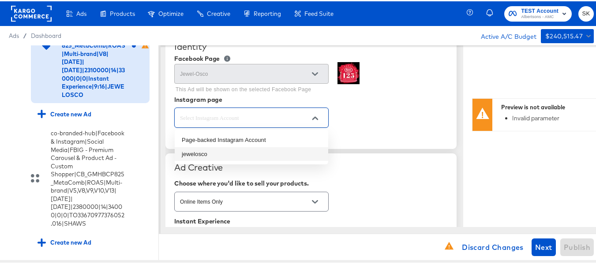
click at [191, 153] on li "jewelosco" at bounding box center [252, 153] width 154 height 14
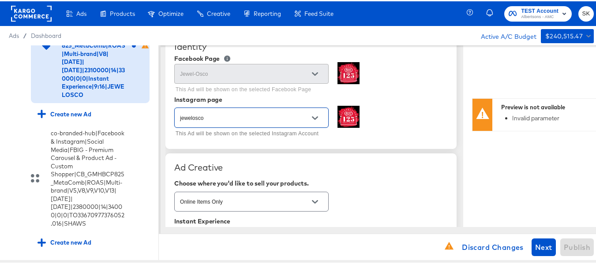
type input "jewelosco"
type textarea "x"
click at [397, 118] on div "jewelosco This Ad will be shown on the selected Instagram Account" at bounding box center [311, 122] width 274 height 34
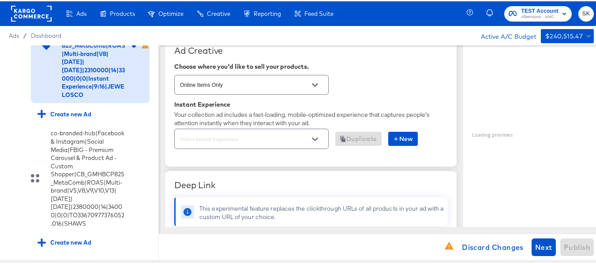
scroll to position [221, 0]
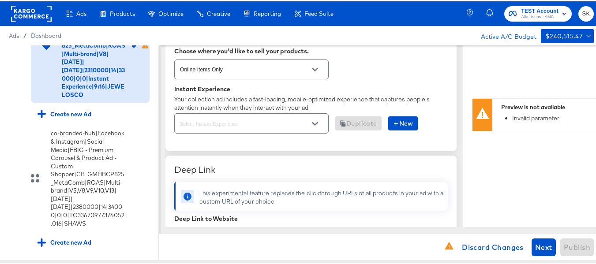
click at [317, 126] on button "Open" at bounding box center [314, 122] width 13 height 13
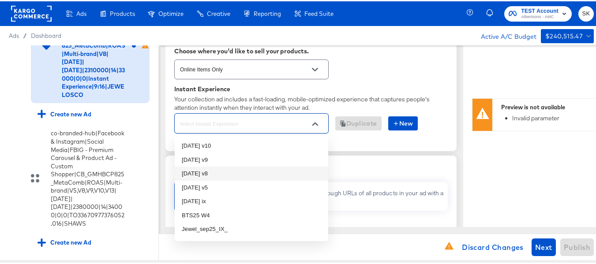
click at [222, 174] on li "oct25 v8" at bounding box center [252, 172] width 154 height 14
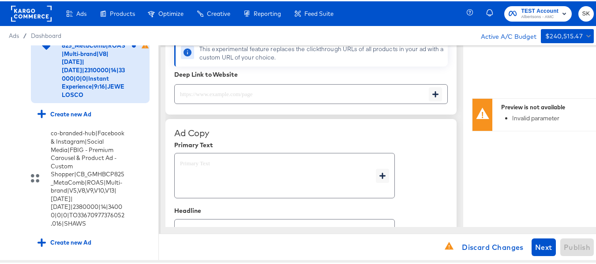
scroll to position [353, 0]
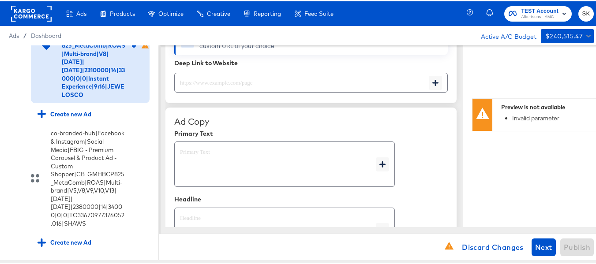
click at [204, 152] on textarea at bounding box center [278, 163] width 196 height 32
drag, startPoint x: 204, startPoint y: 152, endPoint x: 221, endPoint y: 86, distance: 67.9
click at [221, 88] on div "Ad Name co-branded-hub|Facebook & Instagram|Social Media|FBIG - Video IX - Cust…" at bounding box center [310, 97] width 291 height 813
type textarea "x"
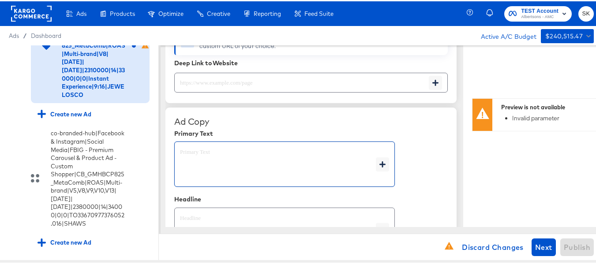
click at [221, 86] on input "text" at bounding box center [302, 77] width 254 height 19
paste input "https://www.jewelosco.com/shop/aisles/paper-cleaning-home.html"
type input "https://www.jewelosco.com/shop/aisles/paper-cleaning-home.html"
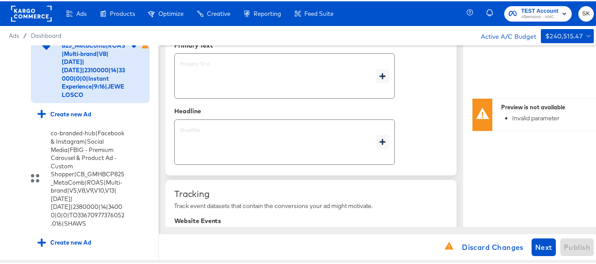
type textarea "x"
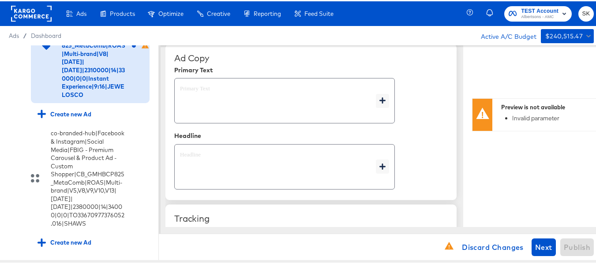
scroll to position [466, 0]
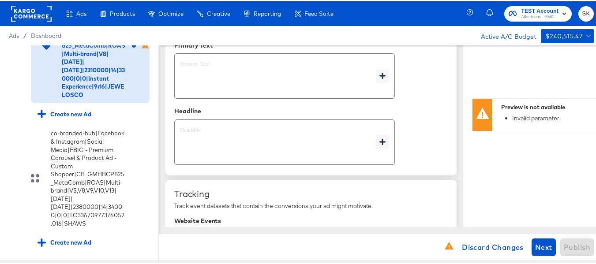
type input "https://www.jewelosco.com/shop/aisles/paper-cleaning-home.html"
type textarea "x"
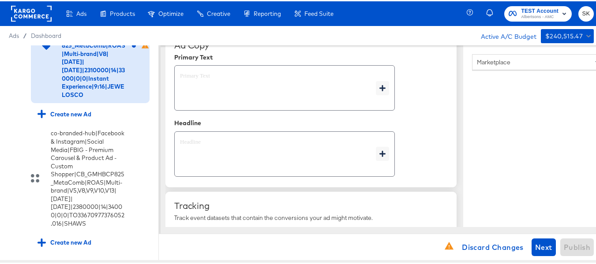
scroll to position [478, 0]
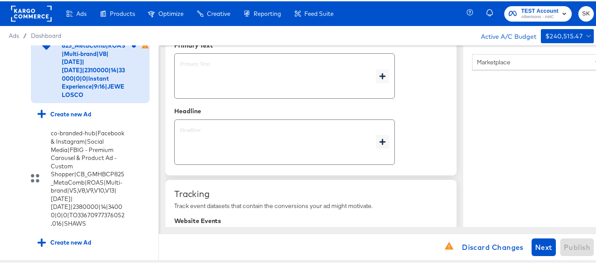
type textarea "x"
click at [223, 83] on textarea at bounding box center [278, 75] width 196 height 32
paste textarea "Shop your favorite brands for you and your home!"
type textarea "Shop your favorite brands for you and your home!"
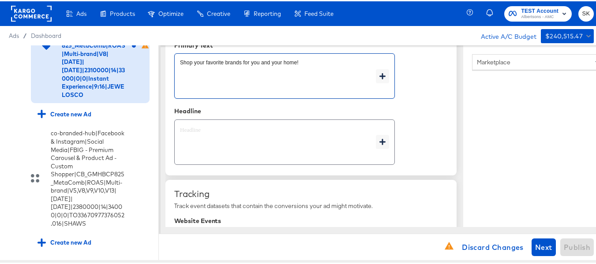
type textarea "x"
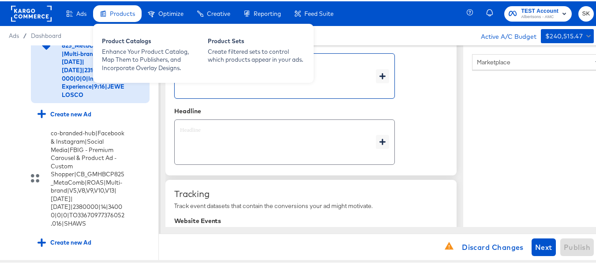
type textarea "Shop your favorite brands for you and your home!"
type textarea "x"
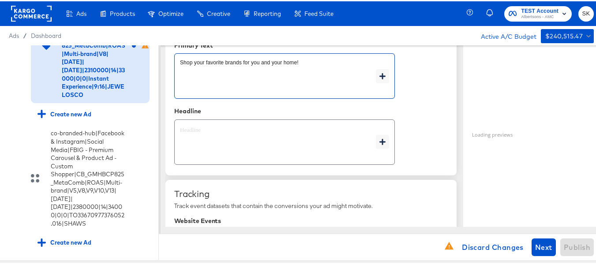
type textarea "x"
click at [224, 145] on textarea at bounding box center [278, 141] width 196 height 32
type textarea "x"
paste textarea "Explore latest arrivals"
type textarea "Explore latest arrivals"
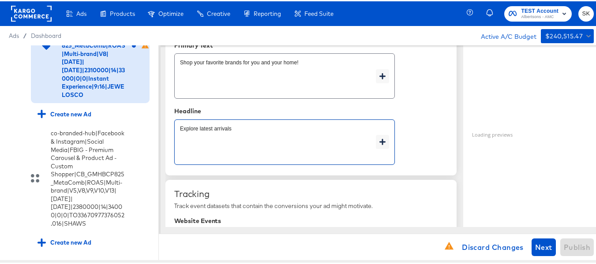
type textarea "x"
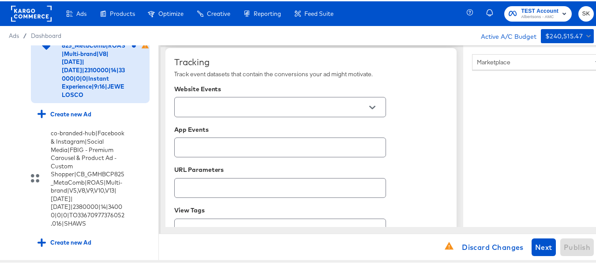
scroll to position [610, 0]
click at [378, 105] on button "Open" at bounding box center [372, 105] width 13 height 13
type textarea "Explore latest arrivals"
type textarea "x"
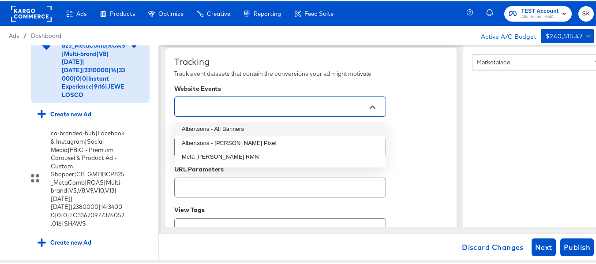
click at [253, 128] on li "Albertsons - All Banners" at bounding box center [280, 128] width 211 height 14
type textarea "x"
type input "Albertsons - All Banners"
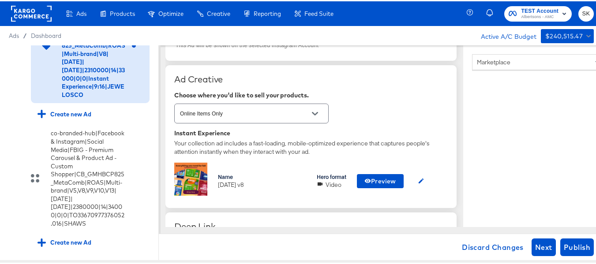
scroll to position [265, 0]
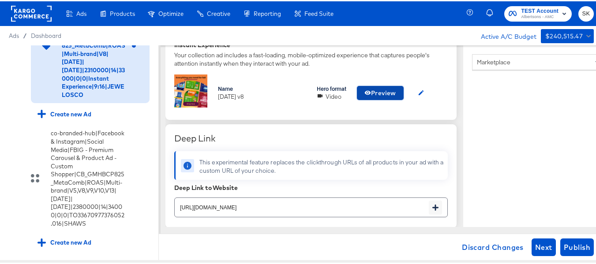
click at [387, 94] on span "Preview" at bounding box center [380, 91] width 32 height 11
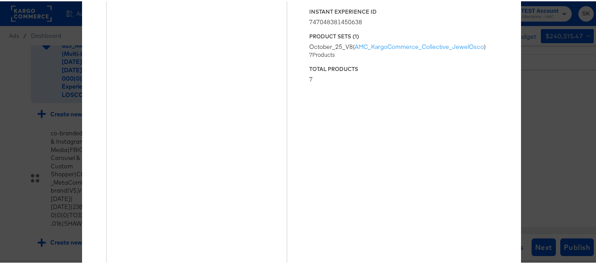
click at [545, 72] on div "× Previewing ' oct25 v8 ' Status Published Instant Experience ID 74704838145063…" at bounding box center [301, 132] width 603 height 264
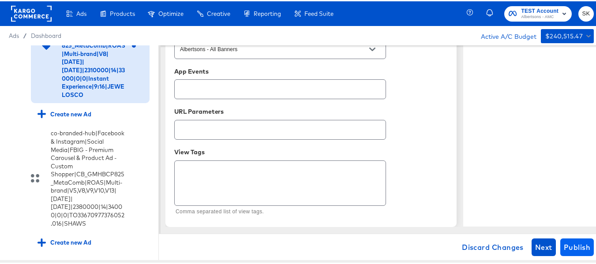
scroll to position [0, 0]
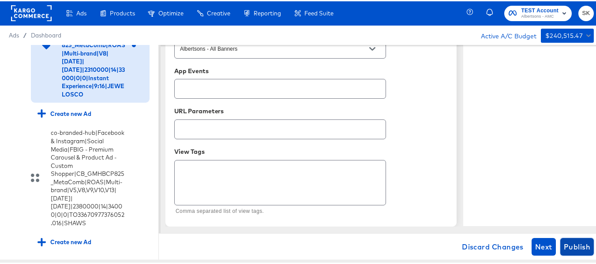
click at [581, 246] on span "Publish" at bounding box center [577, 246] width 26 height 12
type textarea "x"
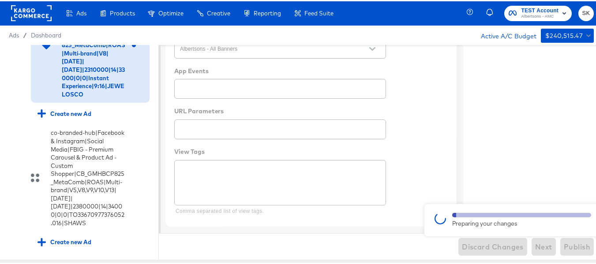
type textarea "x"
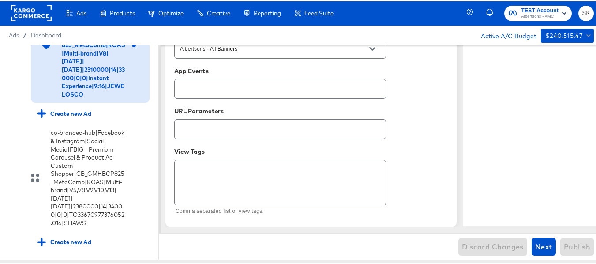
scroll to position [3200, 0]
click at [63, 116] on div "Create new Ad" at bounding box center [65, 112] width 54 height 8
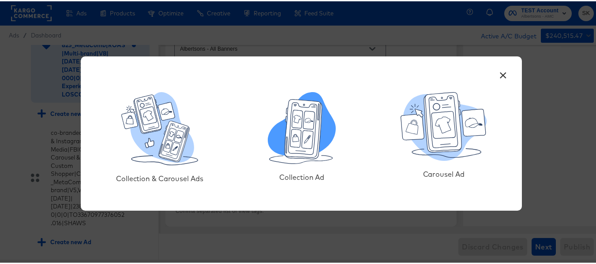
click at [304, 131] on icon at bounding box center [307, 138] width 11 height 18
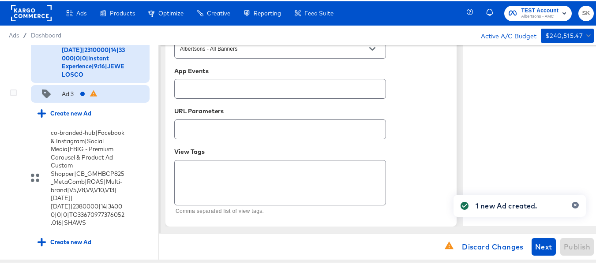
click at [70, 97] on div "Ad 3" at bounding box center [68, 93] width 12 height 8
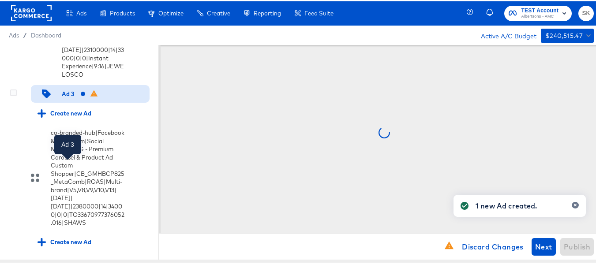
scroll to position [0, 0]
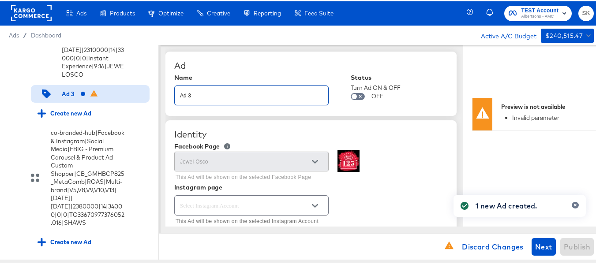
click at [239, 90] on input "Ad 3" at bounding box center [252, 90] width 154 height 19
paste input "co-branded-hub|Facebook & Instagram|Social Media|FBIG - Video IX - Custom Shopp…"
click at [284, 64] on div "Ad" at bounding box center [311, 64] width 274 height 11
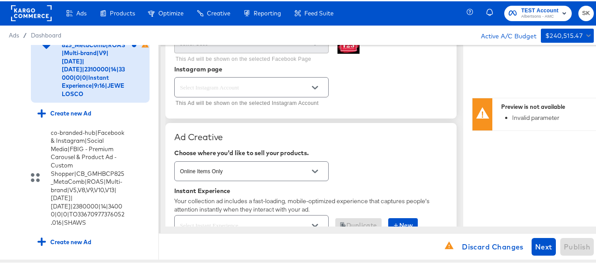
scroll to position [132, 0]
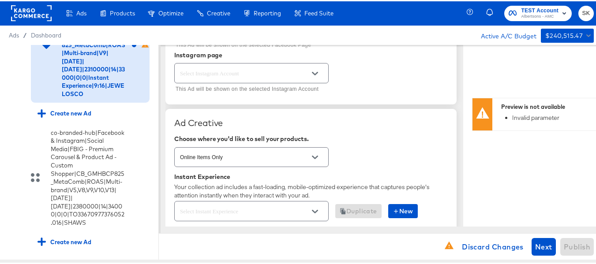
click at [311, 74] on button "Open" at bounding box center [314, 72] width 13 height 13
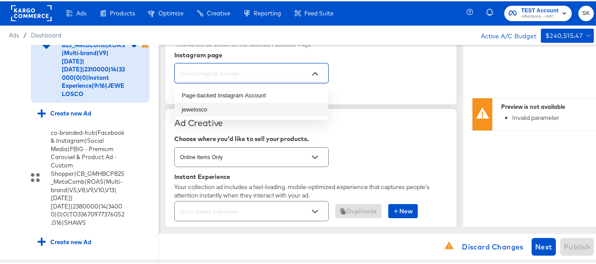
click at [213, 108] on li "jewelosco" at bounding box center [252, 108] width 154 height 14
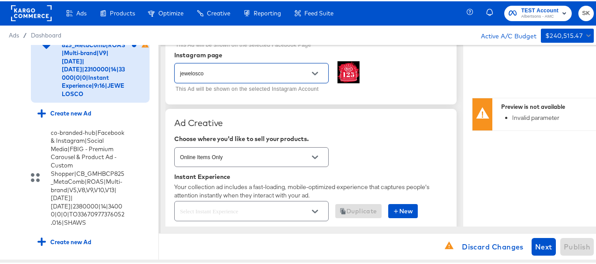
click at [415, 91] on div "jewelosco This Ad will be shown on the selected Instagram Account" at bounding box center [311, 77] width 274 height 34
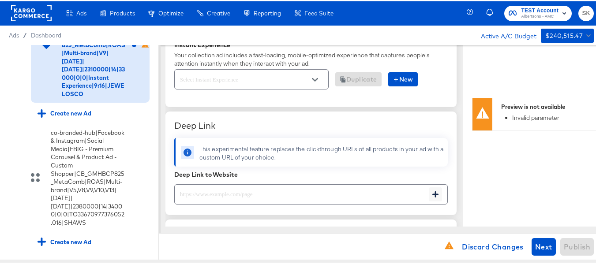
scroll to position [265, 0]
drag, startPoint x: 316, startPoint y: 75, endPoint x: 315, endPoint y: 79, distance: 4.5
click at [316, 75] on button "Open" at bounding box center [314, 77] width 13 height 13
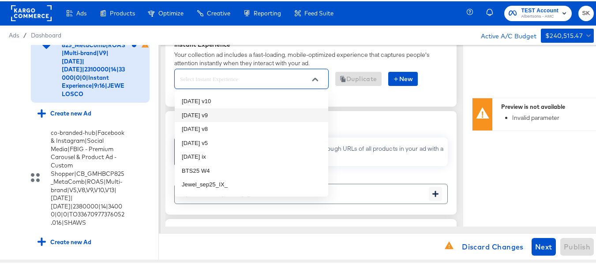
click at [203, 113] on li "oct25 v9" at bounding box center [252, 114] width 154 height 14
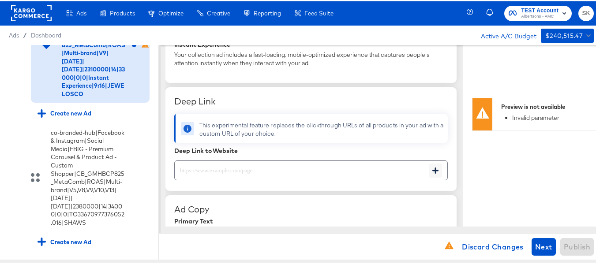
click at [229, 169] on input "text" at bounding box center [302, 165] width 254 height 19
paste input "https://www.jewelosco.com/shop/aisles/cookies-snacks-candy.html"
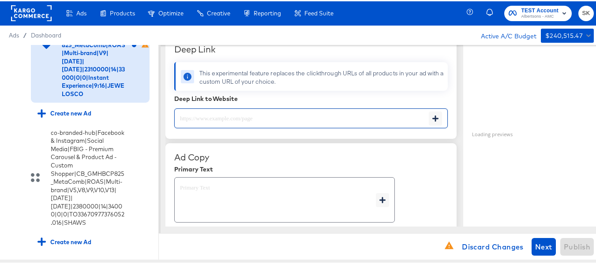
scroll to position [345, 0]
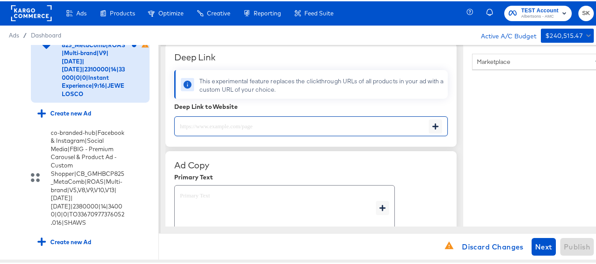
click at [246, 127] on input "text" at bounding box center [302, 121] width 254 height 19
paste input "https://www.jewelosco.com/shop/aisles/cookies-snacks-candy.html"
click at [342, 98] on div "Deep Link This experimental feature replaces the clickthrough URLs of all produ…" at bounding box center [310, 94] width 291 height 104
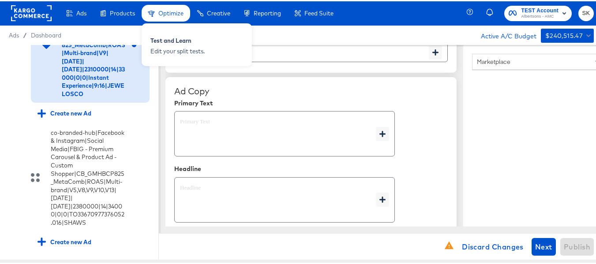
scroll to position [434, 0]
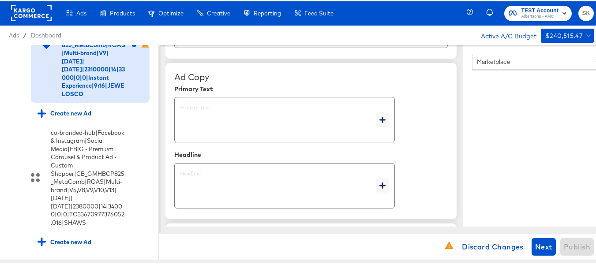
click at [224, 114] on textarea at bounding box center [278, 119] width 196 height 32
paste textarea "Shop your favorite brands for you and your home!"
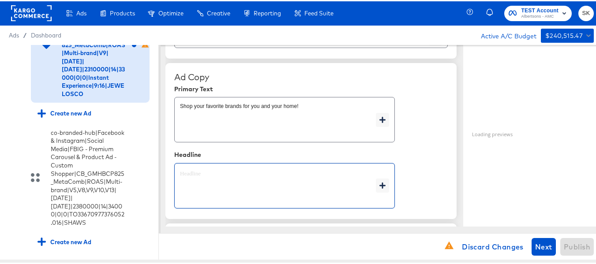
click at [205, 185] on textarea at bounding box center [278, 185] width 196 height 32
paste textarea "Explore latest arrivals"
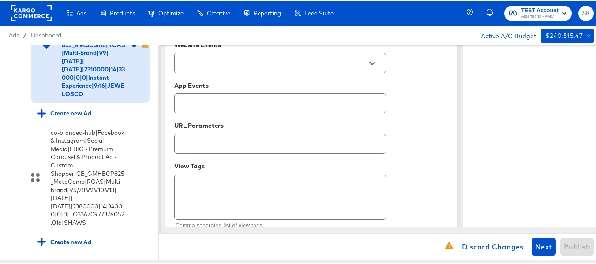
scroll to position [654, 0]
click at [377, 60] on button "Open" at bounding box center [372, 61] width 13 height 13
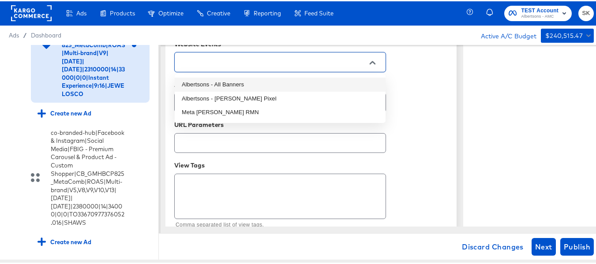
click at [251, 83] on li "Albertsons - All Banners" at bounding box center [280, 83] width 211 height 14
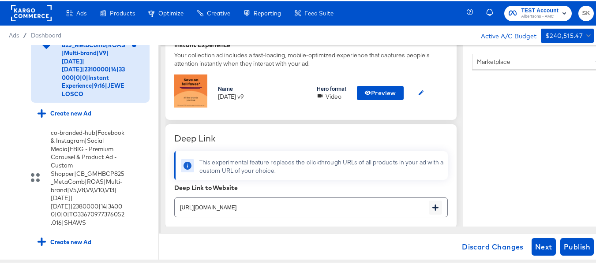
scroll to position [265, 0]
click at [374, 94] on span "Preview" at bounding box center [380, 91] width 32 height 11
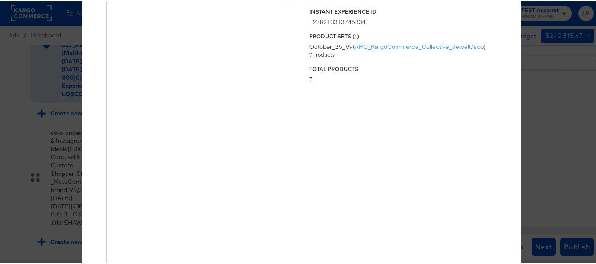
click at [534, 92] on div "× Previewing ' oct25 v9 ' Status Published Instant Experience ID 12782133137458…" at bounding box center [301, 132] width 603 height 264
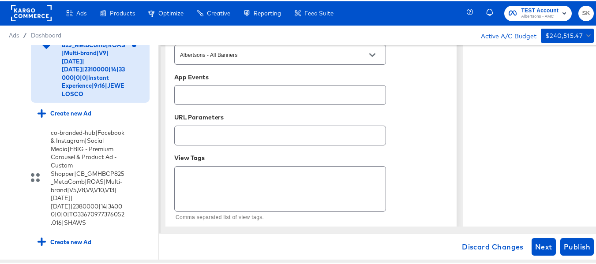
scroll to position [675, 0]
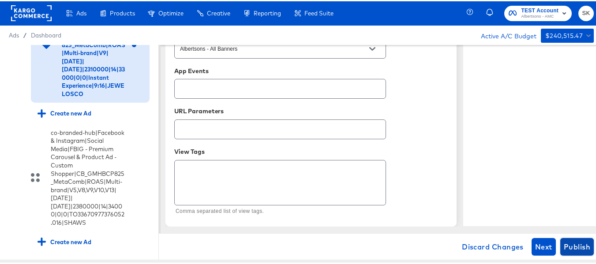
click at [575, 244] on span "Publish" at bounding box center [577, 246] width 26 height 12
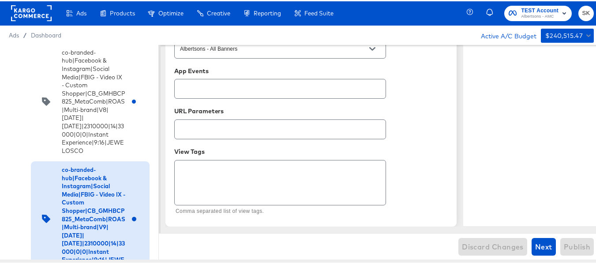
click at [257, 126] on input "text" at bounding box center [280, 124] width 211 height 19
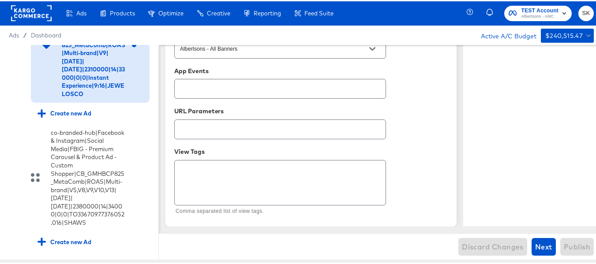
scroll to position [3332, 0]
click at [81, 116] on div "Create new Ad" at bounding box center [65, 112] width 54 height 8
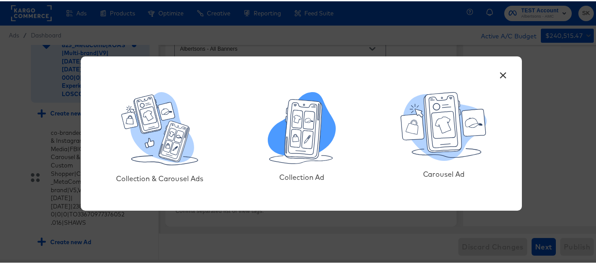
click at [278, 156] on icon at bounding box center [302, 127] width 68 height 72
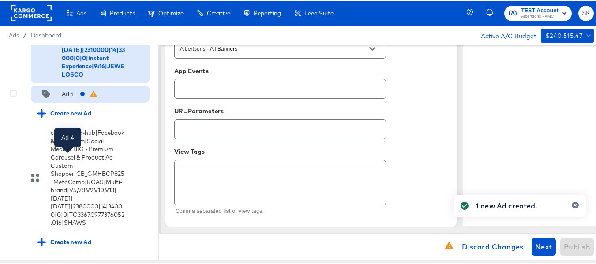
click at [71, 97] on div "Ad 4" at bounding box center [68, 93] width 12 height 8
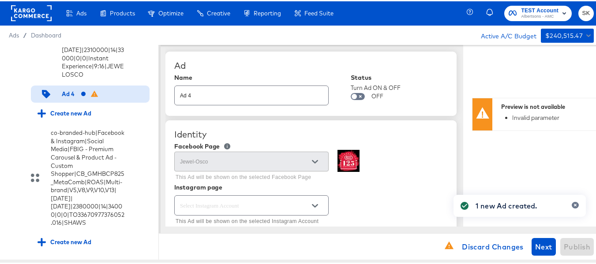
click at [229, 90] on input "Ad 4" at bounding box center [252, 90] width 154 height 19
paste input "co-branded-hub|Facebook & Instagram|Social Media|FBIG - Video IX - Custom Shopp…"
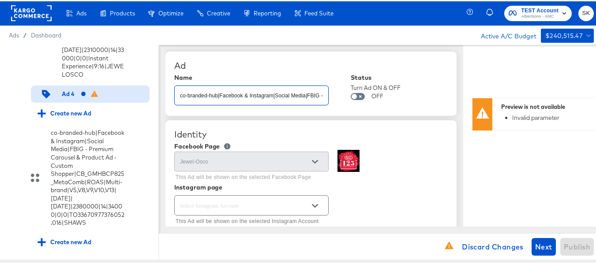
scroll to position [0, 398]
click at [295, 64] on div "Ad" at bounding box center [311, 64] width 274 height 11
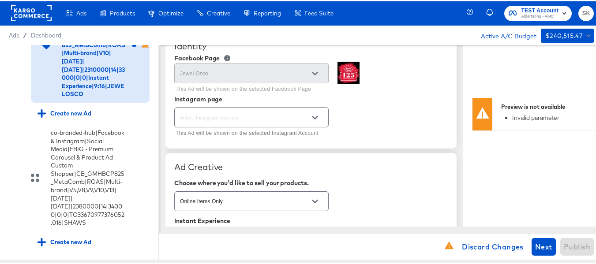
scroll to position [132, 0]
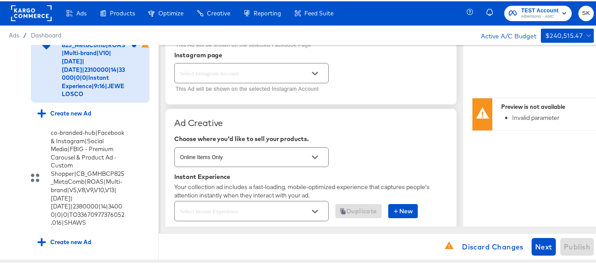
click at [323, 75] on div at bounding box center [315, 72] width 19 height 13
click at [315, 71] on icon "Open" at bounding box center [315, 72] width 6 height 6
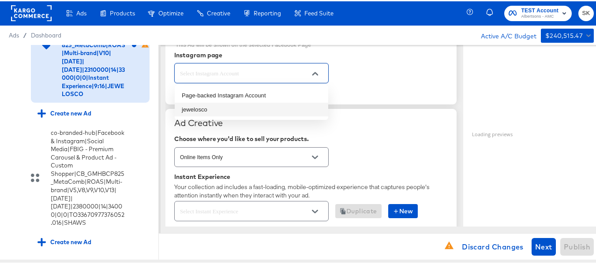
click at [207, 107] on li "jewelosco" at bounding box center [252, 108] width 154 height 14
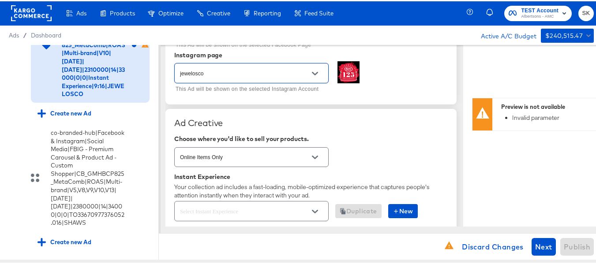
click at [379, 80] on div "jewelosco This Ad will be shown on the selected Instagram Account" at bounding box center [311, 77] width 274 height 34
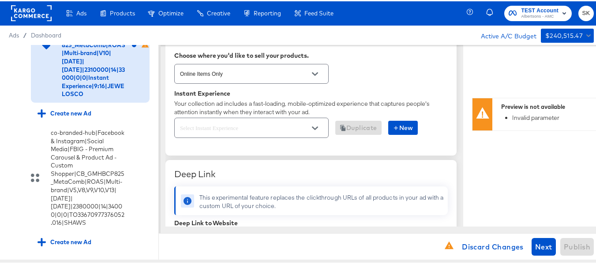
scroll to position [221, 0]
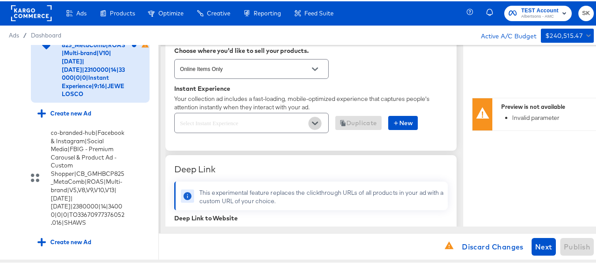
click at [314, 122] on icon "Open" at bounding box center [315, 122] width 6 height 4
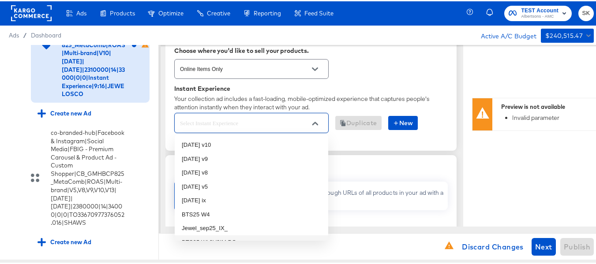
scroll to position [0, 0]
click at [210, 142] on li "oct25 v10" at bounding box center [252, 144] width 154 height 14
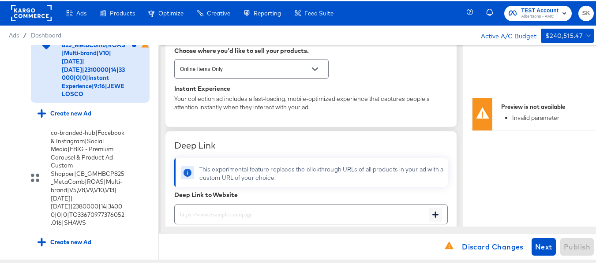
click at [371, 87] on div "Instant Experience" at bounding box center [311, 87] width 274 height 7
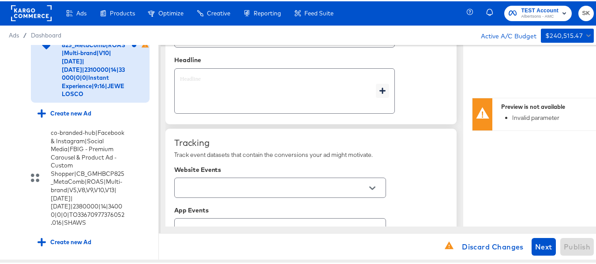
scroll to position [574, 0]
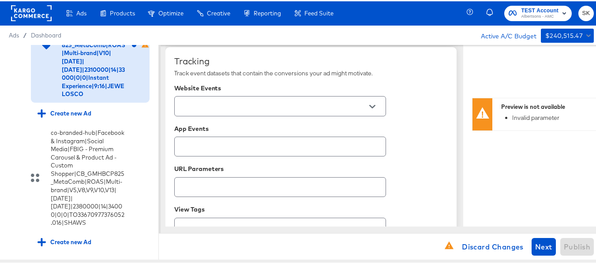
click at [372, 105] on icon "Open" at bounding box center [372, 105] width 6 height 6
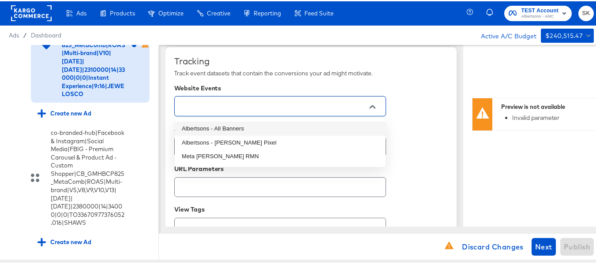
click at [249, 126] on li "Albertsons - All Banners" at bounding box center [280, 127] width 211 height 14
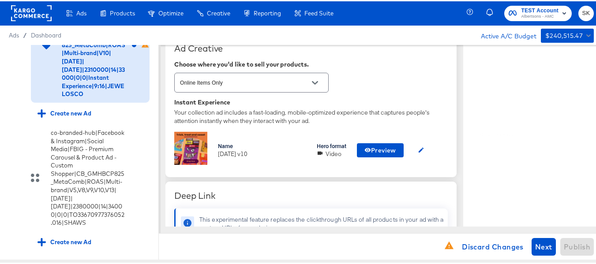
scroll to position [265, 0]
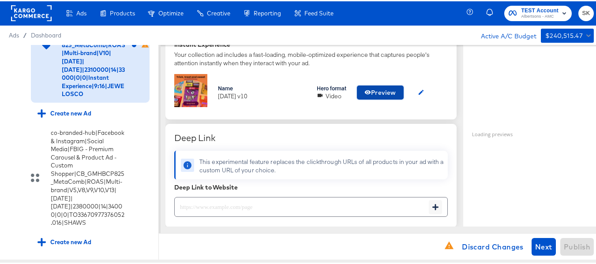
click at [383, 95] on span "Preview" at bounding box center [380, 91] width 32 height 11
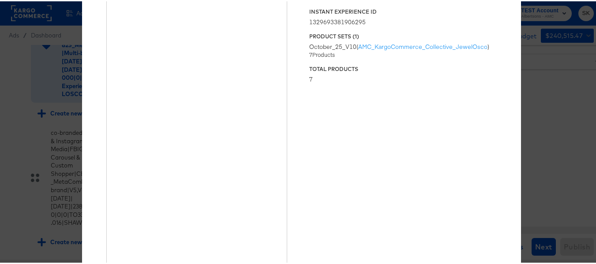
click at [536, 84] on div "× Previewing ' oct25 v10 ' Status Published Instant Experience ID 1329693381906…" at bounding box center [301, 132] width 603 height 264
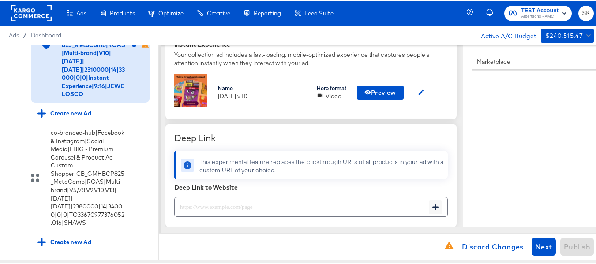
scroll to position [309, 0]
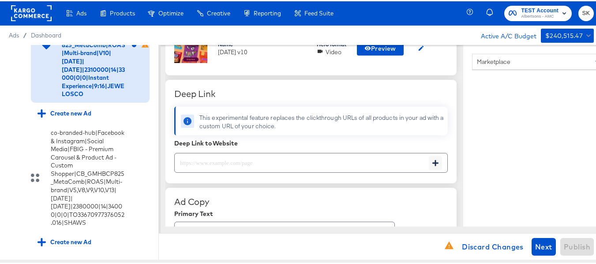
click at [266, 163] on input "text" at bounding box center [302, 158] width 254 height 19
paste input "https://www.jewelosco.com/lp/baby-products-supplies.html"
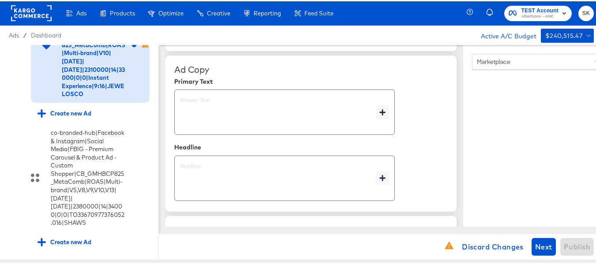
scroll to position [485, 0]
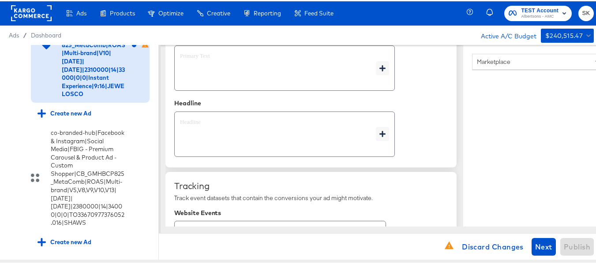
click at [215, 76] on textarea at bounding box center [278, 67] width 196 height 32
paste textarea "Shop your favorite brands for you and your home!"
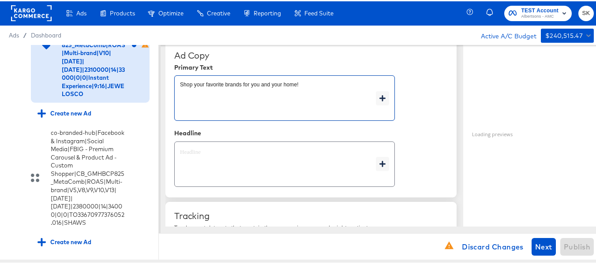
scroll to position [397, 0]
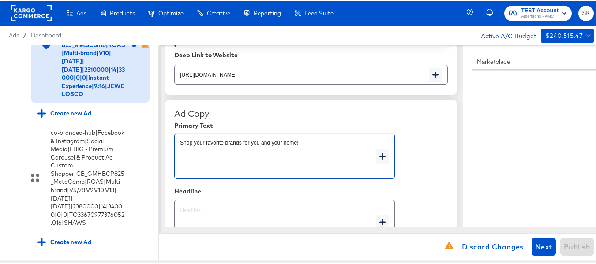
click at [222, 206] on textarea at bounding box center [278, 222] width 196 height 32
paste textarea "Explore latest arrivals"
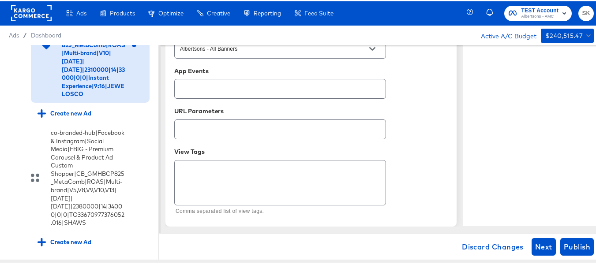
scroll to position [675, 0]
click at [577, 245] on span "Publish" at bounding box center [577, 246] width 26 height 12
click at [30, 4] on rect at bounding box center [31, 12] width 41 height 16
click at [30, 11] on rect at bounding box center [31, 12] width 41 height 16
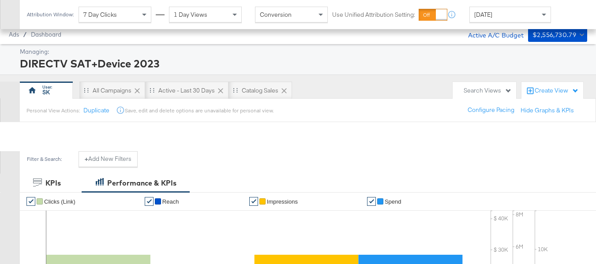
scroll to position [379, 0]
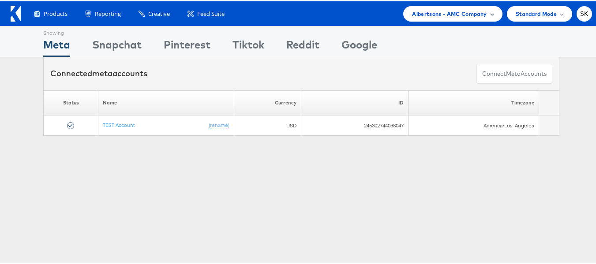
click at [461, 11] on span "Albertsons - AMC Company" at bounding box center [449, 12] width 75 height 9
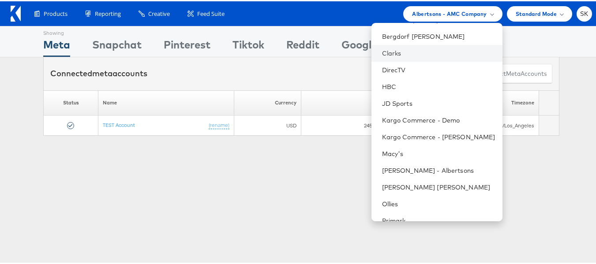
scroll to position [143, 0]
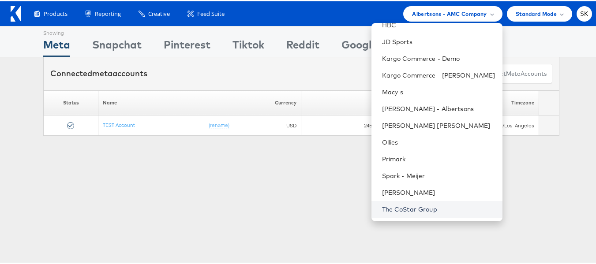
click at [401, 212] on link "The CoStar Group" at bounding box center [438, 208] width 113 height 9
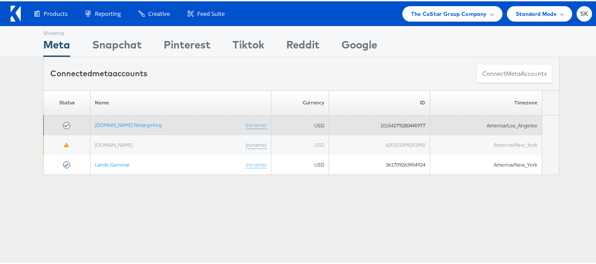
click at [145, 129] on td "Apartments.com Retargeting (rename)" at bounding box center [180, 124] width 181 height 20
click at [145, 126] on link "Apartments.com Retargeting" at bounding box center [128, 123] width 67 height 7
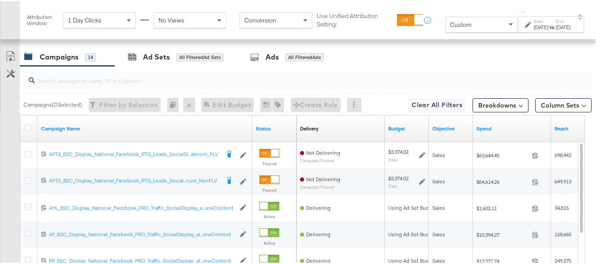
scroll to position [377, 0]
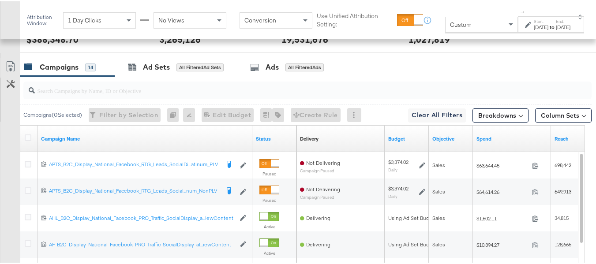
click at [468, 23] on div "Custom" at bounding box center [482, 23] width 72 height 15
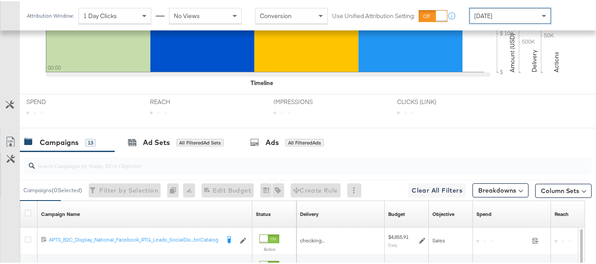
scroll to position [368, 0]
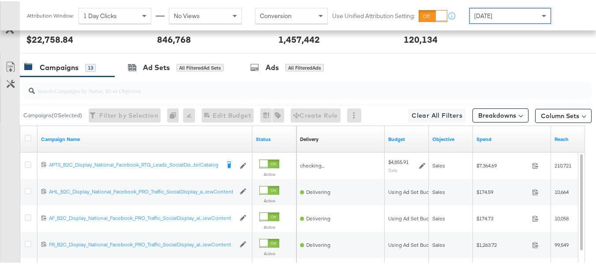
click at [92, 94] on input "search" at bounding box center [288, 85] width 507 height 17
paste input "APTS_B2C_Display_National_Facebook_RTG_Leads_SocialDisplay_Retargeting_Diamond_…"
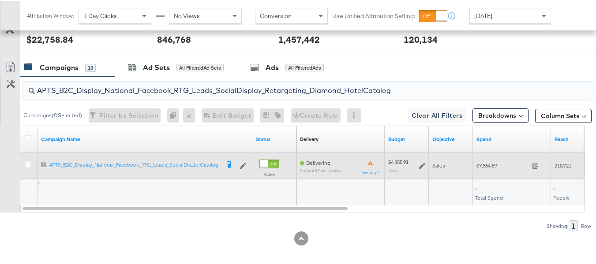
click at [489, 168] on span "$7,364.69" at bounding box center [503, 164] width 52 height 7
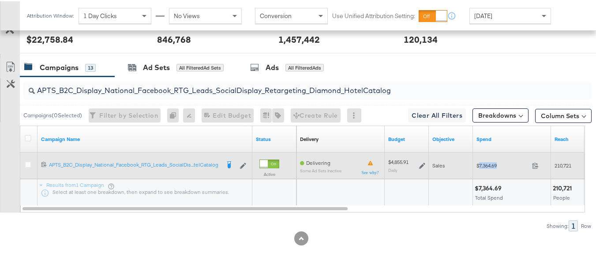
click at [489, 168] on span "$7,364.69" at bounding box center [503, 164] width 52 height 7
copy div "$7,364.69"
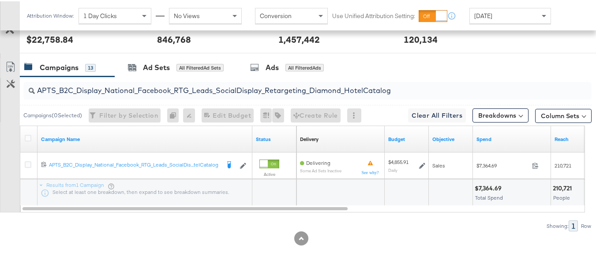
click at [156, 94] on input "APTS_B2C_Display_National_Facebook_RTG_Leads_SocialDisplay_Retargeting_Diamond_…" at bounding box center [288, 85] width 507 height 17
paste input "alwayson_Retargeting_DARE24_DiamondPlatinum"
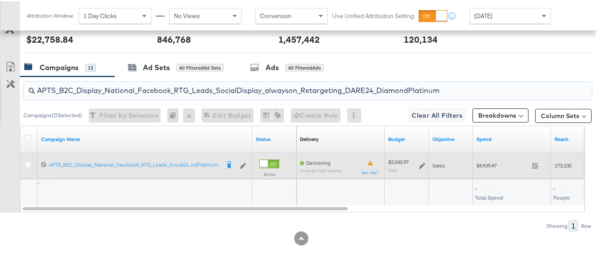
click at [491, 171] on div "$4,939.47 4939.47" at bounding box center [512, 165] width 78 height 14
copy div "$4,939.47"
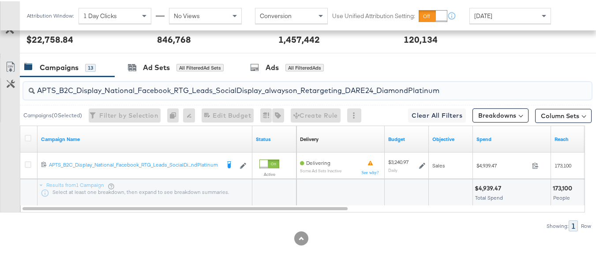
click at [150, 94] on input "APTS_B2C_Display_National_Facebook_RTG_Leads_SocialDisplay_alwayson_Retargeting…" at bounding box center [288, 85] width 507 height 17
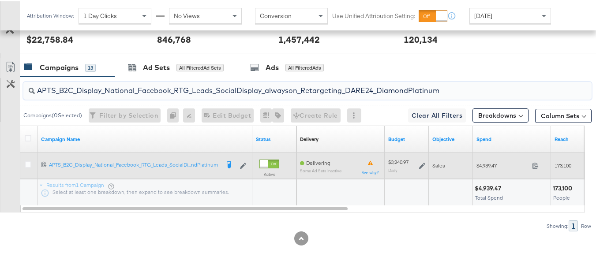
paste input "FR_B2C_Display_National_Facebook_RTG_Leads_SocialDisplay_alwayson_Retargeting_FR"
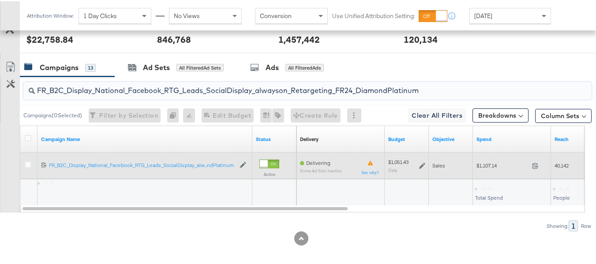
click at [499, 168] on span "$1,107.14" at bounding box center [503, 164] width 52 height 7
copy div "$1,107.14"
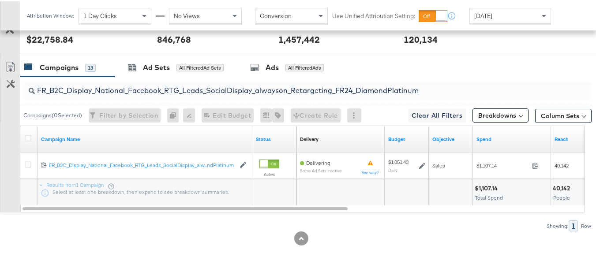
click at [158, 94] on input "FR_B2C_Display_National_Facebook_RTG_Leads_SocialDisplay_alwayson_Retargeting_F…" at bounding box center [288, 85] width 507 height 17
paste input "AF_B2C_Display_National_Facebook_RTG_Leads_SocialDisplay_alwayson_Retargeting_AF"
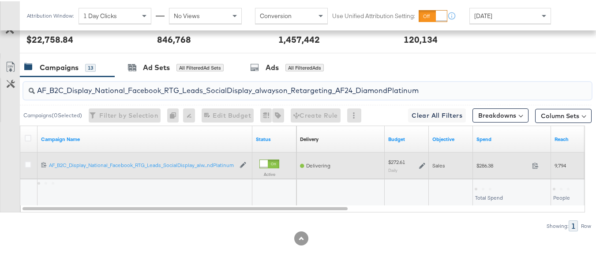
click at [497, 168] on span "$286.38" at bounding box center [503, 164] width 52 height 7
copy div "$286.38"
click at [490, 168] on span "$286.38" at bounding box center [503, 164] width 52 height 7
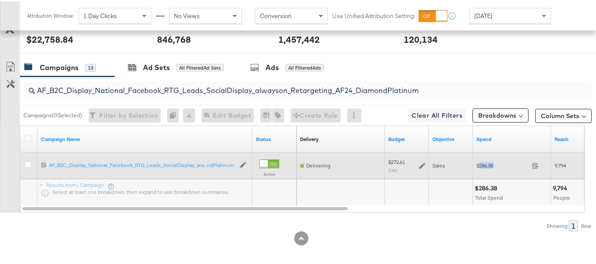
click at [490, 168] on span "$286.38" at bounding box center [503, 164] width 52 height 7
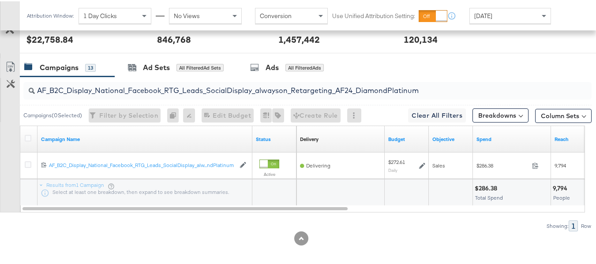
click at [173, 94] on input "AF_B2C_Display_National_Facebook_RTG_Leads_SocialDisplay_alwayson_Retargeting_A…" at bounding box center [288, 85] width 507 height 17
paste input "HL_B2C_Display_National_Facebook_RTG_Leads_SocialDisplay_alwayson_Retargeting_A…"
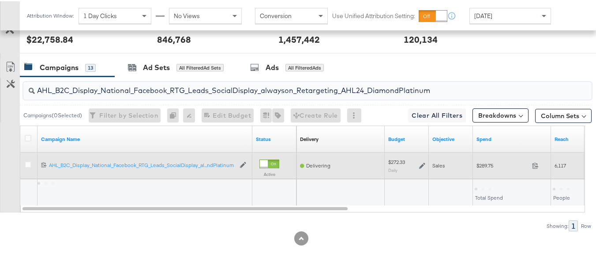
click at [494, 178] on div "$289.75 289.75" at bounding box center [512, 164] width 78 height 26
copy div "$289.75"
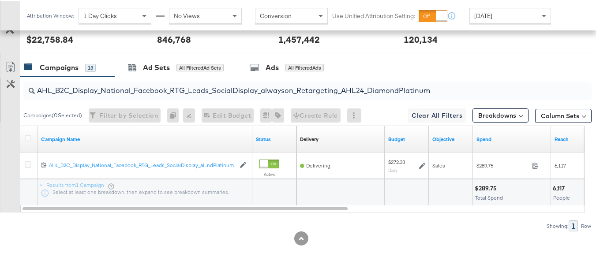
click at [202, 94] on input "AHL_B2C_Display_National_Facebook_RTG_Leads_SocialDisplay_alwayson_Retargeting_…" at bounding box center [288, 85] width 507 height 17
paste input "PTS_B2C_Display_National_Facebook_PRO_Traffic_SocialDisplay_alwayson_ASC_DARE24…"
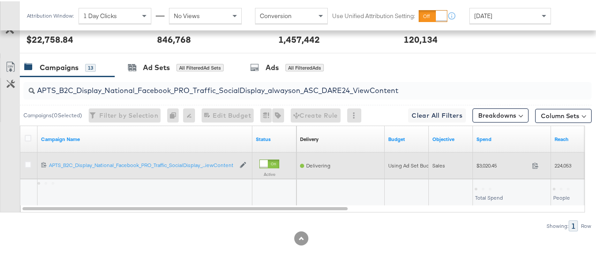
click at [481, 168] on span "$3,020.45" at bounding box center [503, 164] width 52 height 7
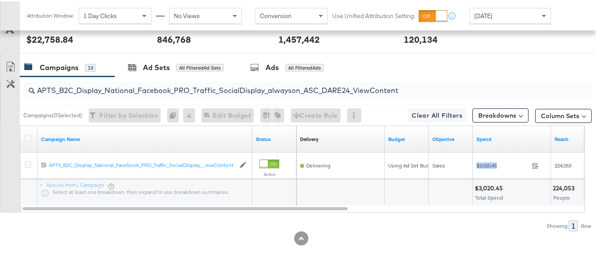
copy div "$3,020.45"
click at [185, 94] on input "APTS_B2C_Display_National_Facebook_PRO_Traffic_SocialDisplay_alwayson_ASC_DARE2…" at bounding box center [288, 85] width 507 height 17
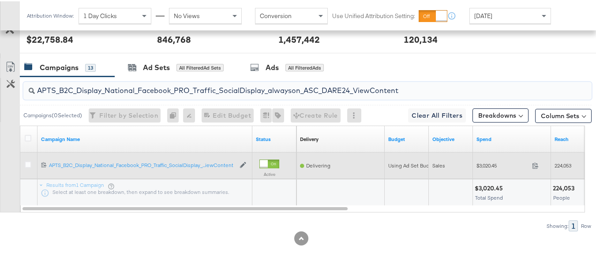
paste input "Leads_SocialDisplay_alwayson_ASC_DARE24_Purchase"
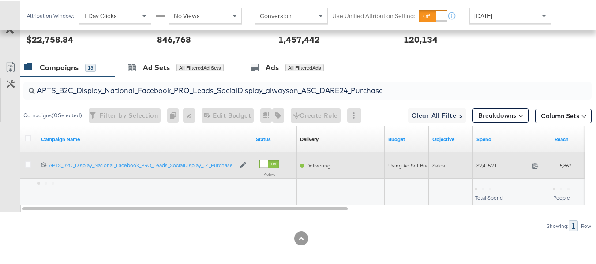
click at [478, 168] on span "$2,415.71" at bounding box center [503, 164] width 52 height 7
copy div "$2,415.71"
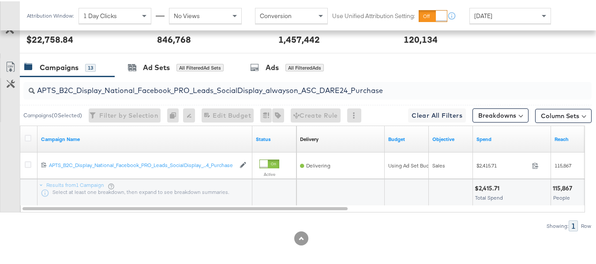
click at [189, 94] on input "APTS_B2C_Display_National_Facebook_PRO_Leads_SocialDisplay_alwayson_ASC_DARE24_…" at bounding box center [288, 85] width 507 height 17
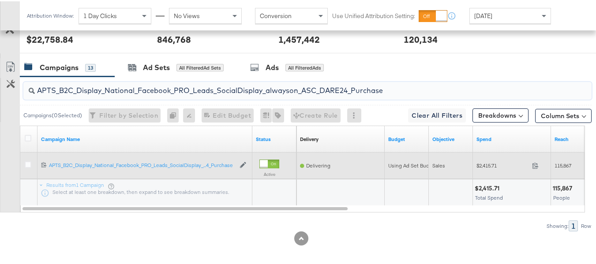
paste input "F_B2C_Display_National_Facebook_PRO_Traffic_SocialDisplay_alwayson_ASC_AF24_Vie…"
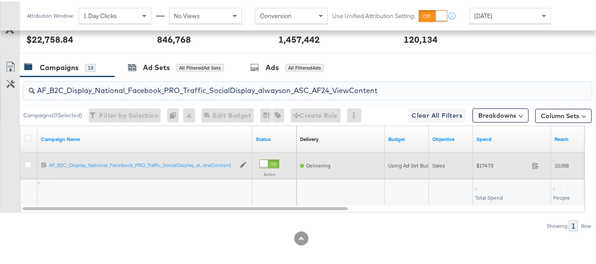
click at [484, 171] on div "$174.73 174.73" at bounding box center [512, 165] width 78 height 14
copy div "$174.73"
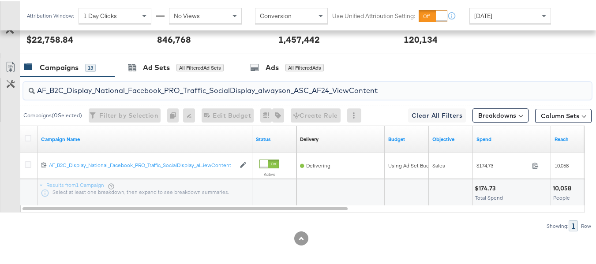
click at [206, 94] on input "AF_B2C_Display_National_Facebook_PRO_Traffic_SocialDisplay_alwayson_ASC_AF24_Vi…" at bounding box center [288, 85] width 507 height 17
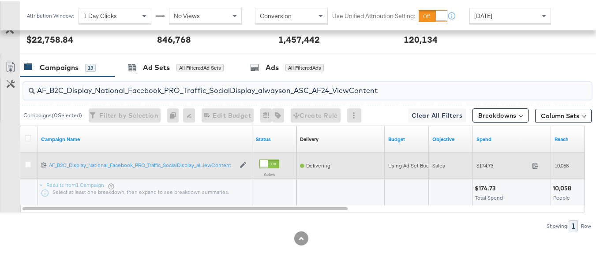
paste input "FR_B2C_Display_National_Facebook_PRO_Traffic_SocialDisplay_alwayson_ASC_FR"
click at [476, 165] on div "$1,263.72 1263.72" at bounding box center [512, 164] width 78 height 26
click at [483, 168] on span "$1,263.72" at bounding box center [503, 164] width 52 height 7
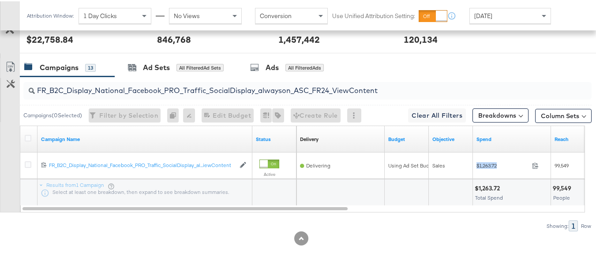
copy div "$1,263.72"
click at [211, 94] on input "FR_B2C_Display_National_Facebook_PRO_Traffic_SocialDisplay_alwayson_ASC_FR24_Vi…" at bounding box center [288, 85] width 507 height 17
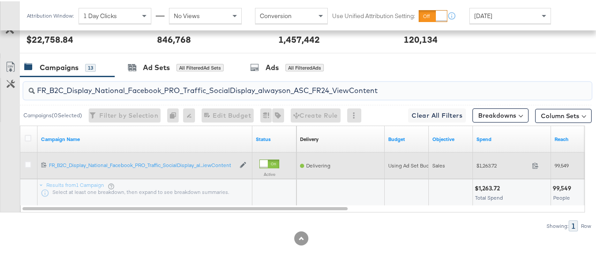
paste input "AHL_B2C_Display_National_Facebook_PRO_Traffic_SocialDisplay_alwayson_ASC_AHL"
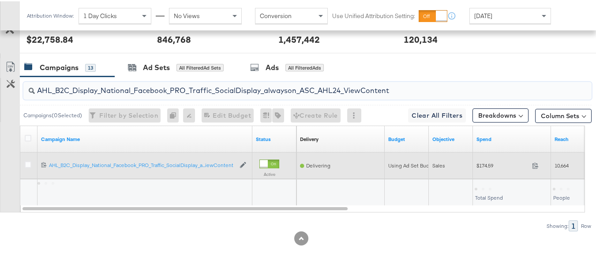
type input "AHL_B2C_Display_National_Facebook_PRO_Traffic_SocialDisplay_alwayson_ASC_AHL24_…"
click at [477, 168] on span "$174.59" at bounding box center [503, 164] width 52 height 7
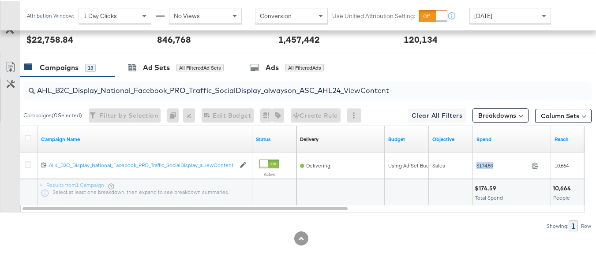
copy div "$174.59"
click at [420, 195] on div at bounding box center [408, 190] width 38 height 8
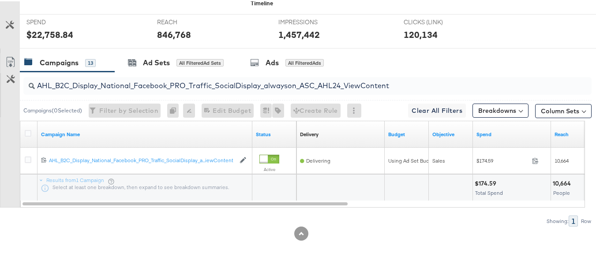
scroll to position [0, 0]
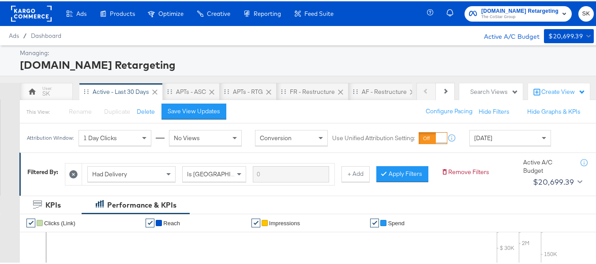
click at [487, 11] on span "[DOMAIN_NAME] Retargeting" at bounding box center [519, 9] width 77 height 9
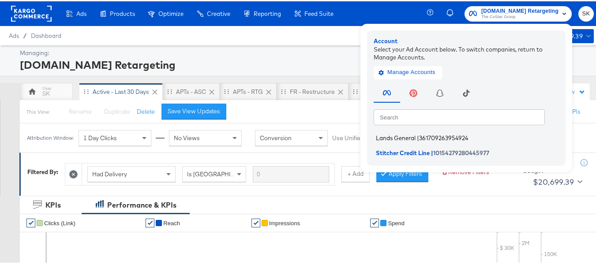
click at [393, 135] on span "Lands General" at bounding box center [396, 136] width 40 height 7
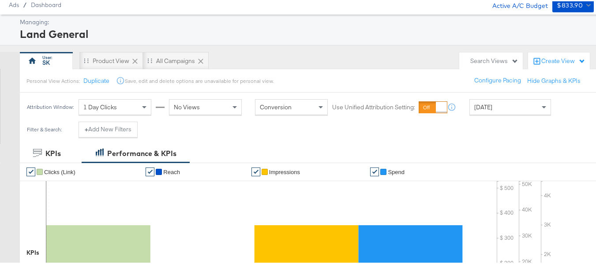
scroll to position [44, 0]
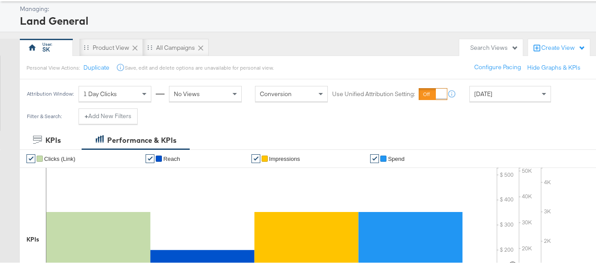
click at [488, 97] on span "[DATE]" at bounding box center [483, 93] width 18 height 8
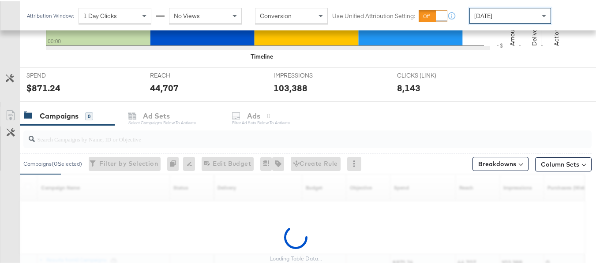
scroll to position [379, 0]
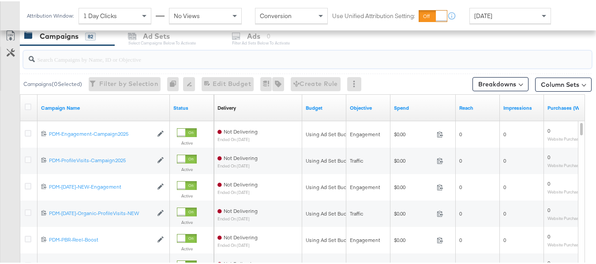
click at [74, 62] on input "search" at bounding box center [288, 54] width 507 height 17
paste input "B2C_LAND_KC_RT_Sig_24"
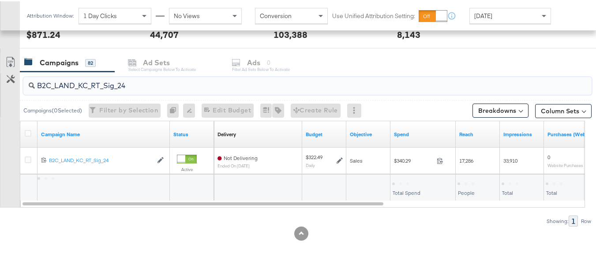
scroll to position [352, 0]
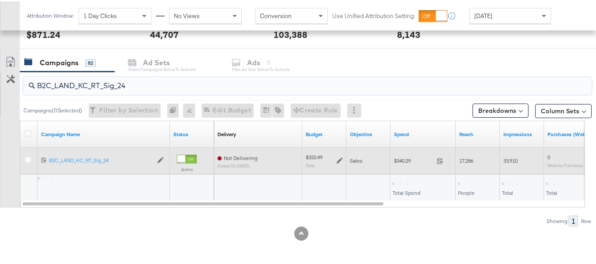
click at [396, 156] on div "$340.29 340.29" at bounding box center [423, 160] width 65 height 14
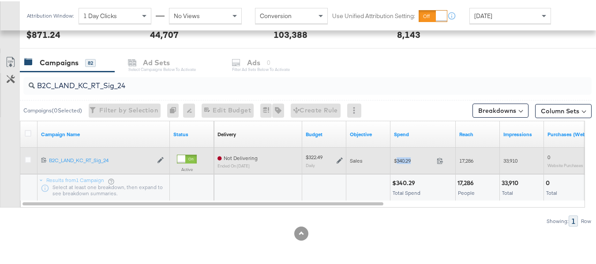
click at [396, 156] on div "$340.29 340.29" at bounding box center [423, 160] width 65 height 14
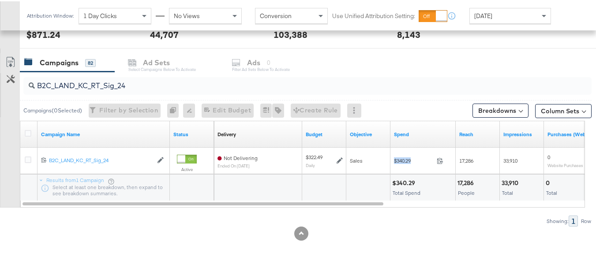
copy div "$340.29"
click at [147, 83] on input "B2C_LAND_KC_RT_Sig_24" at bounding box center [288, 80] width 507 height 17
paste input "B_Ecommerce_KC_Retargeting_LW&LOA_Traffic"
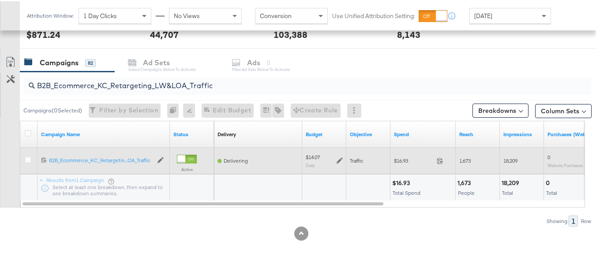
click at [402, 158] on span "$16.93" at bounding box center [413, 159] width 39 height 7
copy div "$16.93"
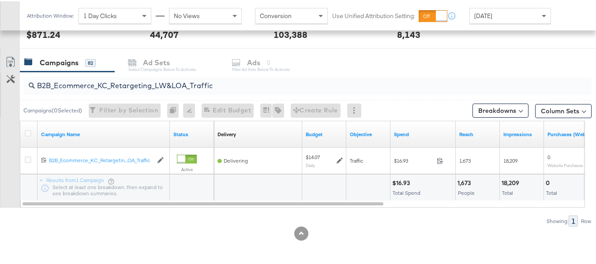
click at [176, 89] on input "B2B_Ecommerce_KC_Retargeting_LW&LOA_Traffic" at bounding box center [288, 80] width 507 height 17
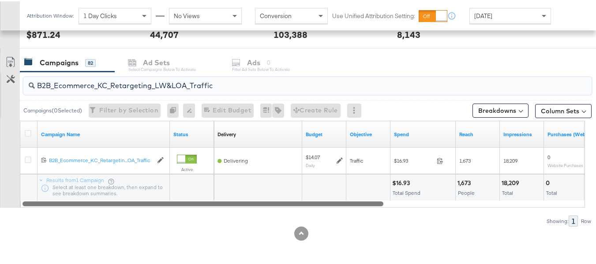
paste input "KC_Retargeting_Prospects & Clients_Conversions"
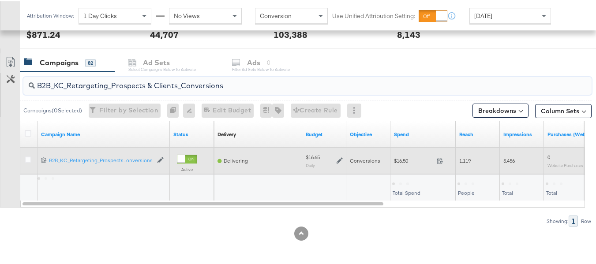
click at [402, 165] on div "$16.50 16.5" at bounding box center [423, 160] width 65 height 14
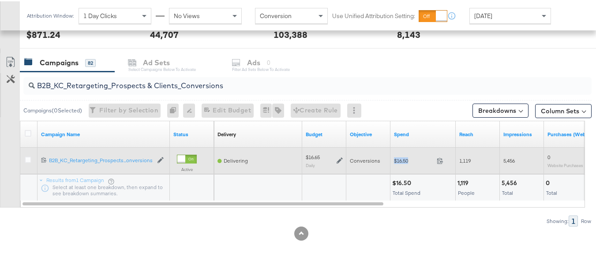
click at [402, 165] on div "$16.50 16.5" at bounding box center [423, 160] width 65 height 14
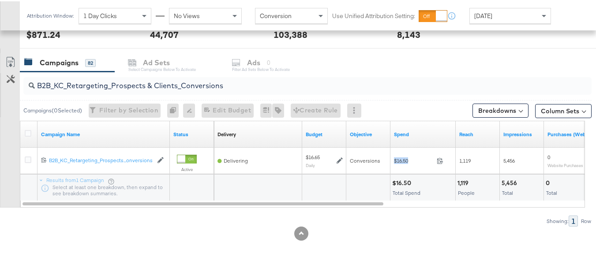
copy div "$16.50"
click at [161, 86] on input "B2B_KC_Retargeting_Prospects & Clients_Conversions" at bounding box center [288, 80] width 507 height 17
paste input "C_LAND_KC_Pros_Sig"
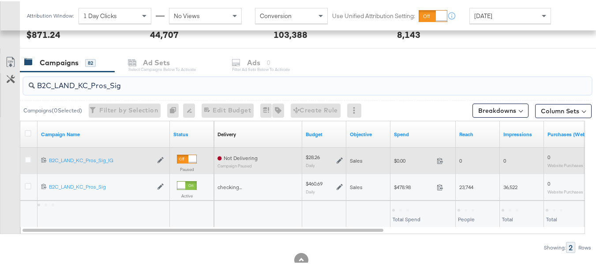
type input "B2C_LAND_KC_Pros_Sig"
click at [399, 165] on div "$0.00 0" at bounding box center [423, 160] width 65 height 14
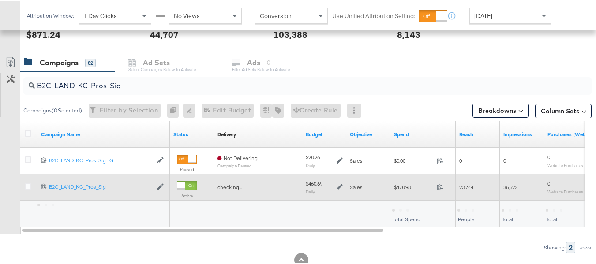
click at [401, 187] on span "$478.98" at bounding box center [413, 186] width 39 height 7
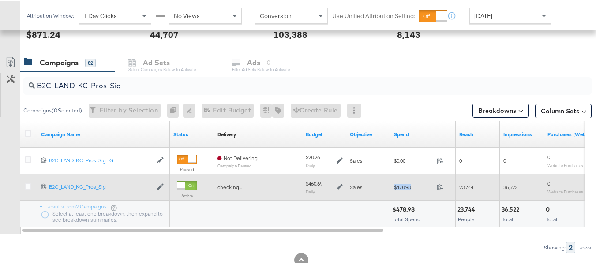
click at [401, 187] on span "$478.98" at bounding box center [413, 186] width 39 height 7
copy div "$478.98"
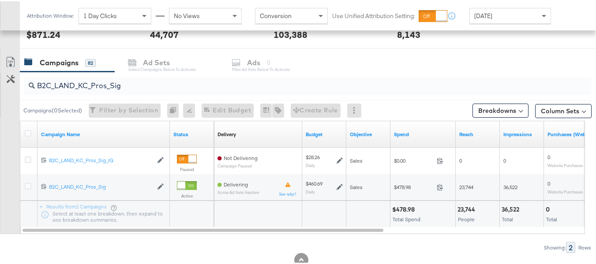
click at [428, 210] on div at bounding box center [435, 208] width 36 height 8
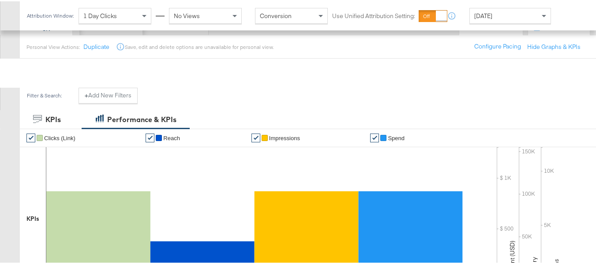
scroll to position [0, 0]
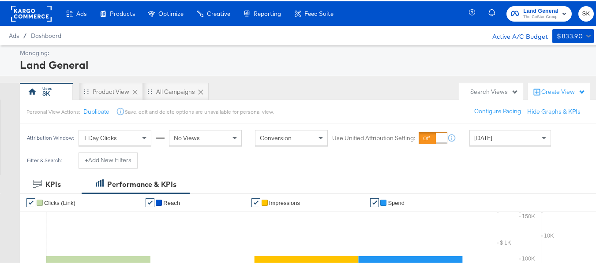
click at [35, 8] on rect at bounding box center [31, 12] width 41 height 16
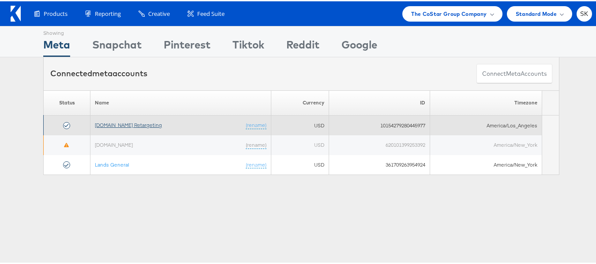
click at [138, 122] on link "[DOMAIN_NAME] Retargeting" at bounding box center [128, 123] width 67 height 7
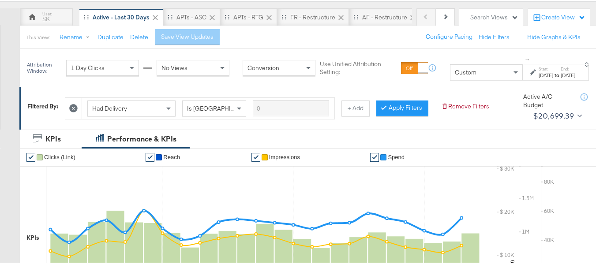
scroll to position [88, 0]
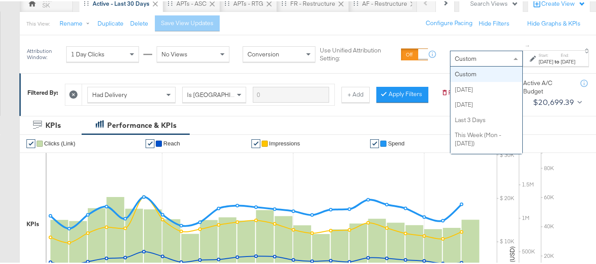
click at [455, 61] on span "Custom" at bounding box center [466, 57] width 22 height 8
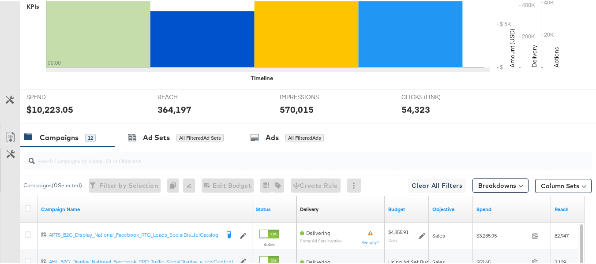
scroll to position [309, 0]
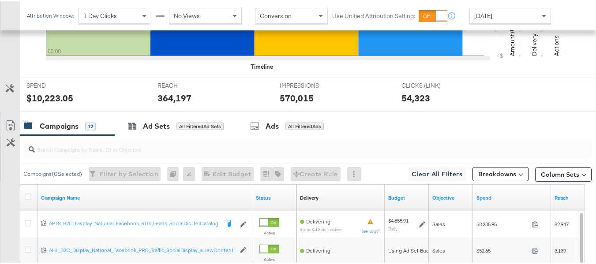
click at [108, 157] on div at bounding box center [307, 148] width 568 height 18
paste input "APTS_B2C_Display_National_Facebook_RTG_Leads_SocialDisplay_Retargeting_Diamond_…"
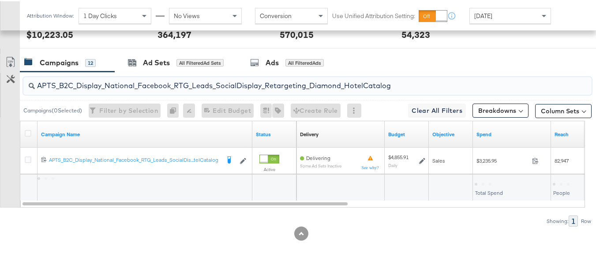
scroll to position [385, 0]
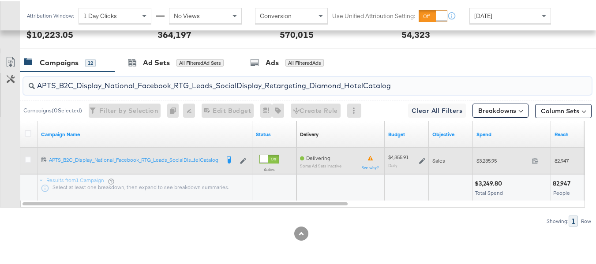
click at [493, 165] on div "$3,235.95 3235.95" at bounding box center [512, 160] width 78 height 14
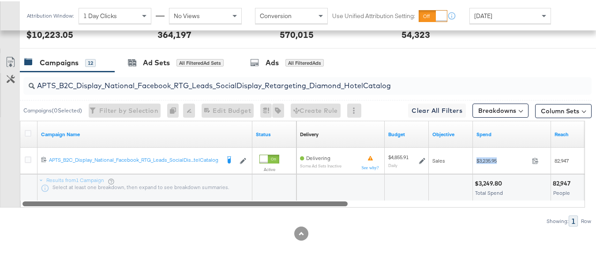
copy div "$3,235.95"
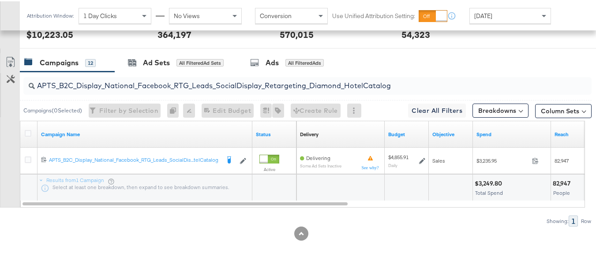
click at [152, 82] on input "APTS_B2C_Display_National_Facebook_RTG_Leads_SocialDisplay_Retargeting_Diamond_…" at bounding box center [288, 80] width 507 height 17
paste input "alwayson_Retargeting_DARE24_DiamondPlatinum"
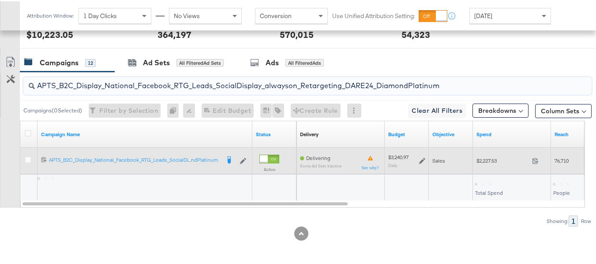
click at [491, 169] on div "$2,227.53 2227.53" at bounding box center [512, 159] width 78 height 26
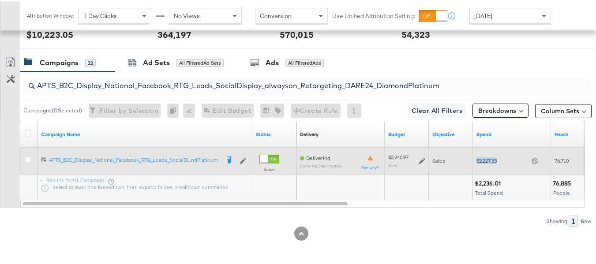
copy div "$2,227.53"
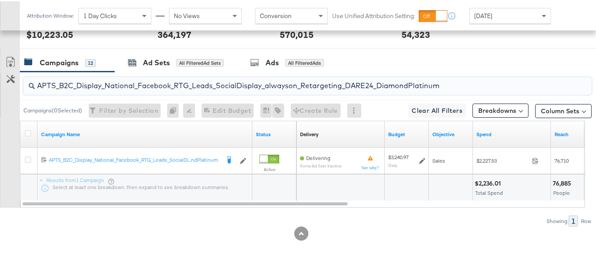
click at [161, 82] on input "APTS_B2C_Display_National_Facebook_RTG_Leads_SocialDisplay_alwayson_Retargeting…" at bounding box center [288, 80] width 507 height 17
paste input "FR_B2C_Display_National_Facebook_RTG_Leads_SocialDisplay_alwayson_Retargeting_FR"
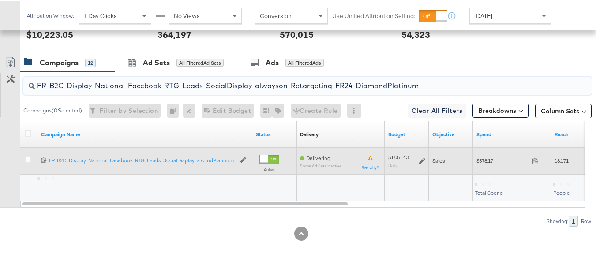
click at [467, 171] on div "Sales" at bounding box center [451, 159] width 44 height 26
click at [480, 169] on div "$578.17 578.17" at bounding box center [512, 159] width 78 height 26
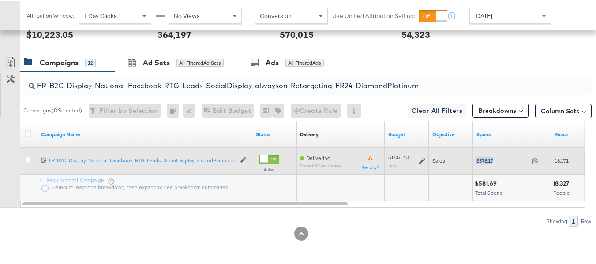
copy div "$578.17"
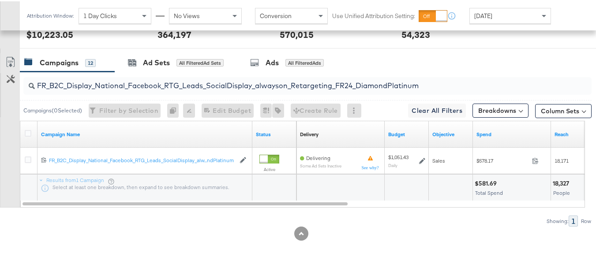
click at [202, 83] on input "FR_B2C_Display_National_Facebook_RTG_Leads_SocialDisplay_alwayson_Retargeting_F…" at bounding box center [288, 80] width 507 height 17
paste input "AF_B2C_Display_National_Facebook_RTG_Leads_SocialDisplay_alwayson_Retargeting_AF"
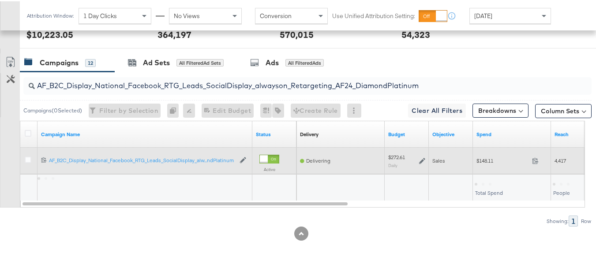
click at [486, 161] on span "$148.11" at bounding box center [503, 159] width 52 height 7
copy div "$148.11"
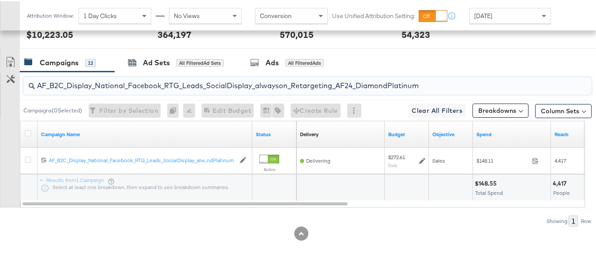
click at [169, 87] on input "AF_B2C_Display_National_Facebook_RTG_Leads_SocialDisplay_alwayson_Retargeting_A…" at bounding box center [288, 80] width 507 height 17
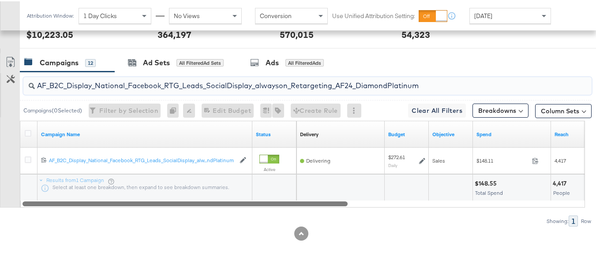
paste input "HL_B2C_Display_National_Facebook_RTG_Leads_SocialDisplay_alwayson_Retargeting_A…"
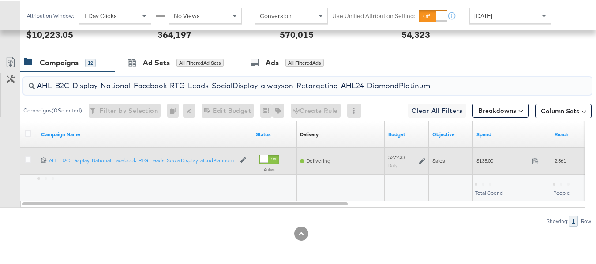
click at [484, 162] on span "$135.00" at bounding box center [503, 159] width 52 height 7
copy div "$135.00"
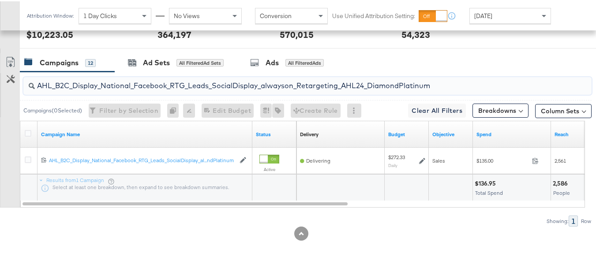
click at [172, 81] on input "AHL_B2C_Display_National_Facebook_RTG_Leads_SocialDisplay_alwayson_Retargeting_…" at bounding box center [288, 80] width 507 height 17
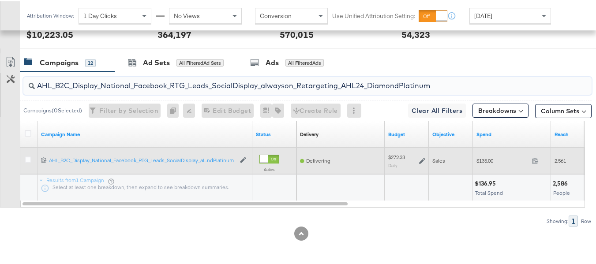
paste input "PTS_B2C_Display_National_Facebook_PRO_Traffic_SocialDisplay_alwayson_ASC_DARE24…"
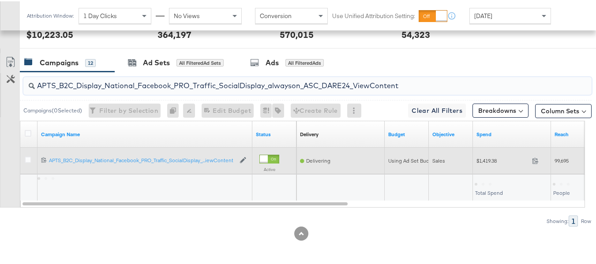
click at [497, 163] on div "$1,419.38 1419.38" at bounding box center [512, 160] width 78 height 14
copy div "$1,419.38"
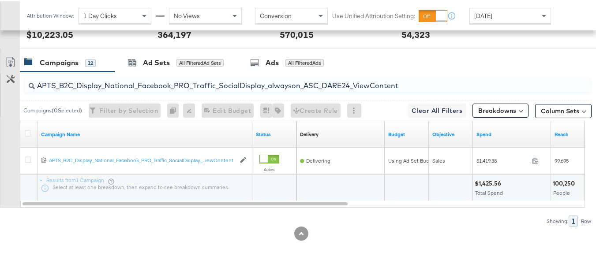
click at [158, 81] on input "APTS_B2C_Display_National_Facebook_PRO_Traffic_SocialDisplay_alwayson_ASC_DARE2…" at bounding box center [288, 80] width 507 height 17
paste input "Leads_SocialDisplay_alwayson_ASC_DARE24_Purchase"
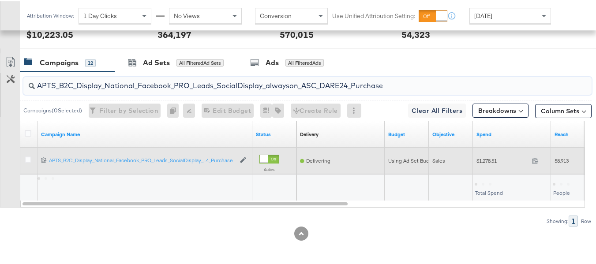
click at [485, 167] on div "$1,278.51 1278.51" at bounding box center [512, 159] width 78 height 26
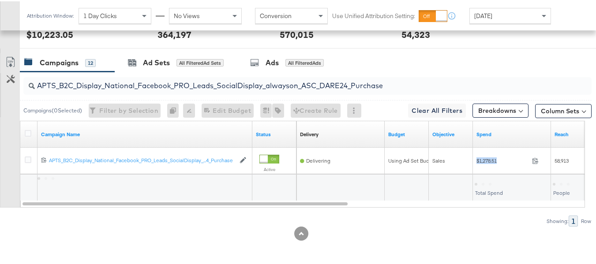
copy div "$1,278.51"
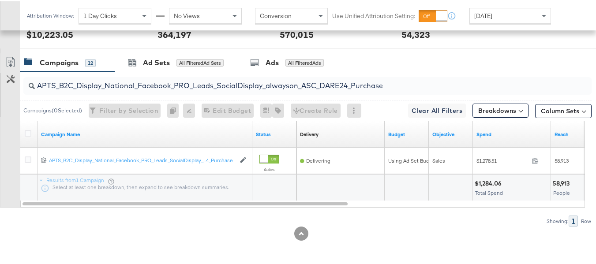
click at [155, 86] on input "APTS_B2C_Display_National_Facebook_PRO_Leads_SocialDisplay_alwayson_ASC_DARE24_…" at bounding box center [288, 80] width 507 height 17
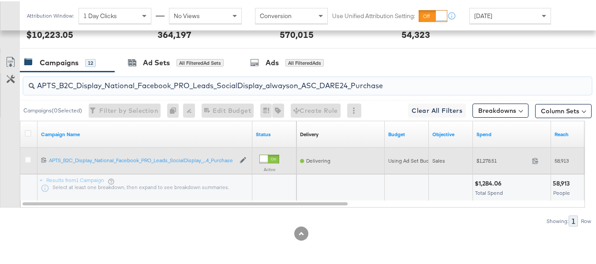
paste input "F_B2C_Display_National_Facebook_PRO_Traffic_SocialDisplay_alwayson_ASC_AF24_Vie…"
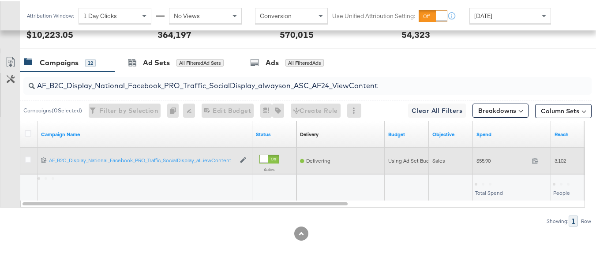
click at [474, 161] on div "$55.90 55.9" at bounding box center [512, 160] width 78 height 14
copy div "$55.90"
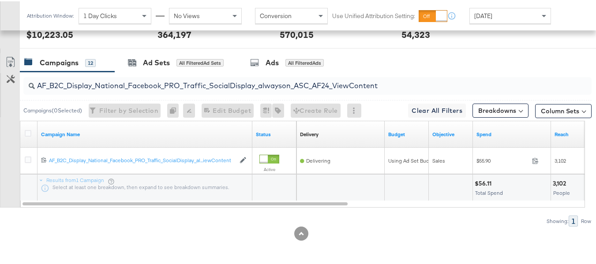
click at [199, 90] on div "AF_B2C_Display_National_Facebook_PRO_Traffic_SocialDisplay_alwayson_ASC_AF24_Vi…" at bounding box center [307, 85] width 568 height 18
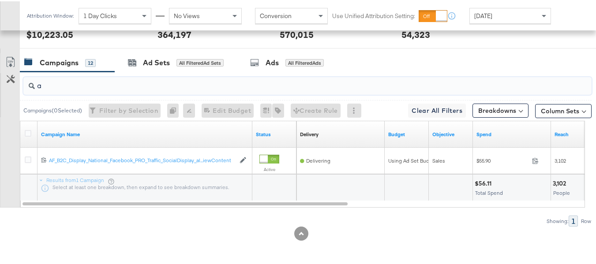
paste input "FR_B2C_Display_National_Facebook_PRO_Traffic_SocialDisplay_alwayson_ASC_FR24_Vi…"
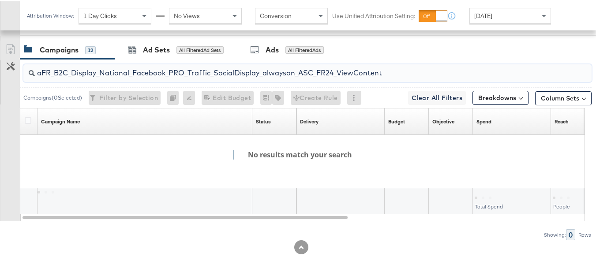
click at [254, 81] on div "aFR_B2C_Display_National_Facebook_PRO_Traffic_SocialDisplay_alwayson_ASC_FR24_V…" at bounding box center [307, 72] width 568 height 18
paste input "search"
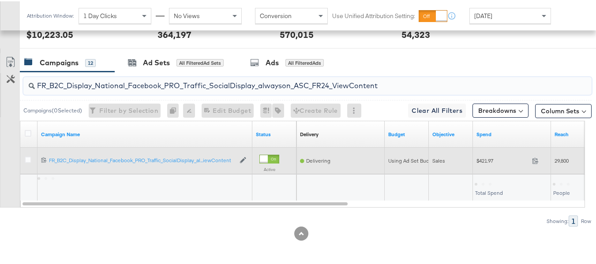
click at [479, 165] on div "$421.97 421.97" at bounding box center [512, 160] width 78 height 14
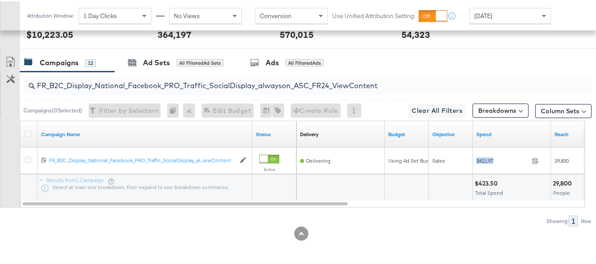
copy div "$421.97"
click at [203, 86] on input "FR_B2C_Display_National_Facebook_PRO_Traffic_SocialDisplay_alwayson_ASC_FR24_Vi…" at bounding box center [288, 80] width 507 height 17
paste input "AHL_B2C_Display_National_Facebook_PRO_Traffic_SocialDisplay_alwayson_ASC_AHL"
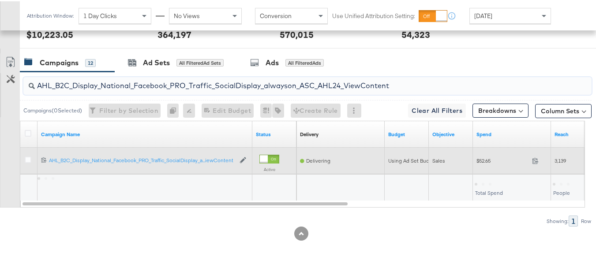
type input "AHL_B2C_Display_National_Facebook_PRO_Traffic_SocialDisplay_alwayson_ASC_AHL24_…"
click at [487, 162] on span "$52.65" at bounding box center [503, 159] width 52 height 7
copy div "$52.65"
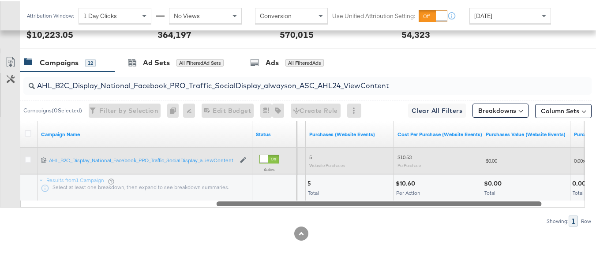
click at [379, 205] on div at bounding box center [302, 203] width 565 height 8
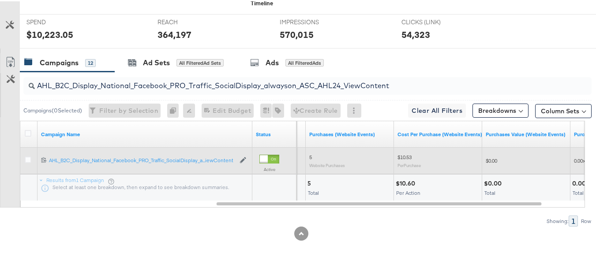
scroll to position [0, 0]
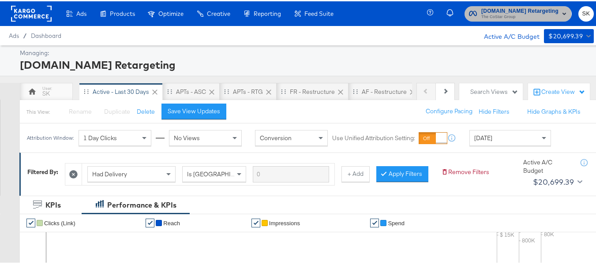
click at [492, 14] on span "The CoStar Group" at bounding box center [519, 15] width 77 height 7
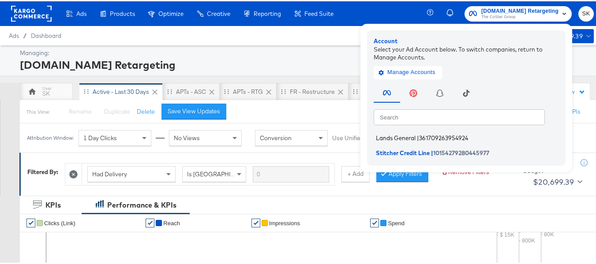
click at [391, 139] on span "Lands General" at bounding box center [396, 136] width 40 height 7
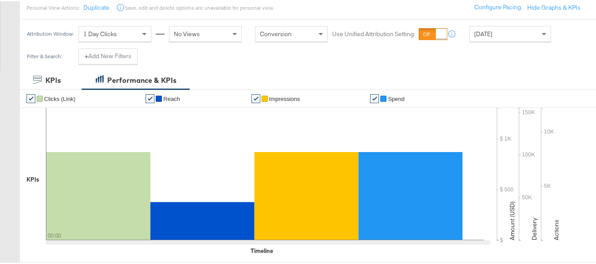
scroll to position [88, 0]
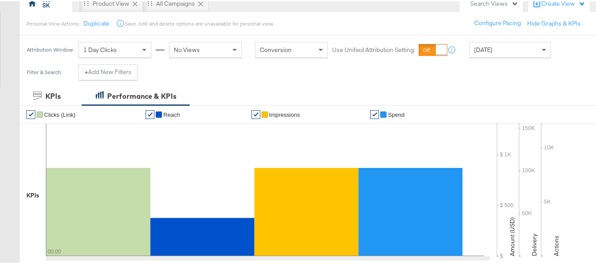
click at [492, 48] on span "[DATE]" at bounding box center [483, 49] width 18 height 8
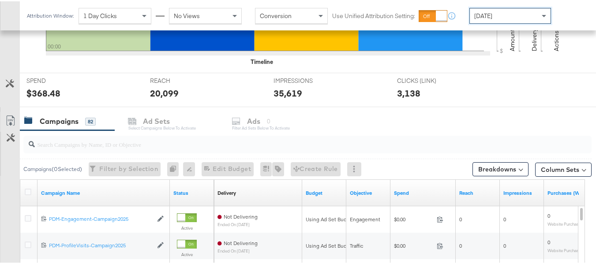
scroll to position [309, 0]
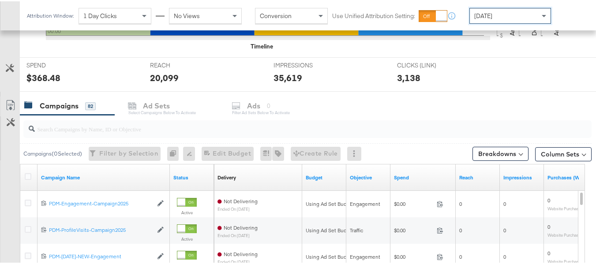
click at [95, 129] on input "search" at bounding box center [288, 124] width 507 height 17
paste input "B2C_LAND_KC_RT_Sig_24"
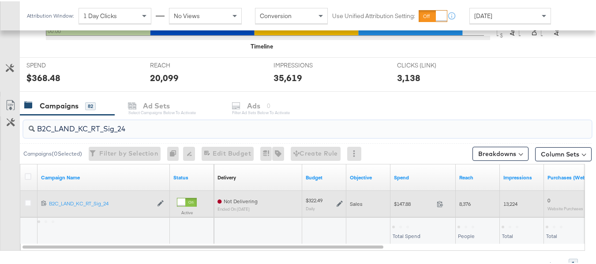
click at [401, 207] on div "$147.88 147.88" at bounding box center [423, 203] width 65 height 14
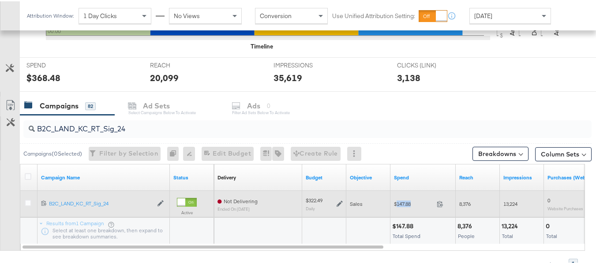
click at [401, 207] on div "$147.88 147.88" at bounding box center [423, 203] width 65 height 14
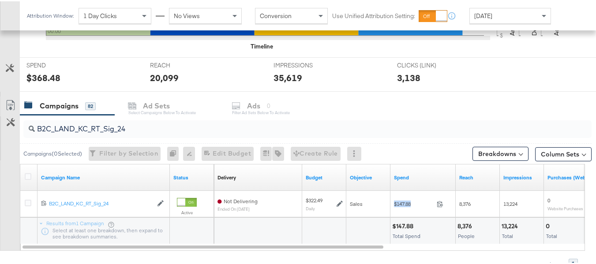
copy div "$147.88"
click at [172, 120] on input "B2C_LAND_KC_RT_Sig_24" at bounding box center [288, 124] width 507 height 17
paste input "B_Ecommerce_KC_Retargeting_LW&LOA_Traffic"
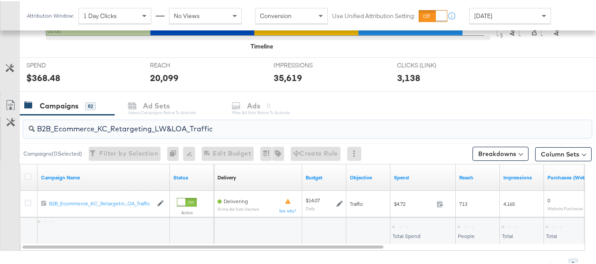
scroll to position [352, 0]
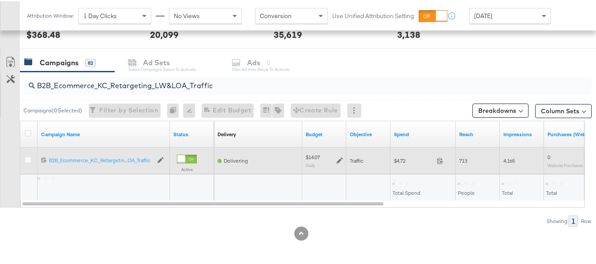
click at [395, 167] on div "$4.72 4.72" at bounding box center [423, 159] width 65 height 26
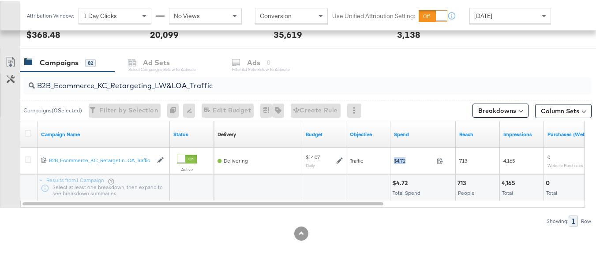
copy div "$4.72"
click at [160, 83] on input "B2B_Ecommerce_KC_Retargeting_LW&LOA_Traffic" at bounding box center [288, 80] width 507 height 17
paste input "KC_Retargeting_Prospects & Clients_Conversions"
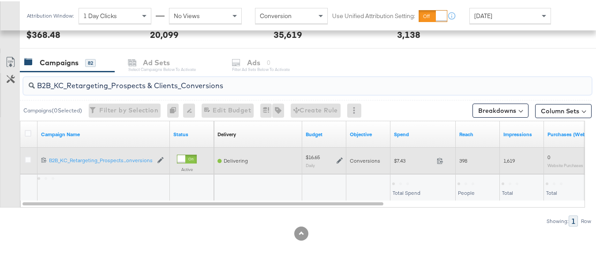
click at [402, 161] on span "$7.43" at bounding box center [413, 159] width 39 height 7
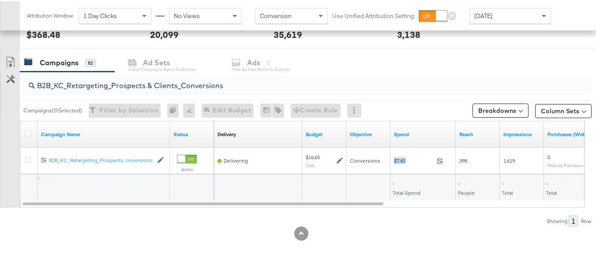
copy div "$7.43"
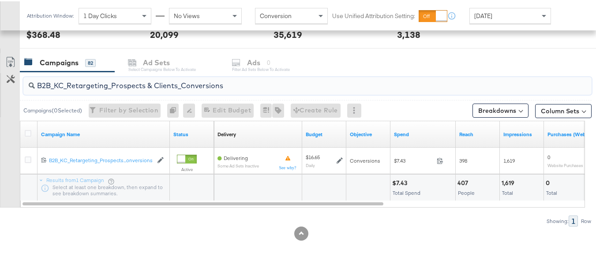
click at [178, 78] on input "B2B_KC_Retargeting_Prospects & Clients_Conversions" at bounding box center [288, 80] width 507 height 17
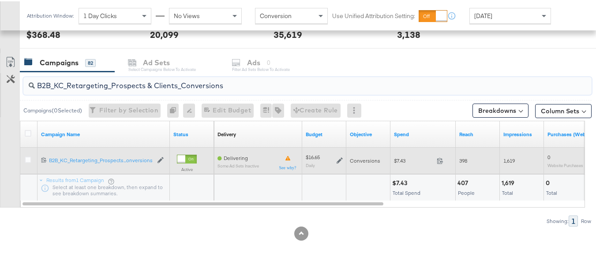
paste input "C_LAND_KC_Pros_Sig"
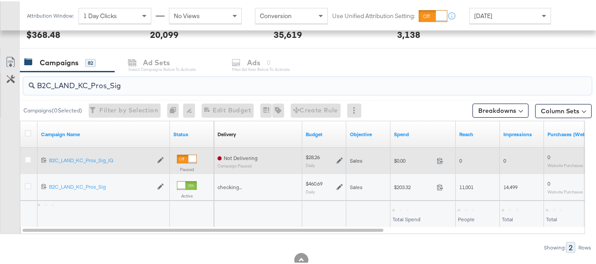
type input "B2C_LAND_KC_Pros_Sig"
click at [405, 165] on div "$0.00 0" at bounding box center [423, 160] width 65 height 14
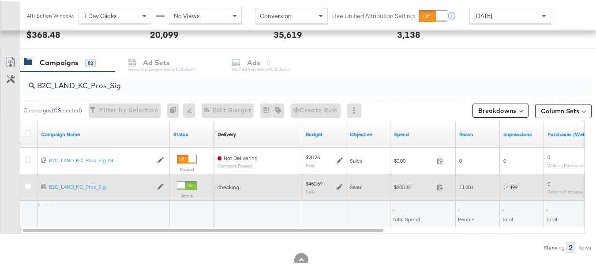
click at [404, 193] on div "$203.32 203.32" at bounding box center [423, 186] width 65 height 14
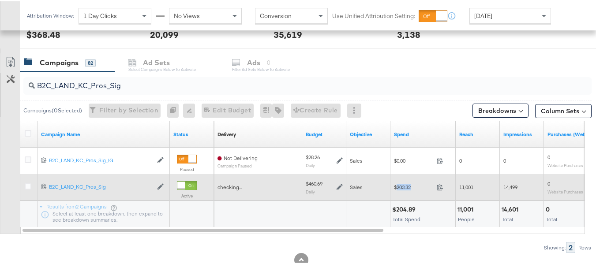
click at [404, 193] on div "$203.32 203.32" at bounding box center [423, 186] width 65 height 14
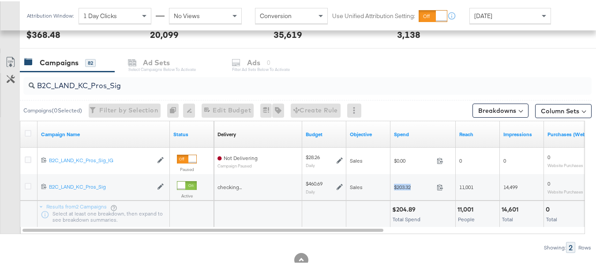
copy div "$203.32"
